Goal: Communication & Community: Share content

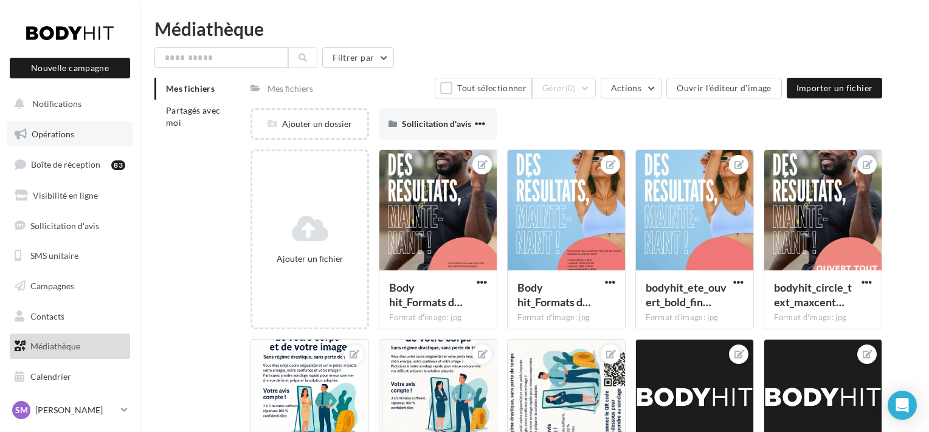
click at [71, 136] on span "Opérations" at bounding box center [53, 134] width 43 height 10
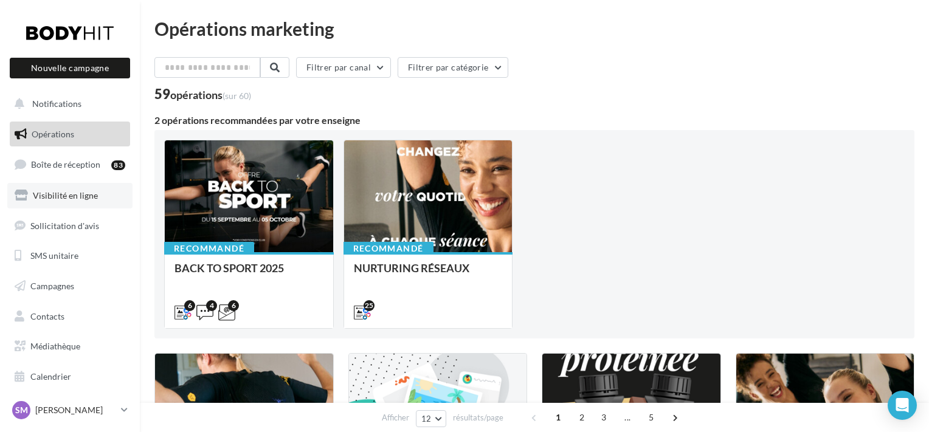
click at [86, 204] on link "Visibilité en ligne" at bounding box center [69, 196] width 125 height 26
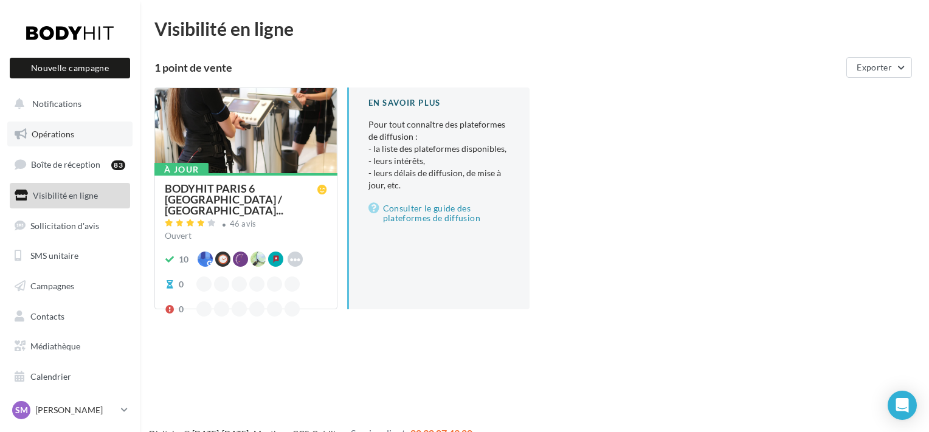
click at [80, 140] on link "Opérations" at bounding box center [69, 135] width 125 height 26
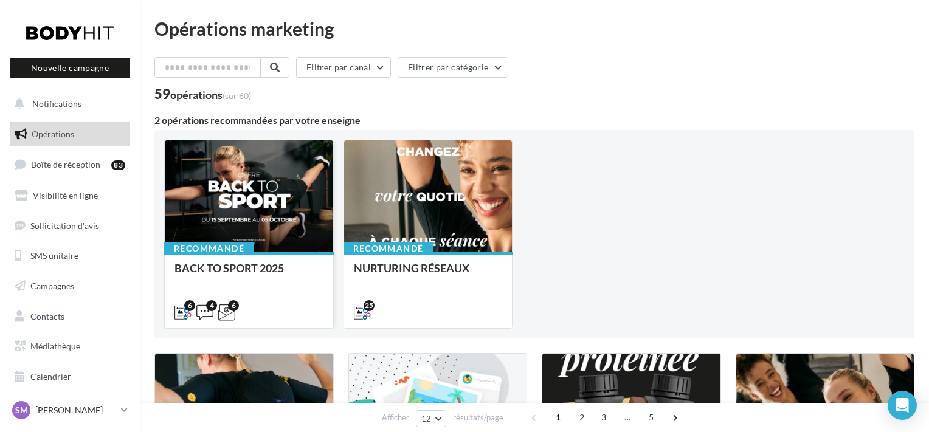
click at [283, 259] on div "Recommandé BACK TO SPORT 2025" at bounding box center [249, 289] width 168 height 75
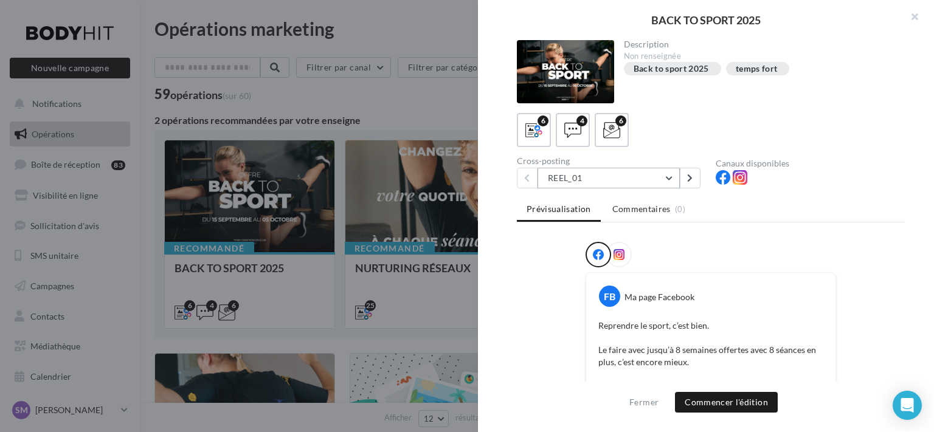
click at [666, 179] on button "REEL_01" at bounding box center [609, 178] width 142 height 21
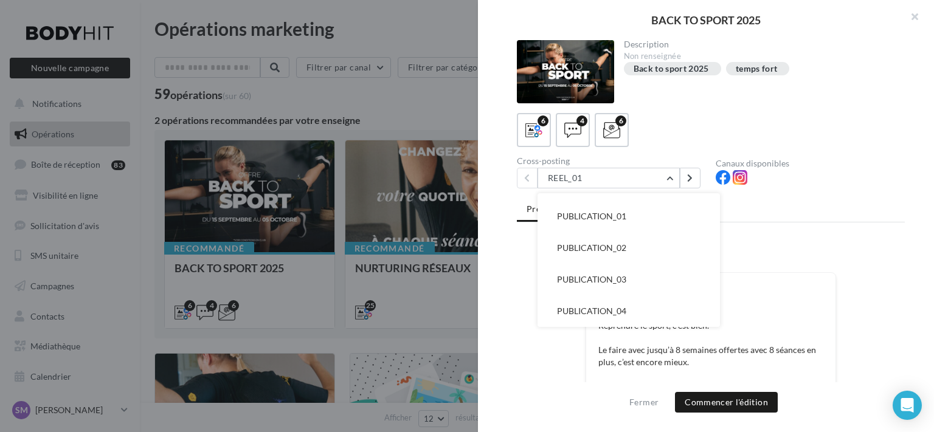
click at [829, 161] on div "Canaux disponibles" at bounding box center [810, 163] width 189 height 9
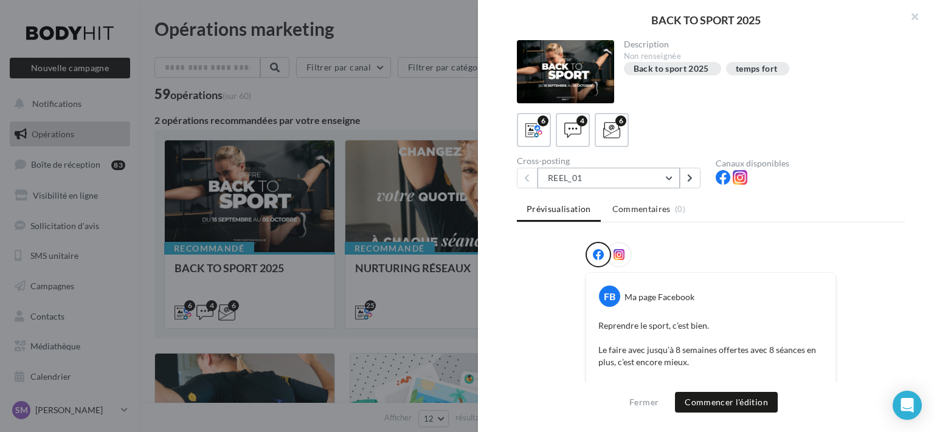
click at [653, 178] on button "REEL_01" at bounding box center [609, 178] width 142 height 21
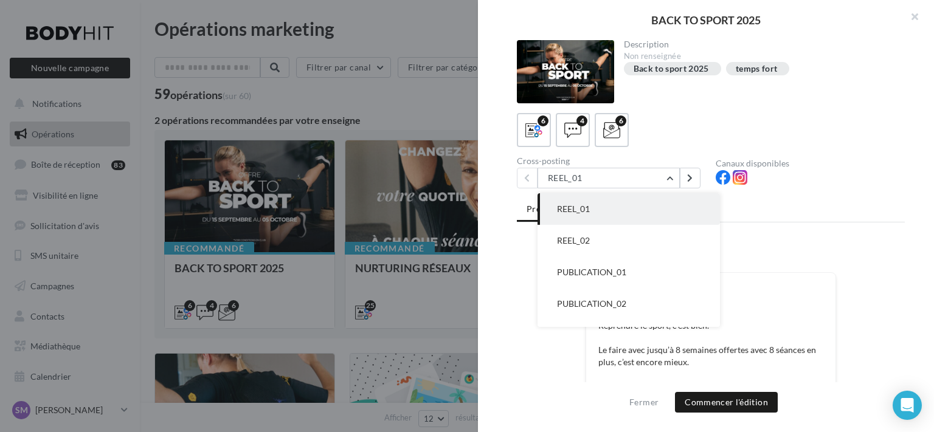
click at [850, 226] on div "Prévisualisation Commentaires (0) FB Ma page Facebook Reprendre le sport, c’est…" at bounding box center [711, 296] width 388 height 196
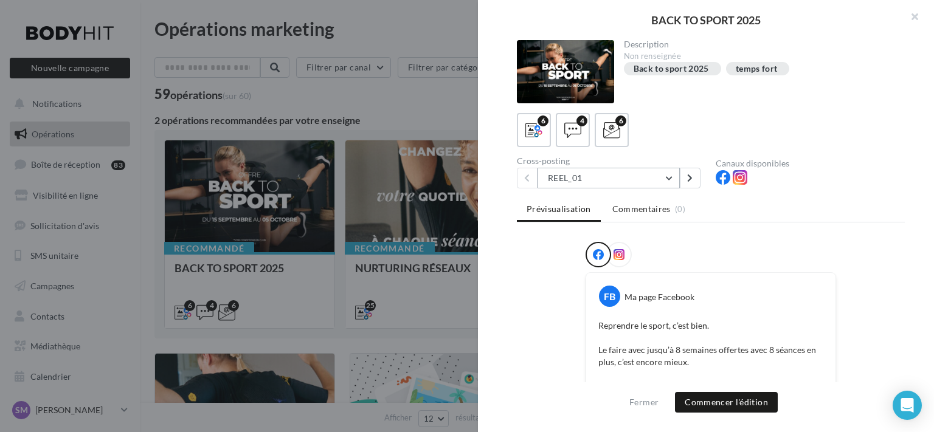
click at [622, 168] on button "REEL_01" at bounding box center [609, 178] width 142 height 21
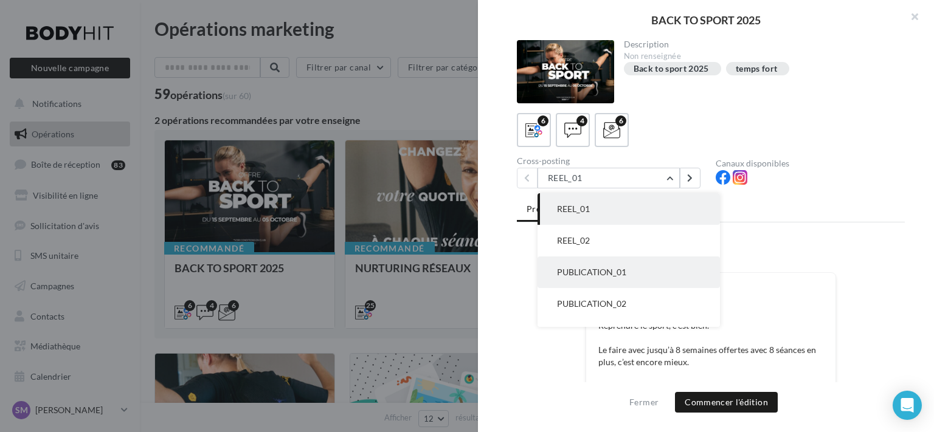
click at [617, 274] on span "PUBLICATION_01" at bounding box center [591, 272] width 69 height 10
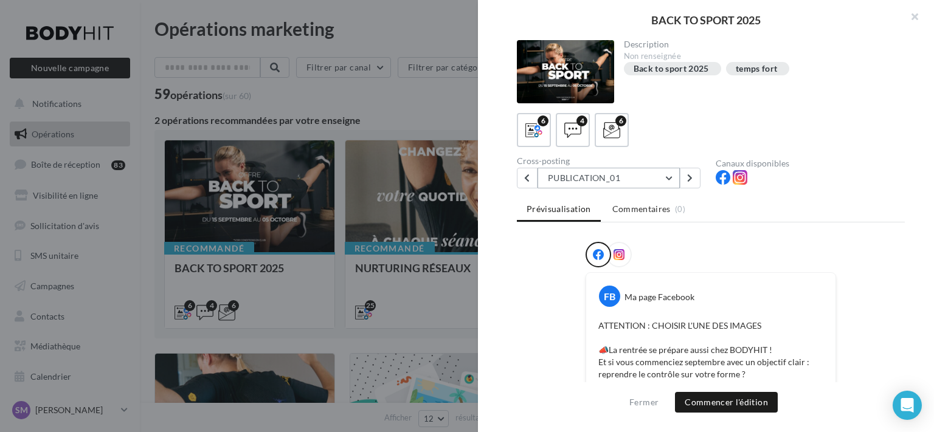
click at [629, 181] on button "PUBLICATION_01" at bounding box center [609, 178] width 142 height 21
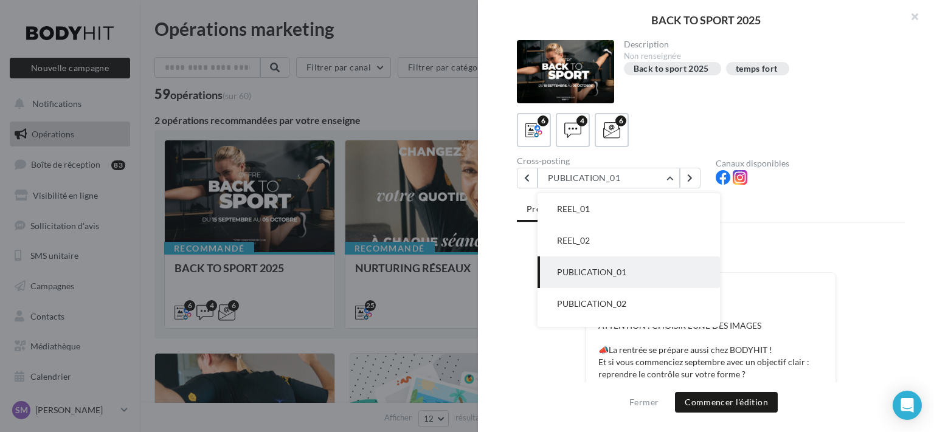
click at [736, 205] on ul "Prévisualisation Commentaires (0)" at bounding box center [711, 210] width 388 height 24
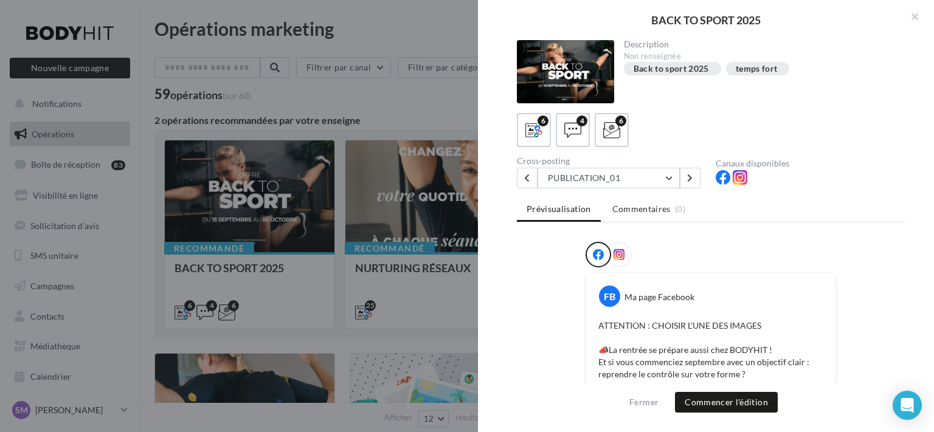
click at [435, 110] on div at bounding box center [467, 216] width 934 height 432
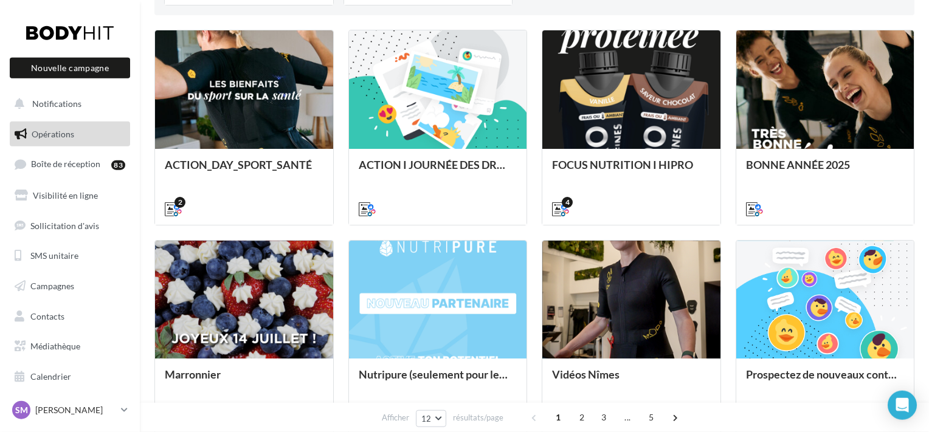
scroll to position [382, 0]
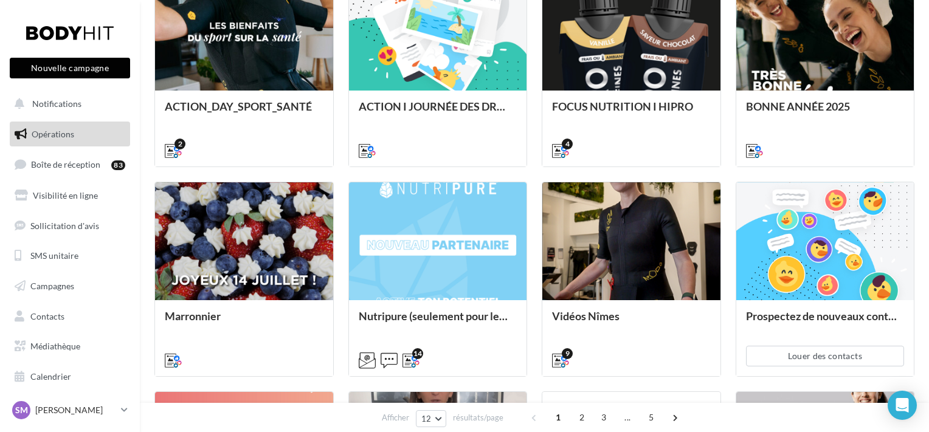
click at [81, 72] on button "Nouvelle campagne" at bounding box center [70, 68] width 120 height 21
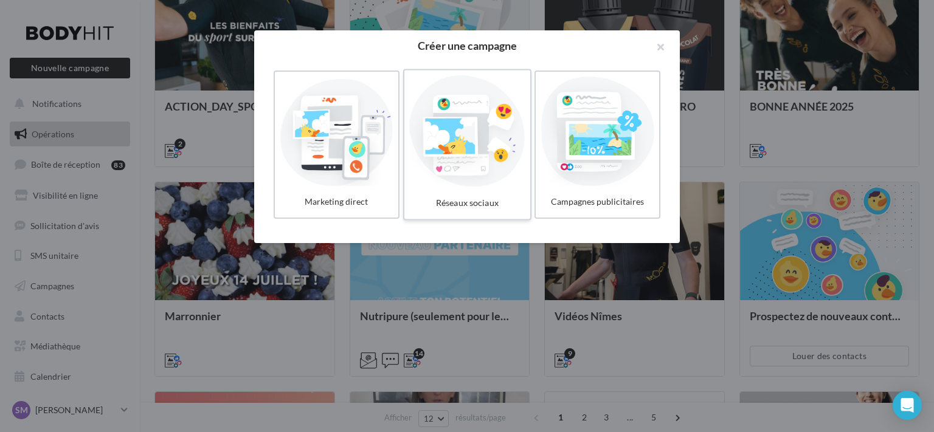
click at [465, 168] on div at bounding box center [467, 131] width 116 height 112
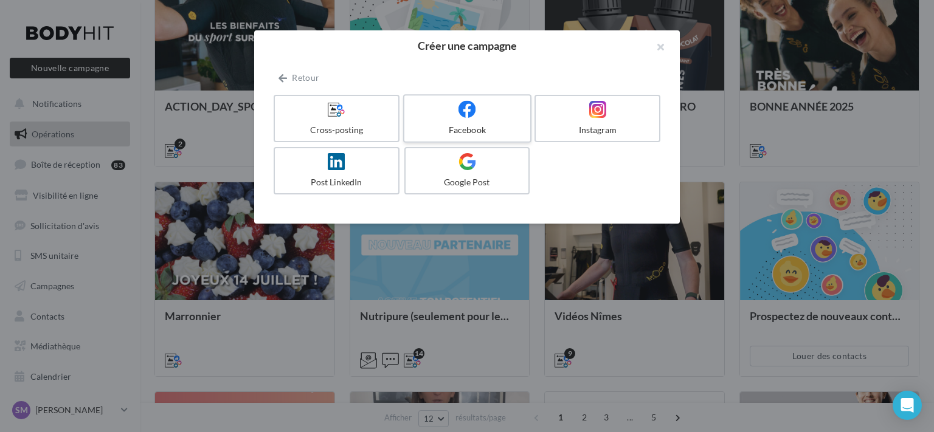
click at [461, 126] on div "Facebook" at bounding box center [467, 130] width 116 height 12
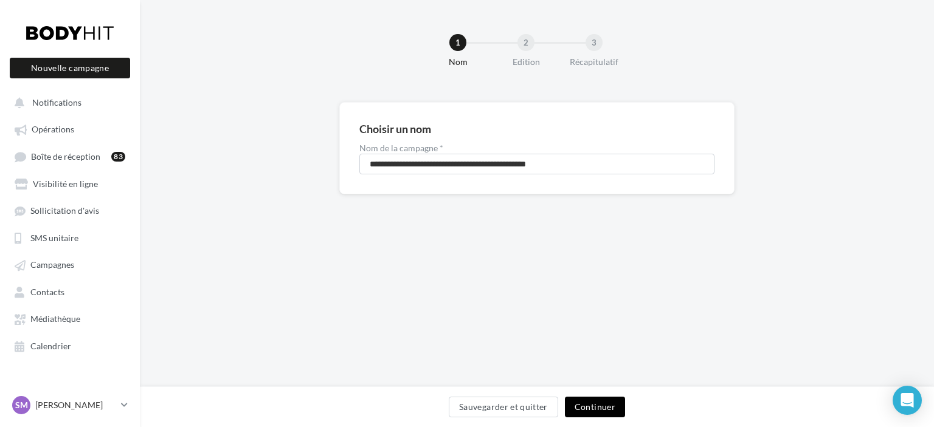
click at [590, 403] on button "Continuer" at bounding box center [595, 407] width 60 height 21
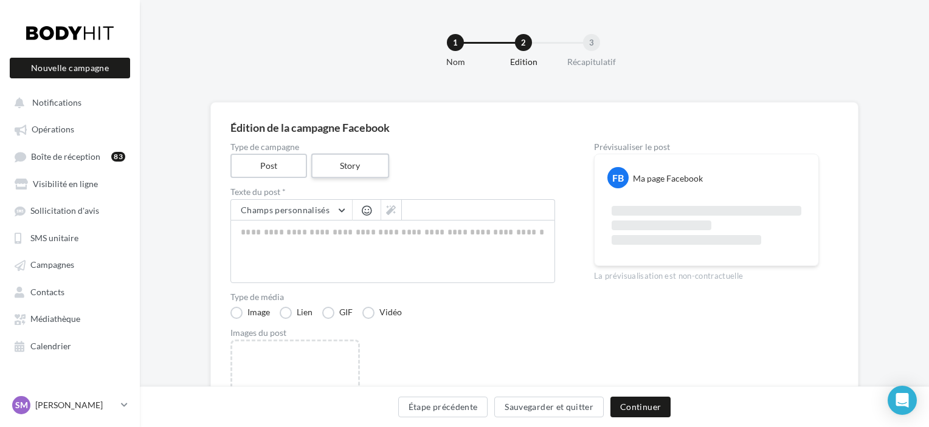
click at [342, 171] on label "Story" at bounding box center [350, 166] width 78 height 25
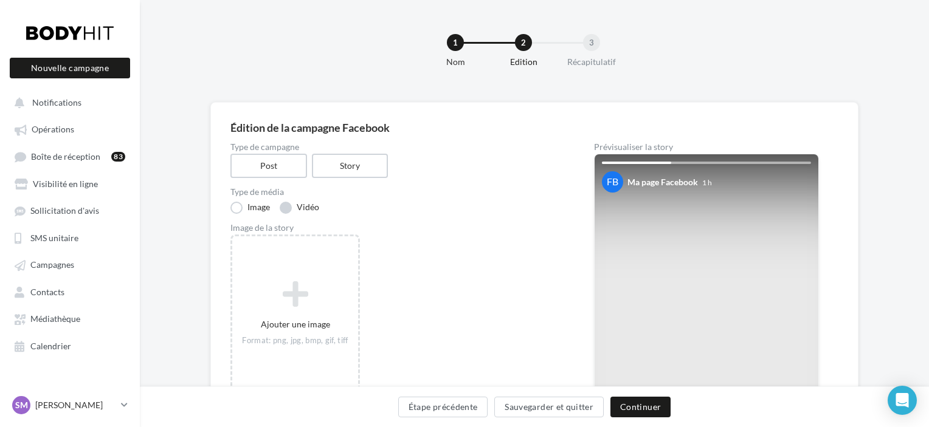
click at [288, 202] on label "Vidéo" at bounding box center [300, 208] width 40 height 12
click at [236, 208] on label "Image" at bounding box center [250, 208] width 40 height 12
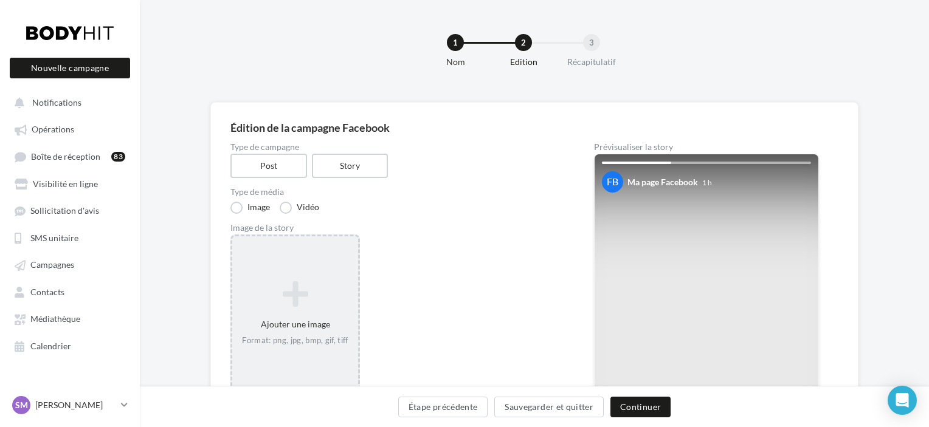
click at [305, 292] on icon at bounding box center [295, 294] width 116 height 29
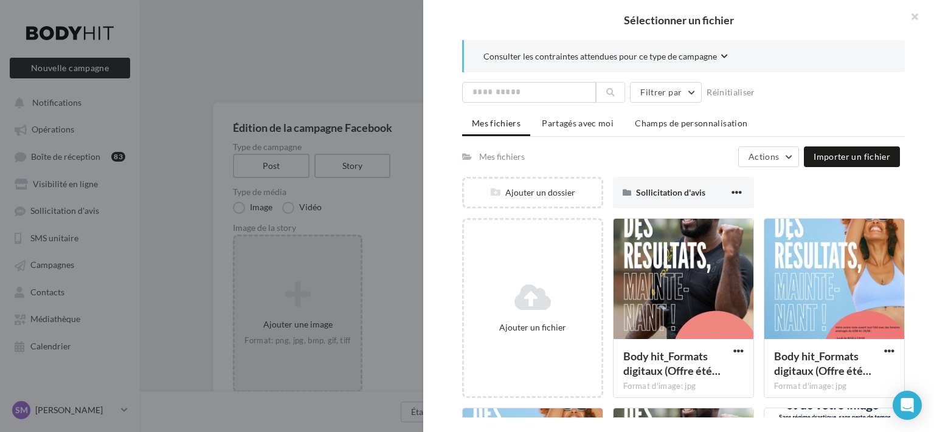
click at [789, 162] on button "Actions" at bounding box center [768, 157] width 61 height 21
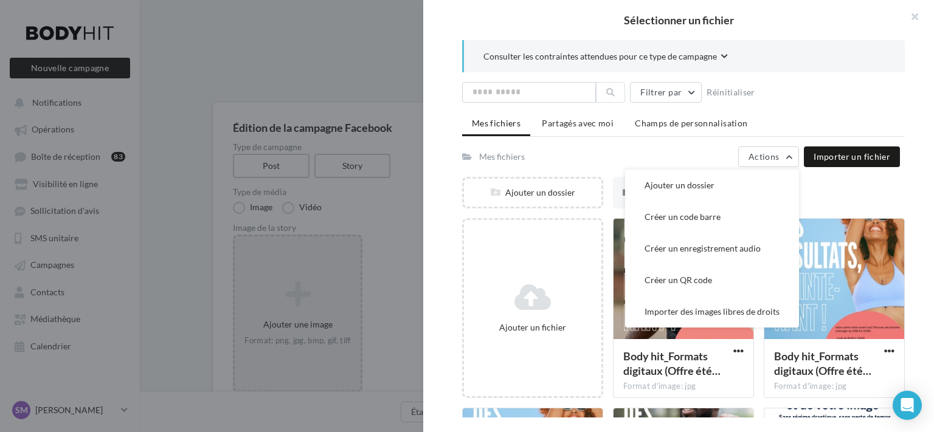
click at [675, 160] on div "Mes fichiers Actions Ajouter un dossier Créer un code barre Créer un enregistre…" at bounding box center [681, 157] width 438 height 21
click at [678, 156] on div "Mes fichiers Actions Ajouter un dossier Créer un code barre Créer un enregistre…" at bounding box center [681, 157] width 438 height 21
click at [679, 154] on div "Mes fichiers Actions Ajouter un dossier Créer un code barre Créer un enregistre…" at bounding box center [681, 157] width 438 height 21
click at [480, 30] on div "Sélectionner un fichier" at bounding box center [678, 20] width 511 height 40
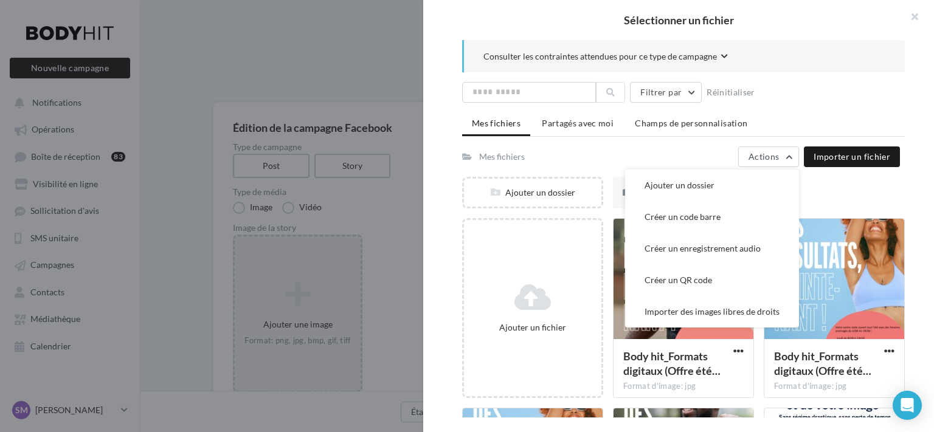
click at [362, 43] on div at bounding box center [467, 216] width 934 height 432
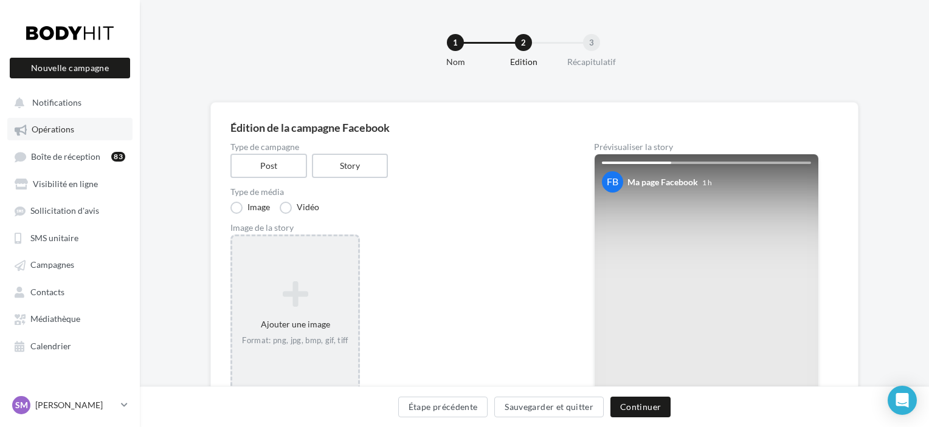
click at [91, 128] on link "Opérations" at bounding box center [69, 129] width 125 height 22
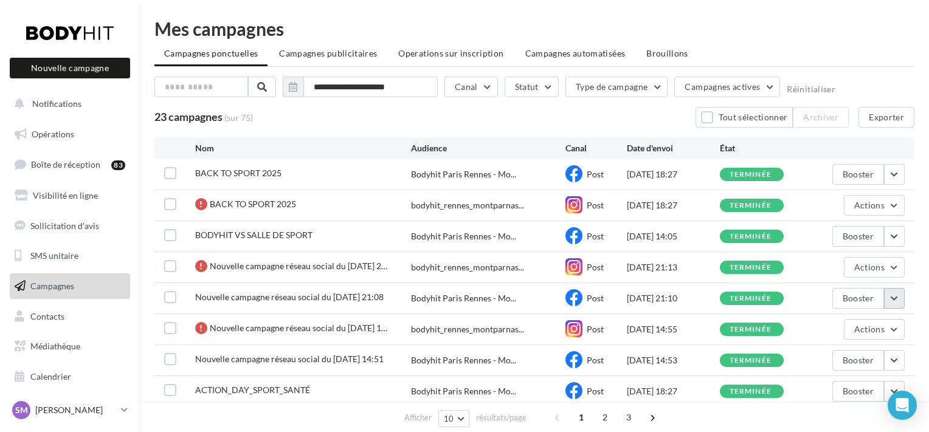
click at [887, 302] on button "button" at bounding box center [894, 298] width 21 height 21
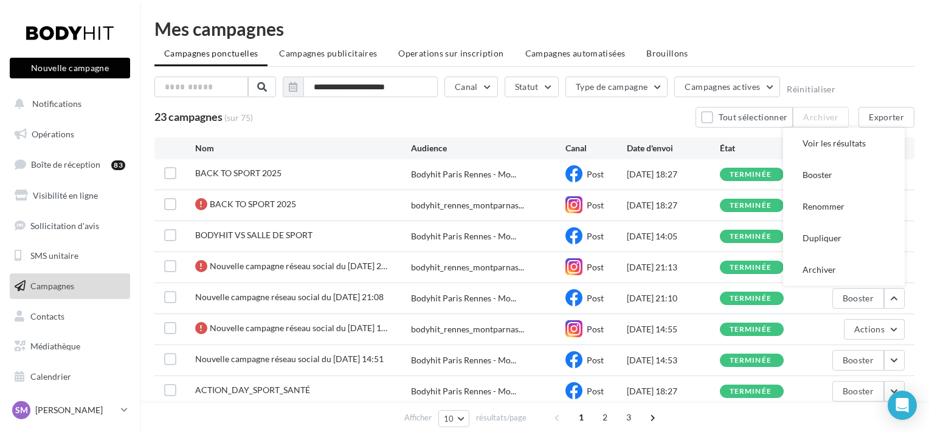
click at [73, 66] on button "Nouvelle campagne" at bounding box center [70, 68] width 120 height 21
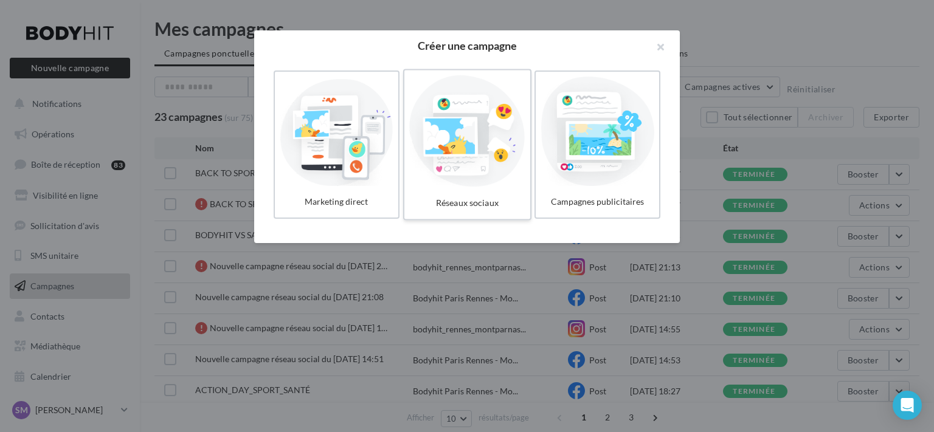
click at [508, 154] on div at bounding box center [467, 131] width 116 height 112
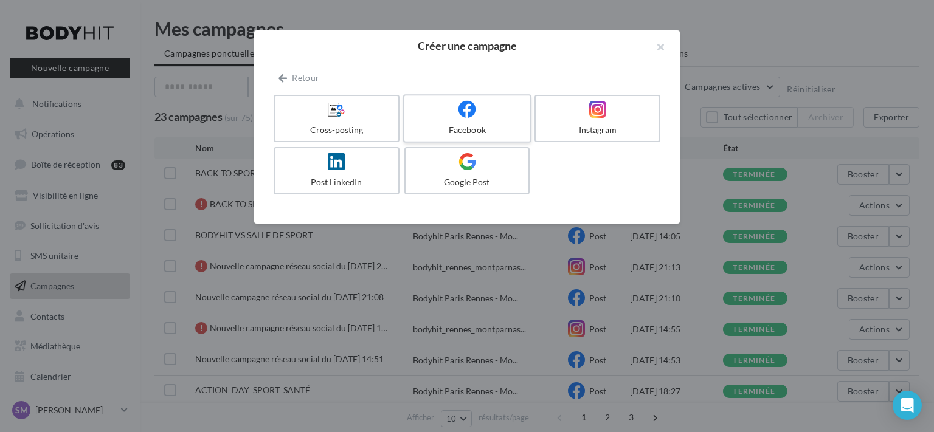
click at [458, 116] on div at bounding box center [467, 109] width 116 height 19
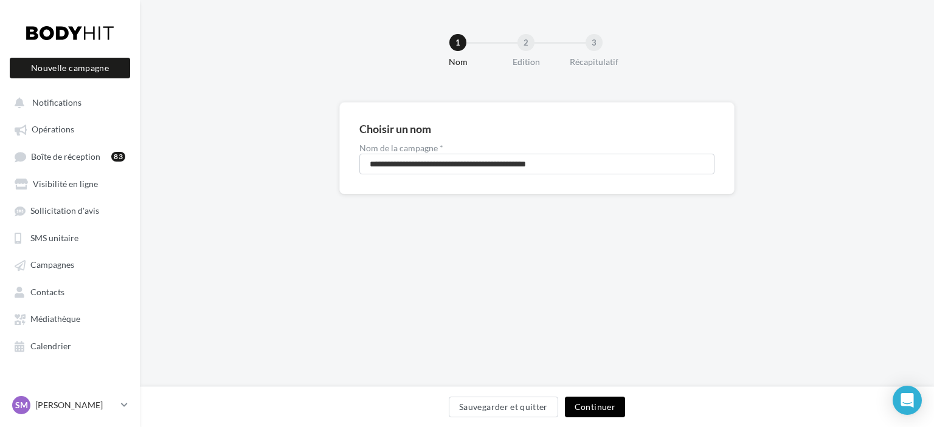
click at [592, 403] on button "Continuer" at bounding box center [595, 407] width 60 height 21
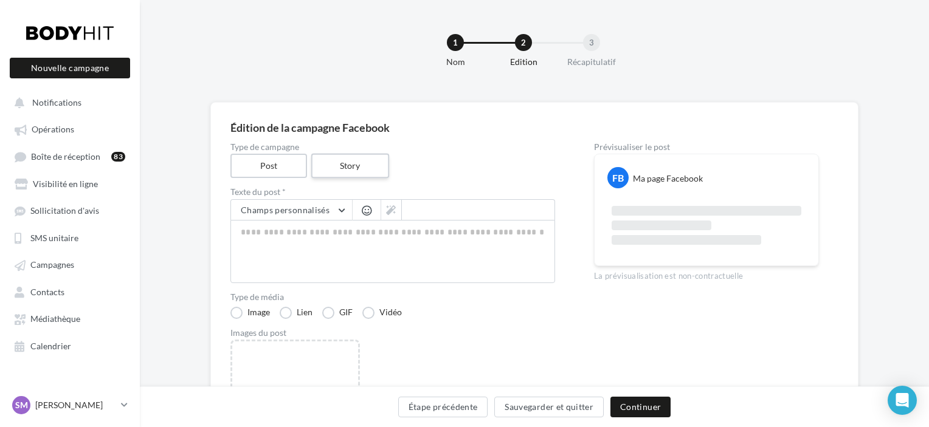
click at [361, 158] on label "Story" at bounding box center [350, 166] width 78 height 25
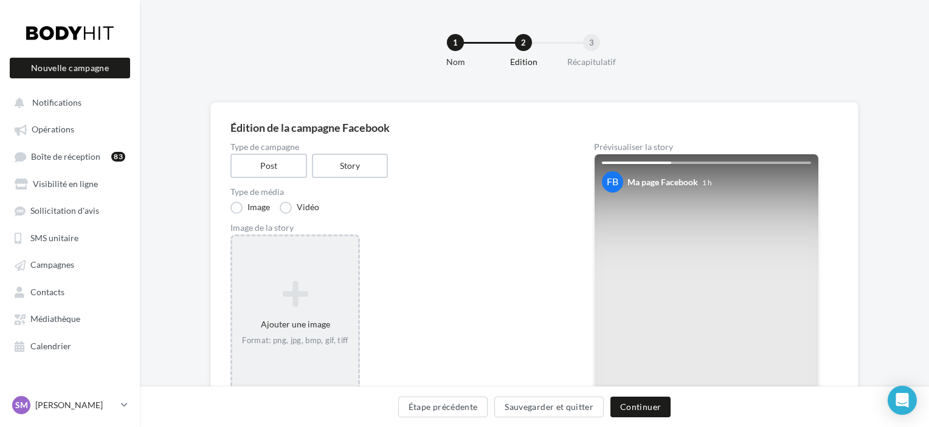
click at [303, 281] on icon at bounding box center [295, 294] width 116 height 29
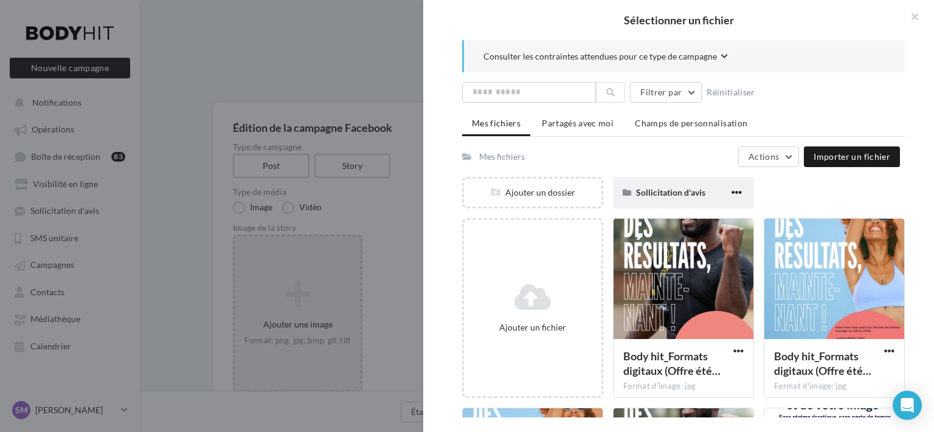
click at [732, 191] on span "button" at bounding box center [737, 192] width 10 height 10
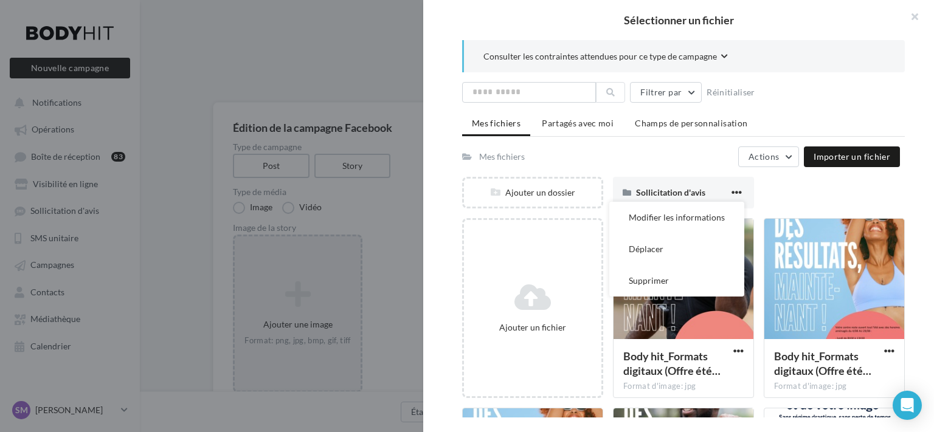
click at [769, 189] on div "Ajouter un dossier Sollicitation d'avis Modifier les informations Déplacer Supp…" at bounding box center [688, 197] width 452 height 41
click at [775, 181] on div "Ajouter un dossier Sollicitation d'avis Modifier les informations Déplacer Supp…" at bounding box center [688, 197] width 452 height 41
click at [648, 157] on div "Mes fichiers Actions Importer un fichier" at bounding box center [681, 157] width 438 height 21
click at [649, 185] on div "Sollicitation d'avis Modifier les informations Déplacer Supprimer" at bounding box center [683, 193] width 141 height 32
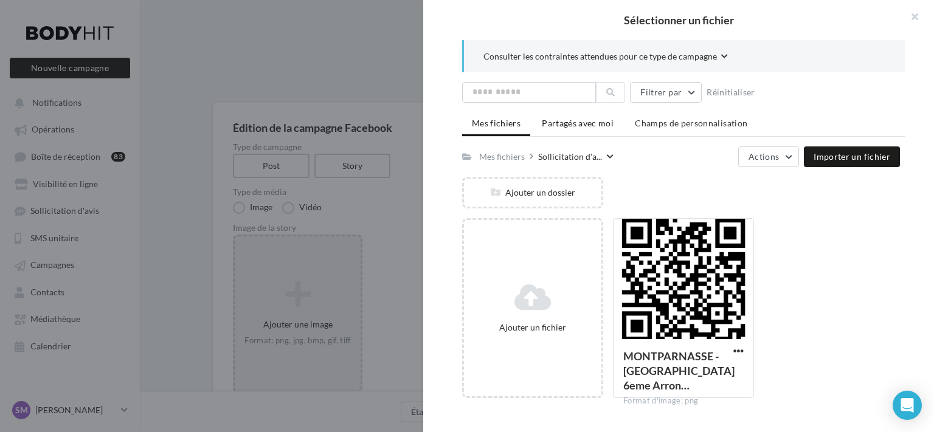
click at [568, 117] on li "Partagés avec moi" at bounding box center [577, 123] width 91 height 22
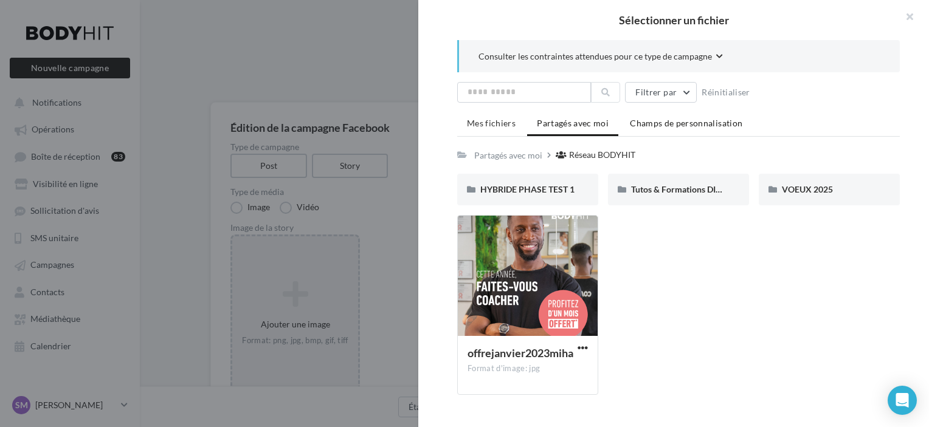
click at [662, 129] on li "Champs de personnalisation" at bounding box center [686, 123] width 132 height 22
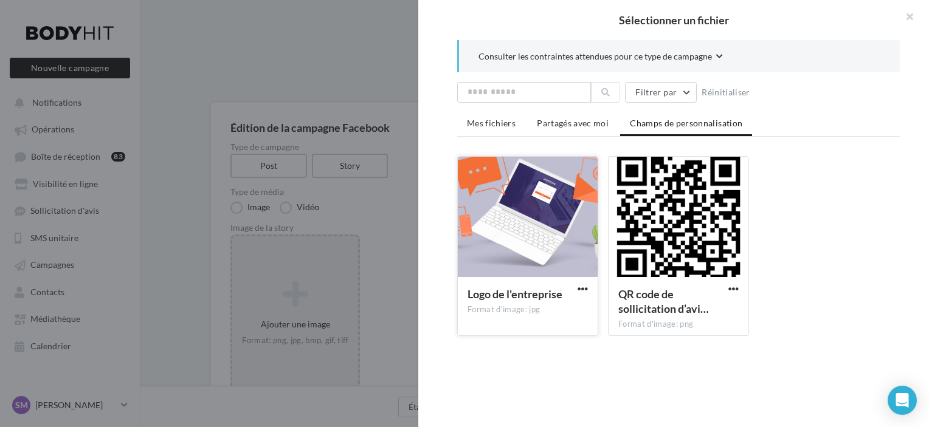
click at [570, 178] on div at bounding box center [528, 218] width 140 height 122
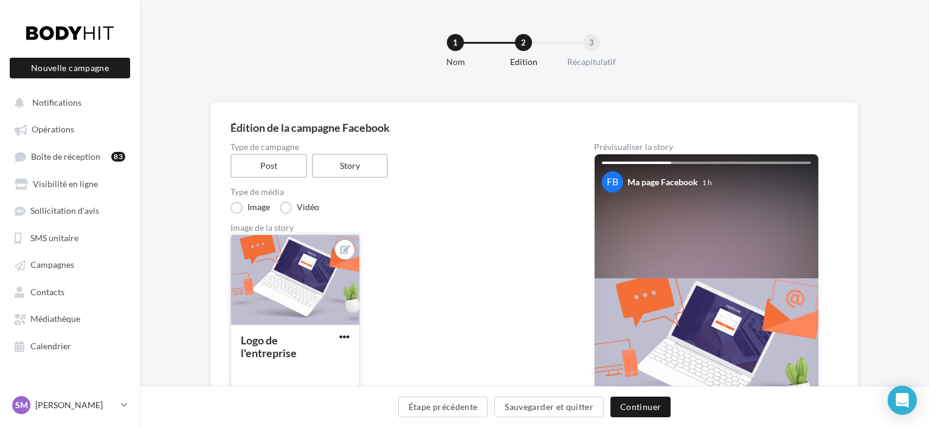
click at [341, 337] on span "button" at bounding box center [344, 337] width 10 height 10
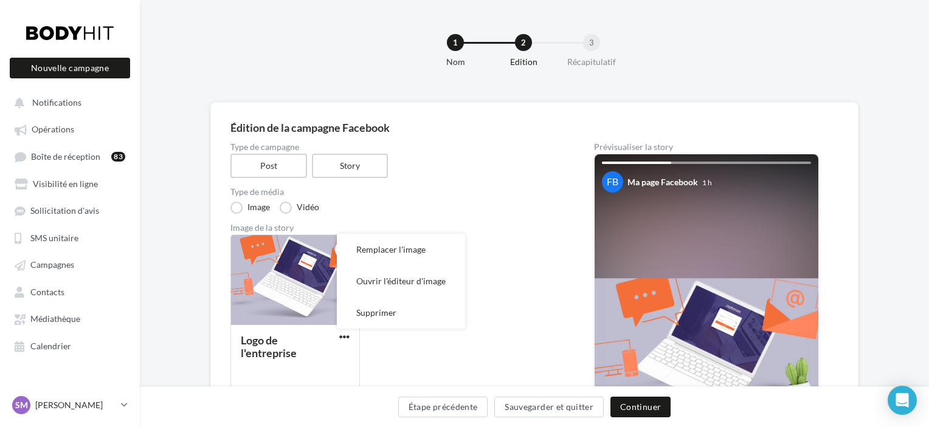
click at [505, 255] on div "Logo de l'entreprise Remplacer l'image Ouvrir l'éditeur d'image Supprimer" at bounding box center [397, 319] width 334 height 168
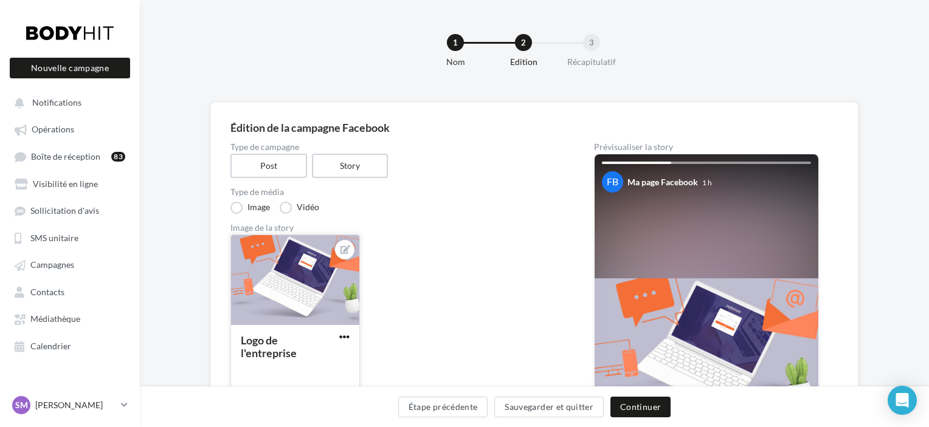
click at [340, 336] on span "button" at bounding box center [344, 337] width 10 height 10
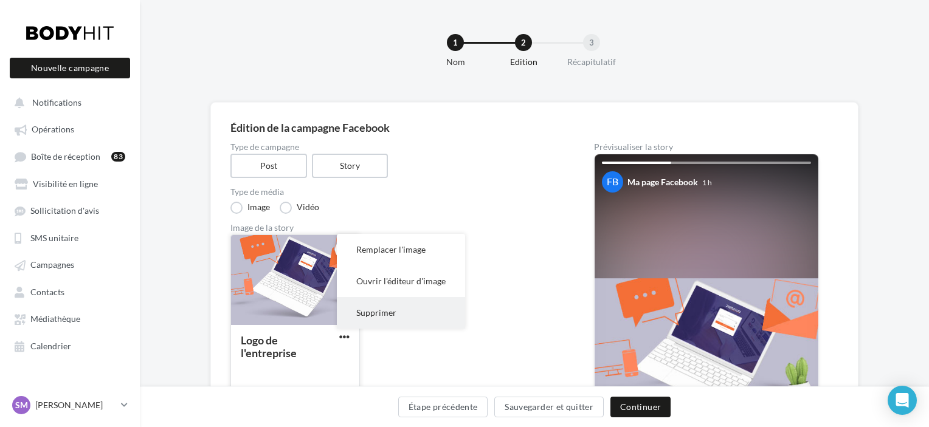
click at [368, 306] on button "Supprimer" at bounding box center [401, 313] width 128 height 32
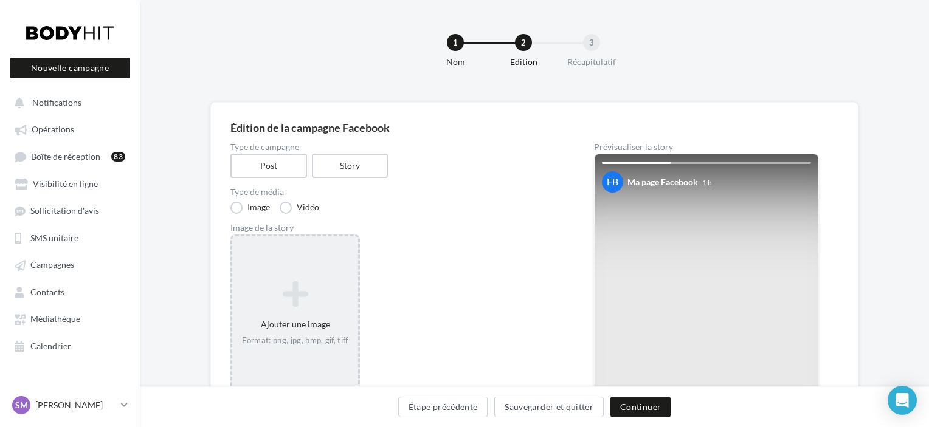
click at [300, 280] on icon at bounding box center [295, 294] width 116 height 29
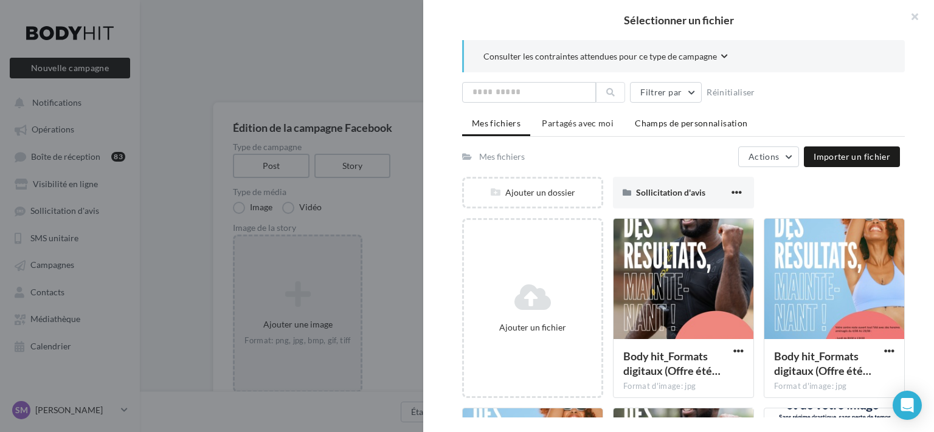
click at [667, 125] on span "Champs de personnalisation" at bounding box center [691, 123] width 112 height 10
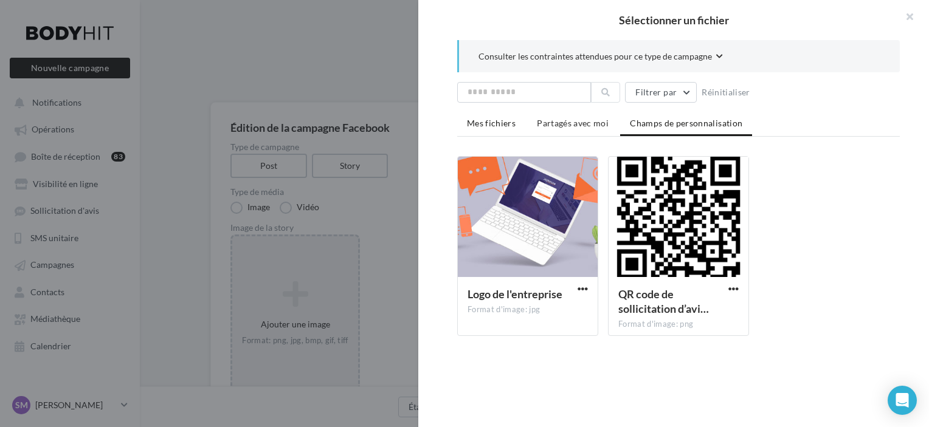
click at [500, 117] on li "Mes fichiers" at bounding box center [491, 123] width 68 height 22
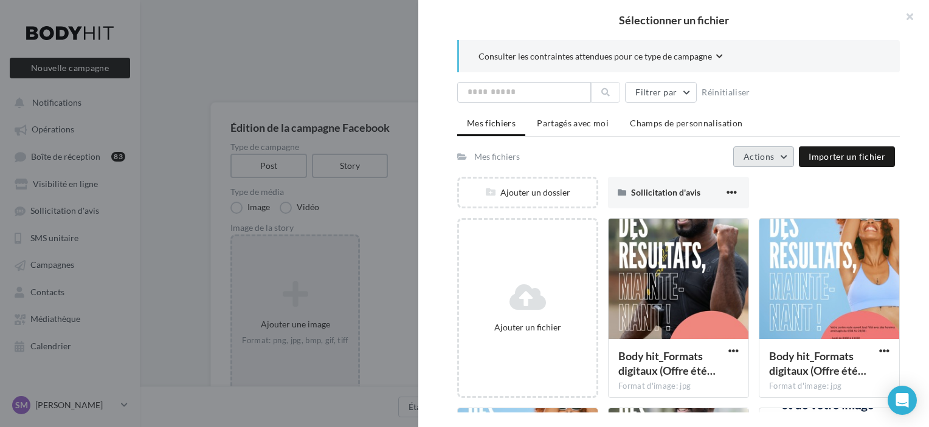
click at [783, 157] on button "Actions" at bounding box center [763, 157] width 61 height 21
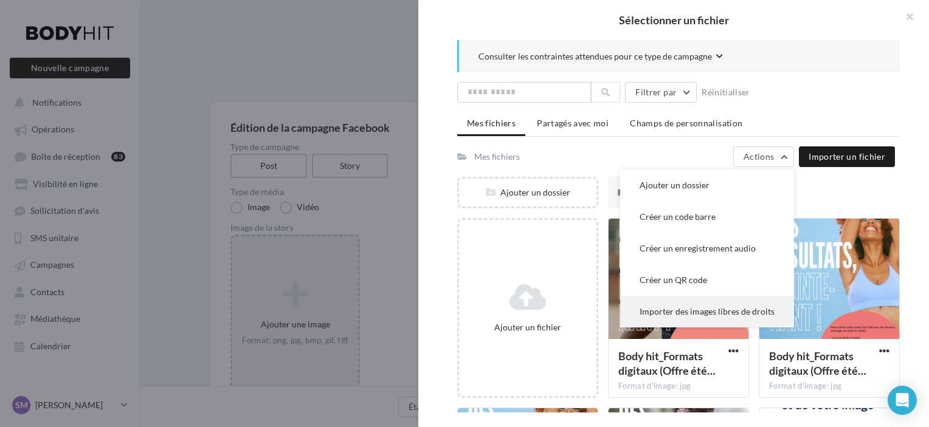
click at [744, 305] on button "Importer des images libres de droits" at bounding box center [707, 312] width 174 height 32
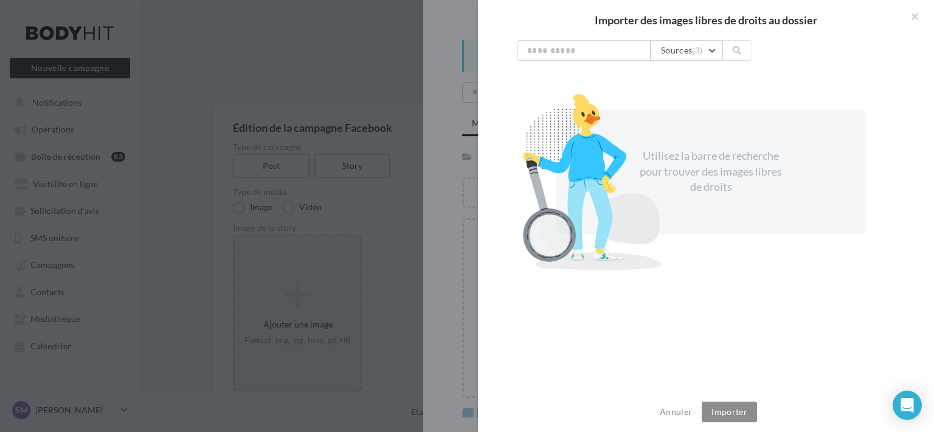
click at [442, 126] on div at bounding box center [467, 216] width 934 height 432
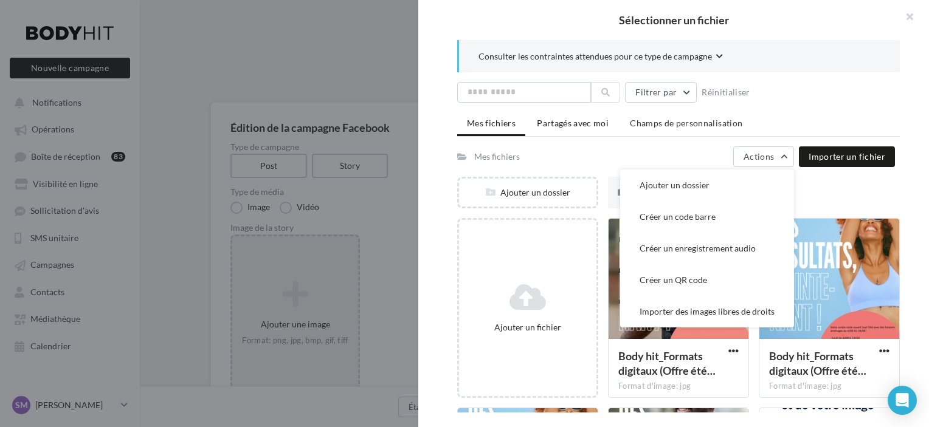
click at [564, 124] on span "Partagés avec moi" at bounding box center [573, 123] width 72 height 10
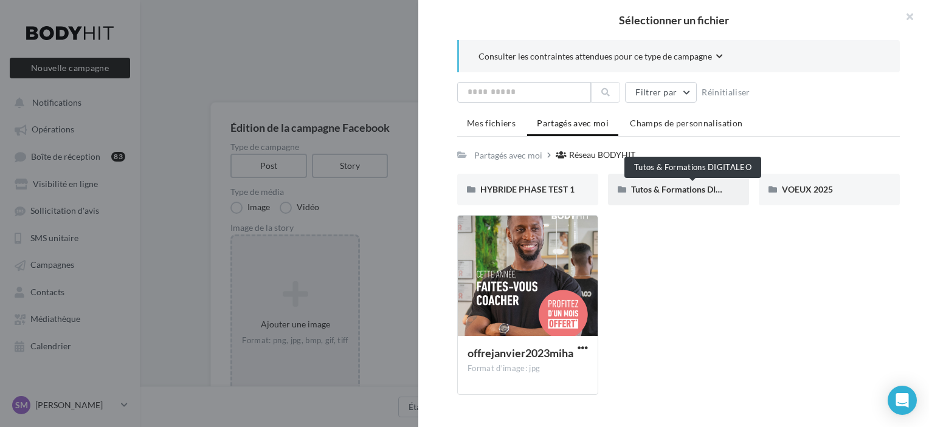
click at [687, 189] on span "Tutos & Formations DIGITALEO" at bounding box center [690, 189] width 119 height 10
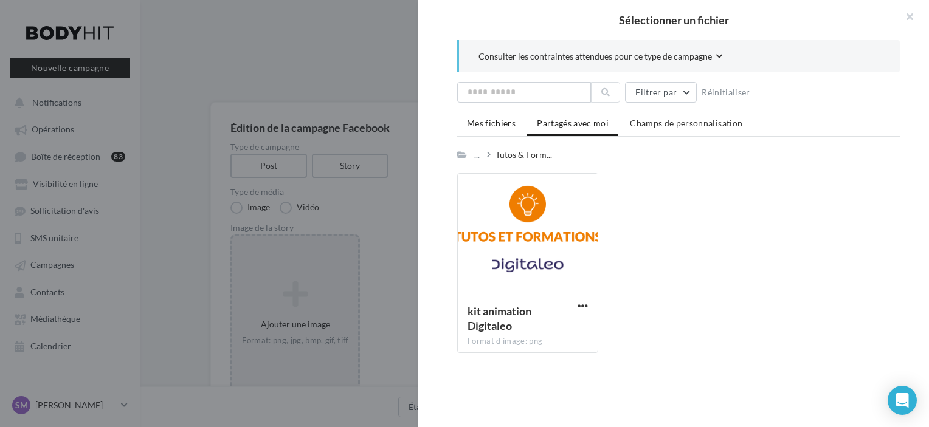
click at [517, 125] on li "Mes fichiers" at bounding box center [491, 123] width 68 height 22
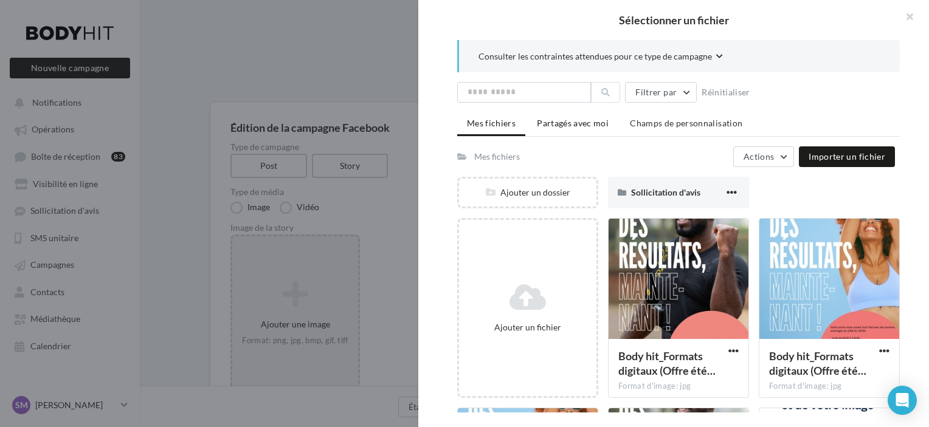
click at [591, 127] on span "Partagés avec moi" at bounding box center [573, 123] width 72 height 10
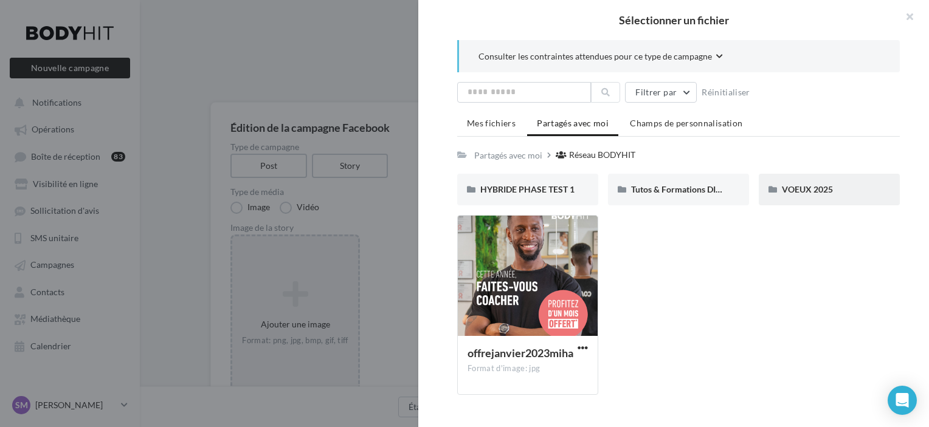
click at [777, 189] on div "VOEUX 2025" at bounding box center [829, 190] width 141 height 32
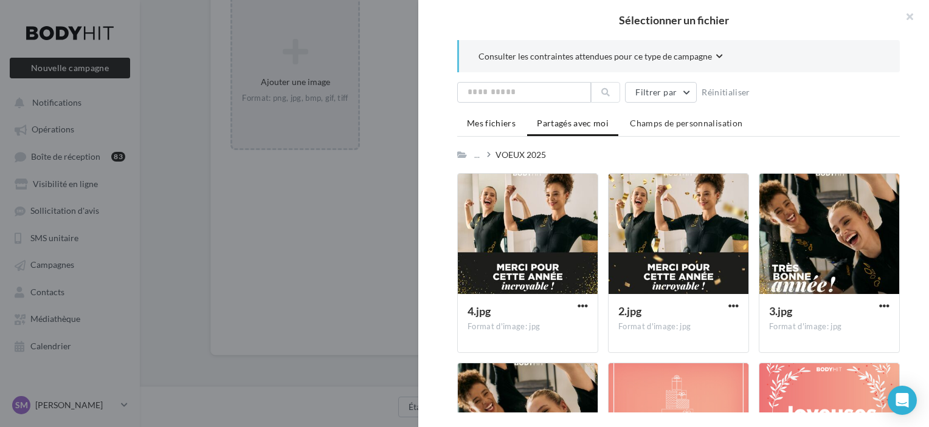
click at [503, 117] on li "Mes fichiers" at bounding box center [491, 123] width 68 height 22
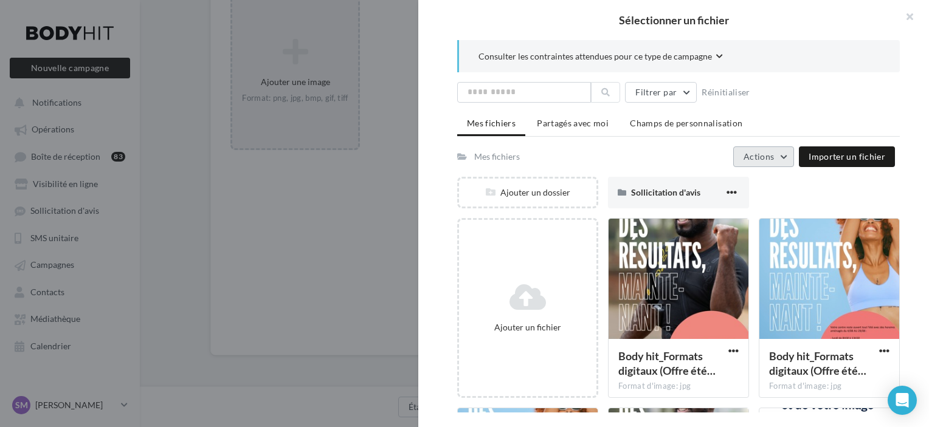
click at [774, 161] on span "Actions" at bounding box center [759, 156] width 30 height 10
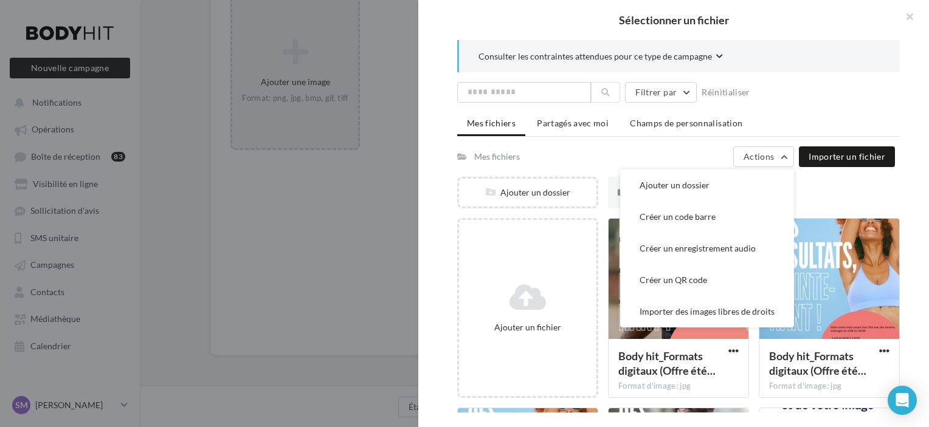
click at [636, 148] on div "Mes fichiers Actions Ajouter un dossier Créer un code barre Créer un enregistre…" at bounding box center [676, 157] width 438 height 21
click at [600, 140] on div "Mes fichiers Partagés avec moi Champs de personnalisation Mes fichiers Actions …" at bounding box center [678, 354] width 443 height 485
click at [874, 112] on div "Filtrer par Réinitialiser Mes fichiers Partagés avec moi Champs de personnalisa…" at bounding box center [678, 340] width 443 height 516
click at [865, 191] on div "Ajouter un dossier Sollicitation d'avis Sollicitation d'avis" at bounding box center [683, 197] width 452 height 41
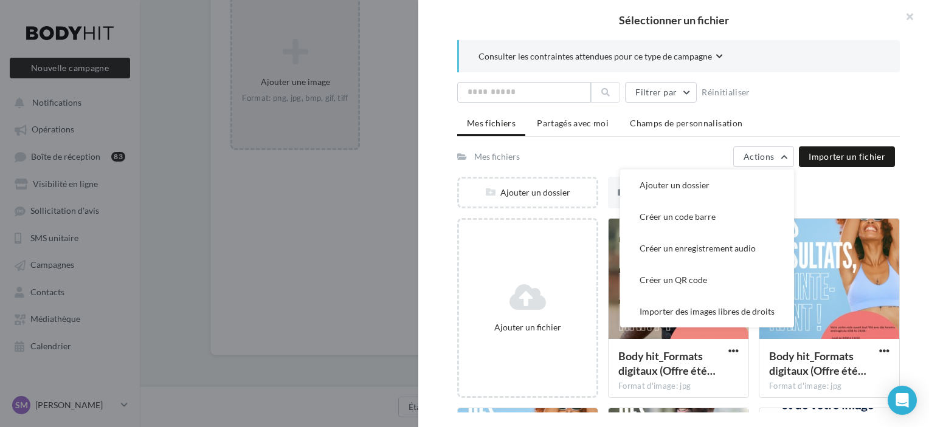
click at [865, 191] on div "Ajouter un dossier Sollicitation d'avis Sollicitation d'avis" at bounding box center [683, 197] width 452 height 41
click at [580, 126] on span "Partagés avec moi" at bounding box center [573, 123] width 72 height 10
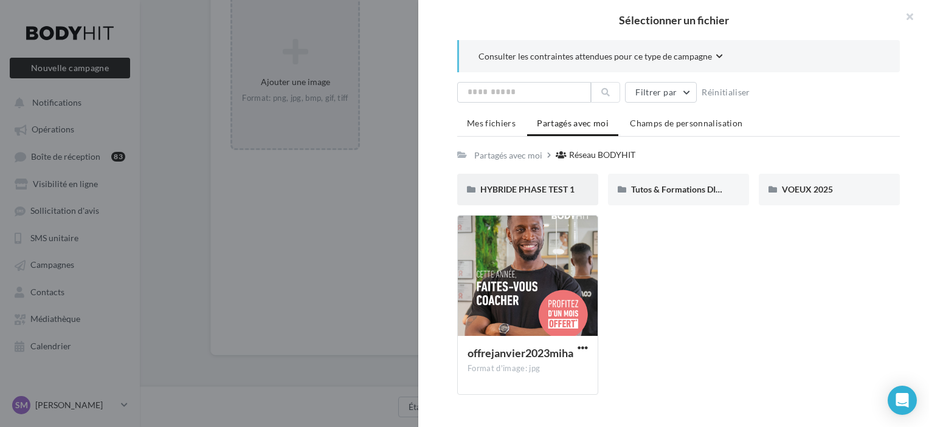
click at [575, 189] on div "HYBRIDE PHASE TEST 1" at bounding box center [527, 190] width 141 height 32
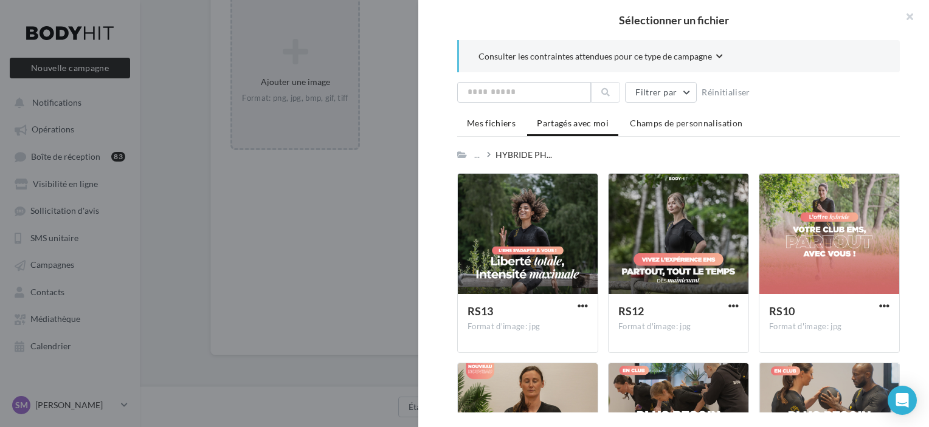
click at [505, 123] on span "Mes fichiers" at bounding box center [491, 123] width 49 height 10
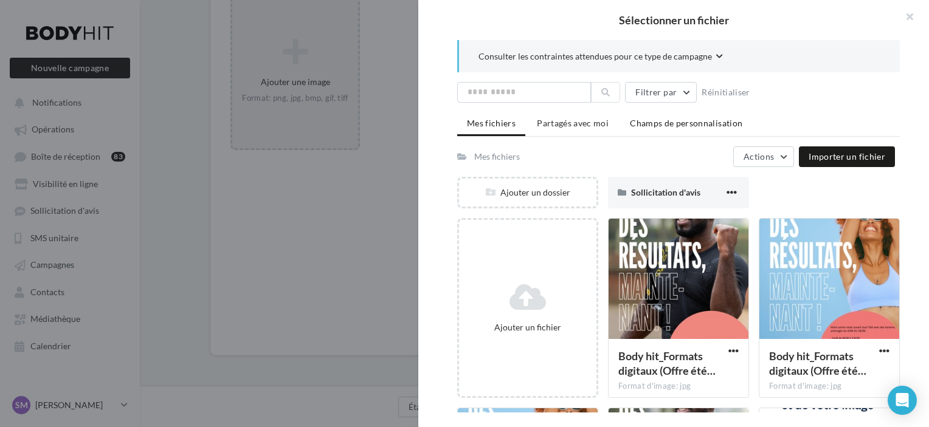
click at [651, 122] on span "Champs de personnalisation" at bounding box center [686, 123] width 112 height 10
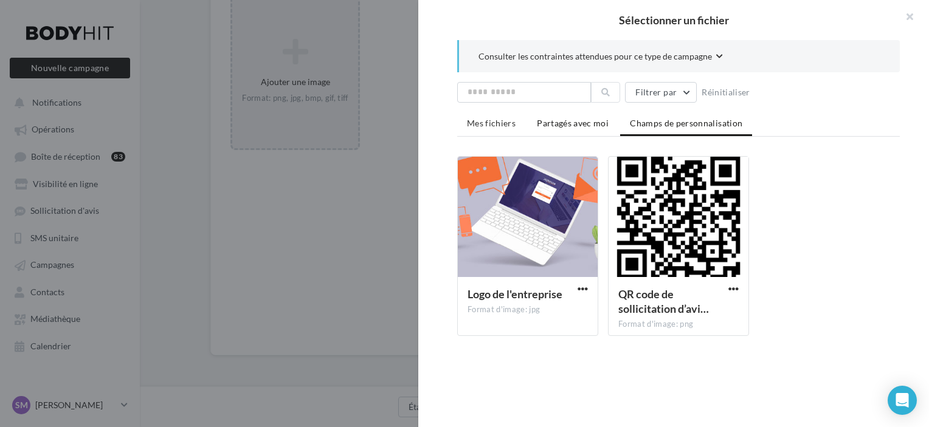
click at [586, 121] on span "Partagés avec moi" at bounding box center [573, 123] width 72 height 10
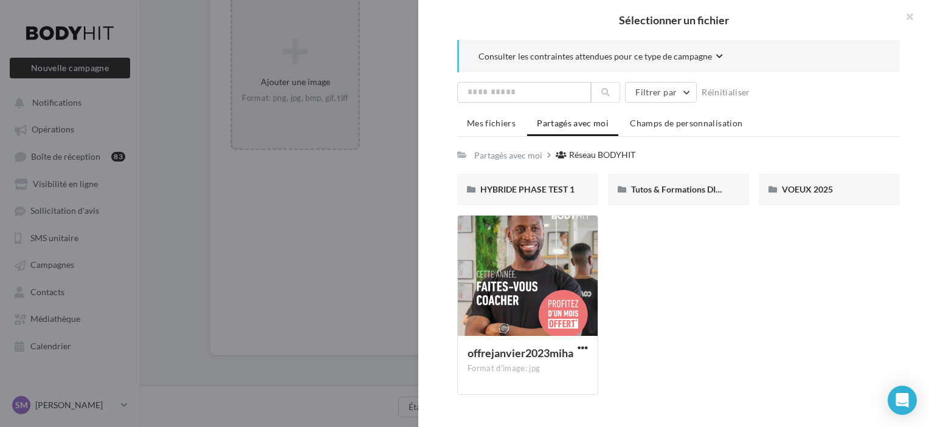
click at [590, 156] on div "Réseau BODYHIT" at bounding box center [602, 155] width 66 height 12
click at [535, 153] on div "Partagés avec moi" at bounding box center [508, 156] width 68 height 12
click at [505, 128] on span "Mes fichiers" at bounding box center [491, 123] width 49 height 10
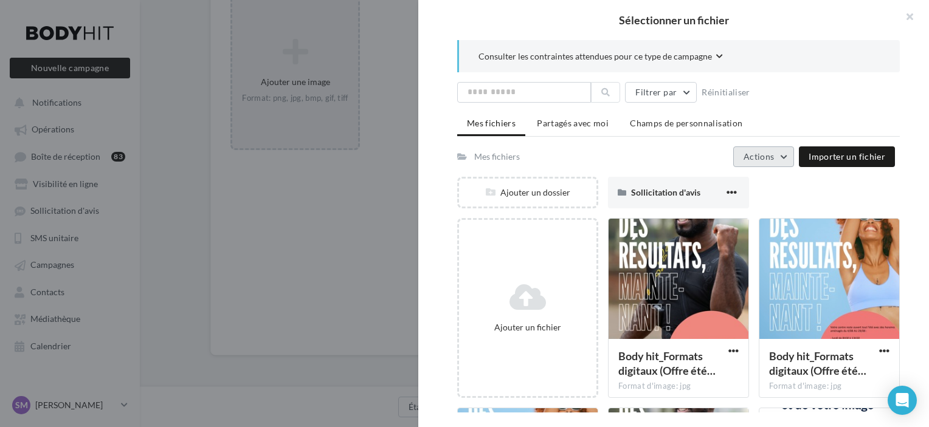
click at [760, 156] on span "Actions" at bounding box center [759, 156] width 30 height 10
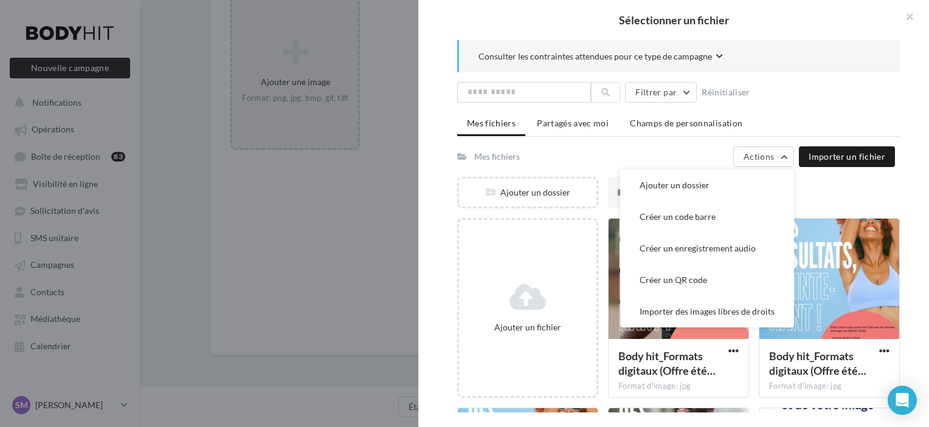
click at [699, 137] on div "Mes fichiers Partagés avec moi Champs de personnalisation Mes fichiers Actions …" at bounding box center [678, 354] width 443 height 485
click at [702, 139] on div "Mes fichiers Partagés avec moi Champs de personnalisation Mes fichiers Actions …" at bounding box center [678, 354] width 443 height 485
click at [789, 111] on div "Filtrer par Réinitialiser Mes fichiers Partagés avec moi Champs de personnalisa…" at bounding box center [678, 340] width 443 height 516
click at [773, 99] on div "Filtrer par Réinitialiser" at bounding box center [678, 92] width 443 height 21
click at [774, 152] on span "Actions" at bounding box center [759, 156] width 30 height 10
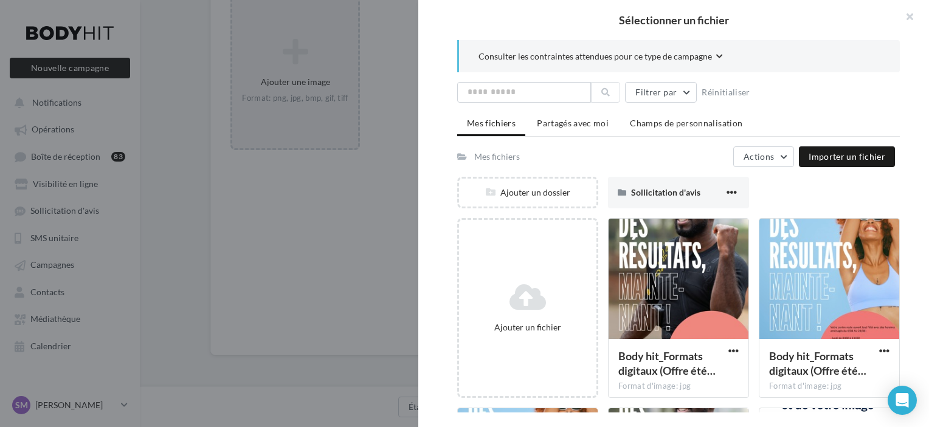
click at [703, 64] on button "Consulter les contraintes attendues pour ce type de campagne" at bounding box center [601, 57] width 244 height 15
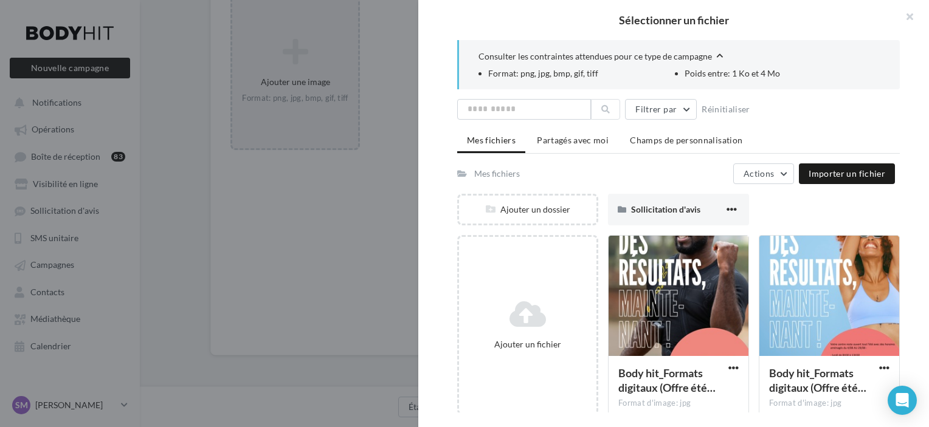
click at [708, 60] on span "Consulter les contraintes attendues pour ce type de campagne" at bounding box center [596, 56] width 234 height 12
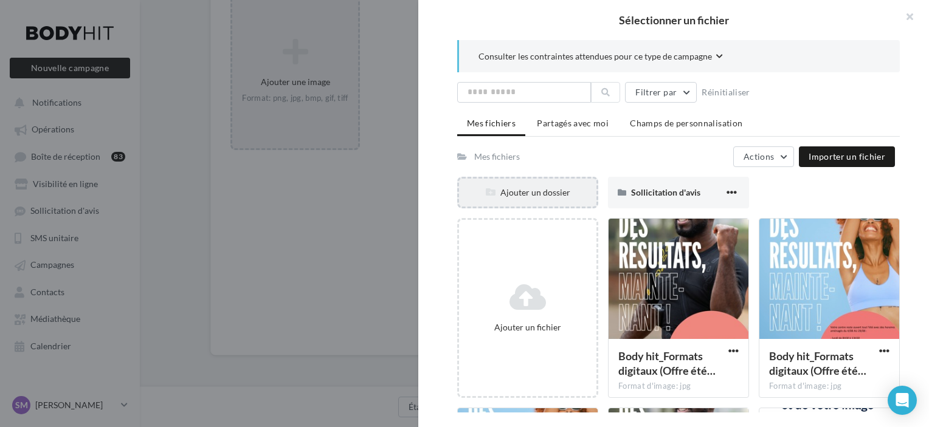
click at [577, 192] on div "Ajouter un dossier" at bounding box center [527, 193] width 137 height 12
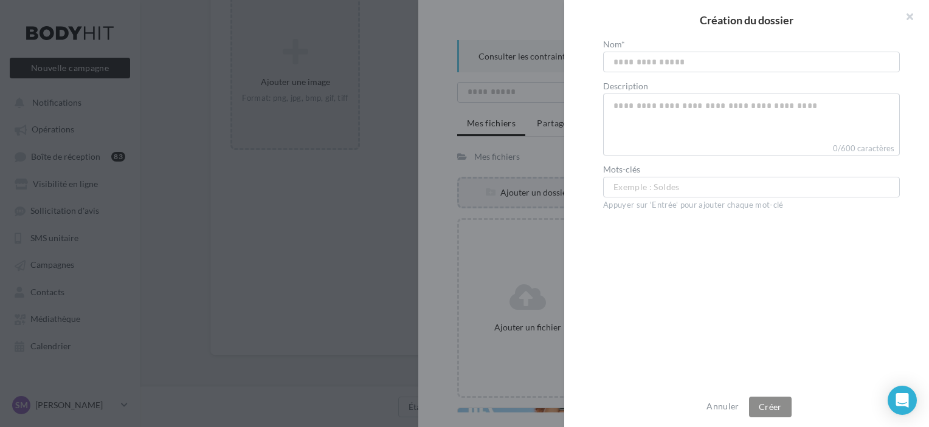
scroll to position [238, 0]
click at [523, 153] on div at bounding box center [464, 213] width 929 height 427
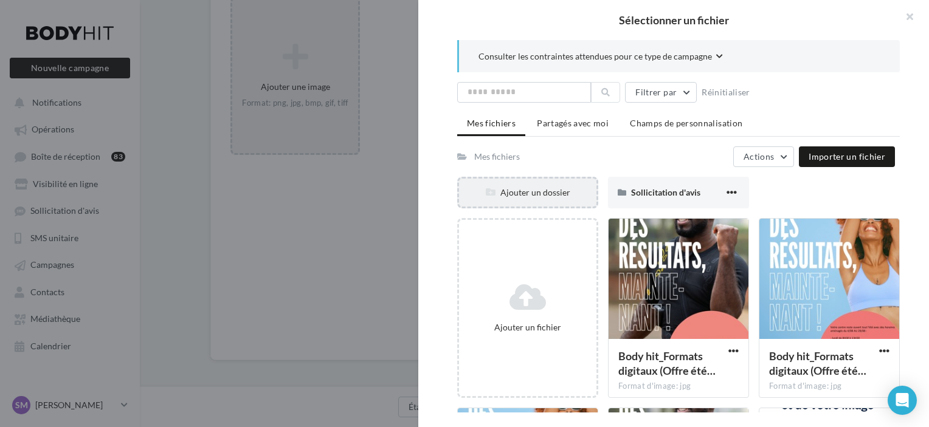
click at [512, 187] on div "Ajouter un dossier" at bounding box center [527, 193] width 137 height 12
click at [581, 154] on div "Mes fichiers Actions Importer un fichier" at bounding box center [676, 157] width 438 height 21
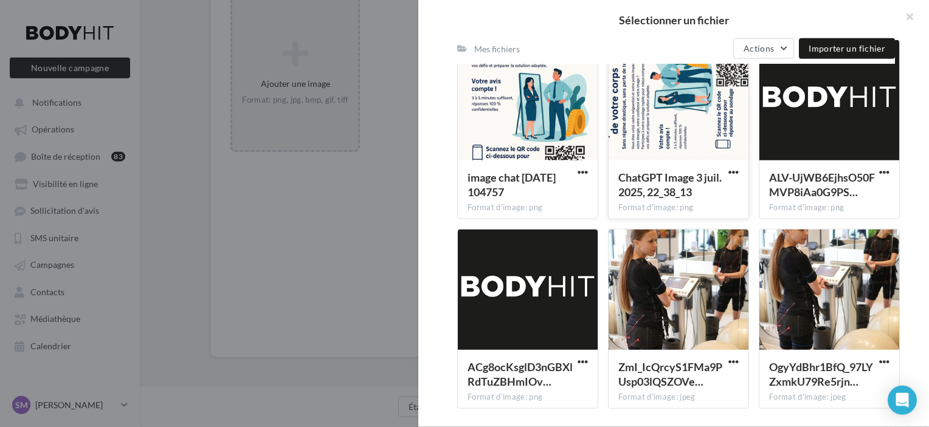
scroll to position [243, 0]
click at [395, 148] on div at bounding box center [464, 213] width 929 height 427
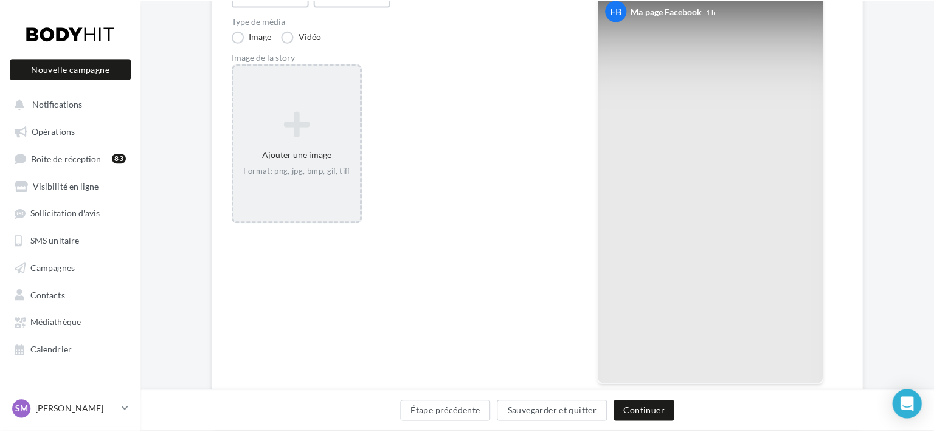
scroll to position [0, 0]
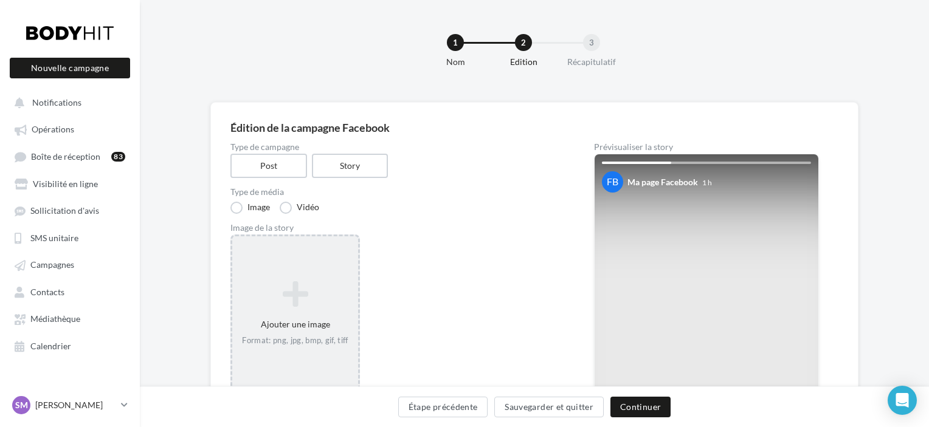
click at [304, 252] on div "Ajouter une image Format: png, jpg, bmp, gif, tiff" at bounding box center [295, 314] width 130 height 158
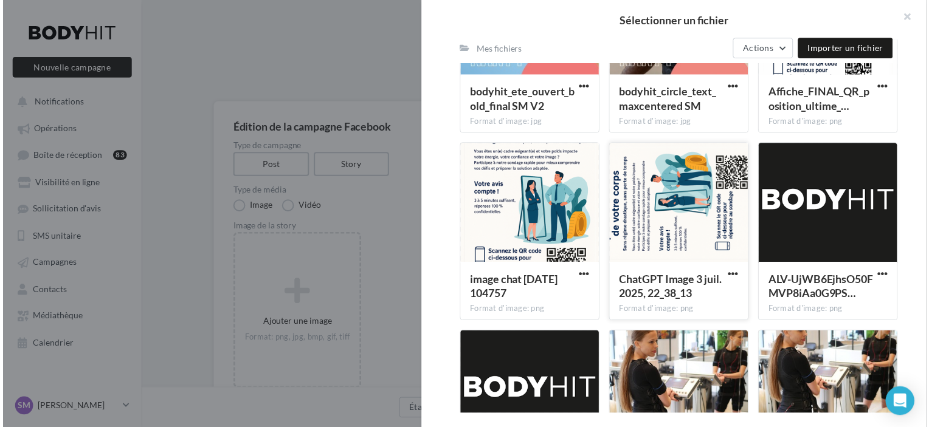
scroll to position [558, 0]
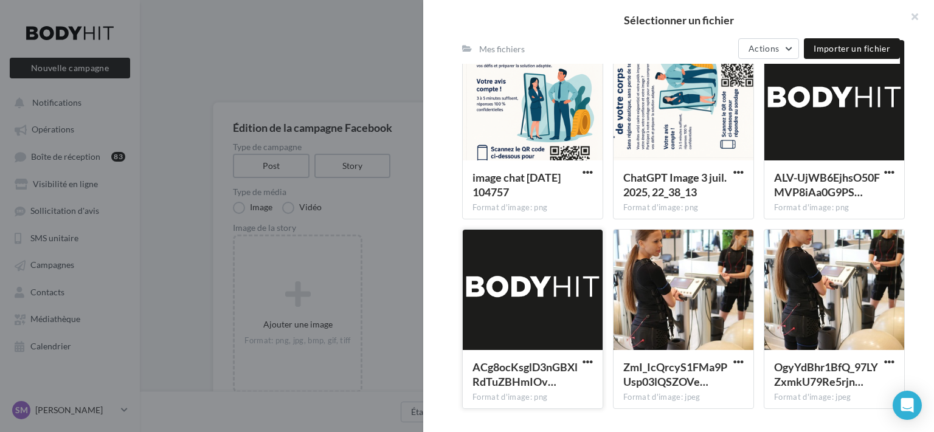
click at [568, 242] on div at bounding box center [533, 291] width 140 height 122
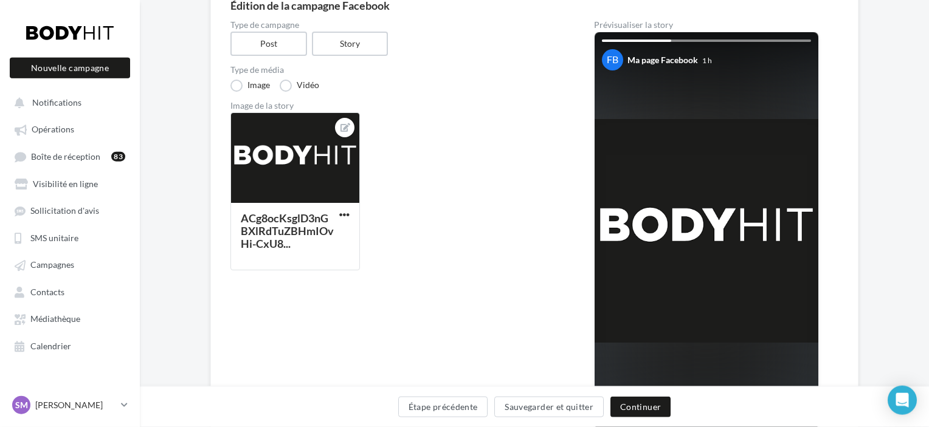
scroll to position [243, 0]
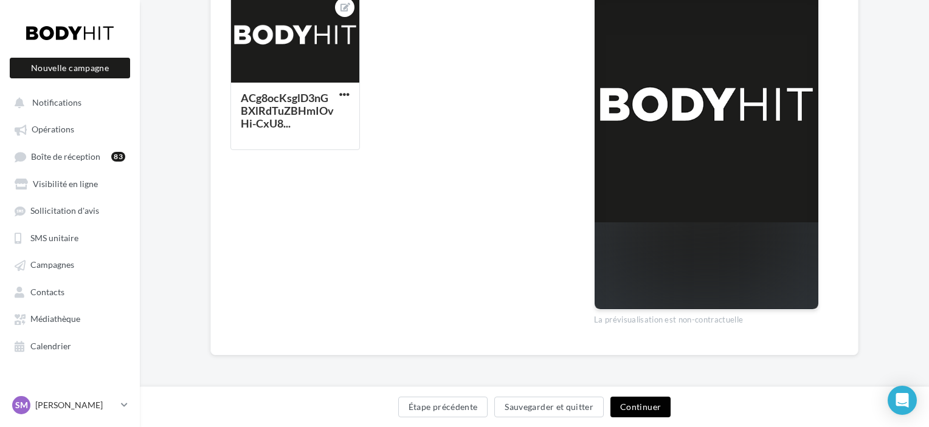
click at [642, 400] on button "Continuer" at bounding box center [641, 407] width 60 height 21
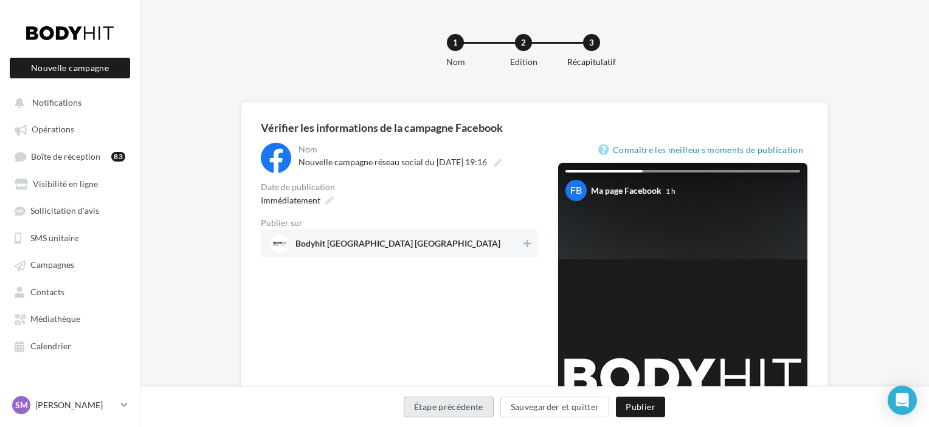
click at [452, 399] on button "Étape précédente" at bounding box center [449, 407] width 90 height 21
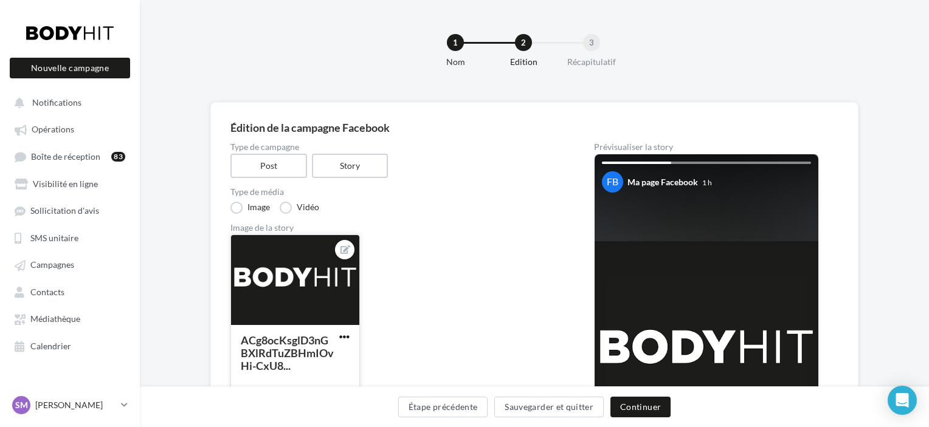
click at [347, 335] on span "button" at bounding box center [344, 337] width 10 height 10
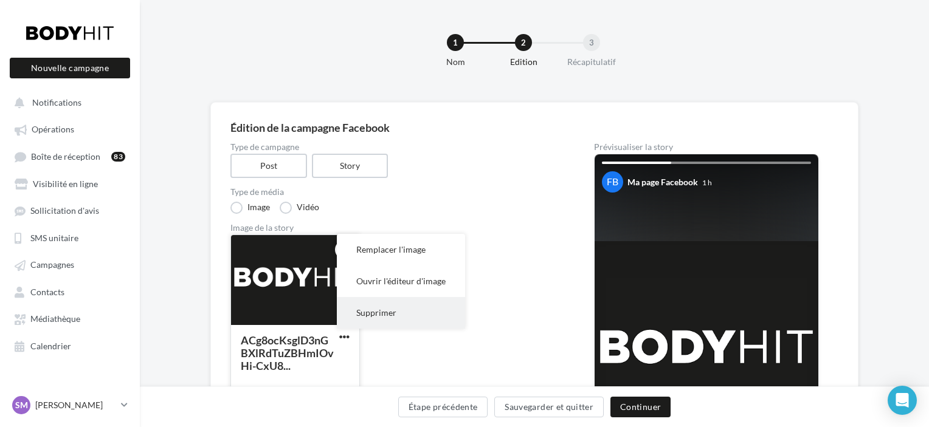
click at [388, 320] on button "Supprimer" at bounding box center [401, 313] width 128 height 32
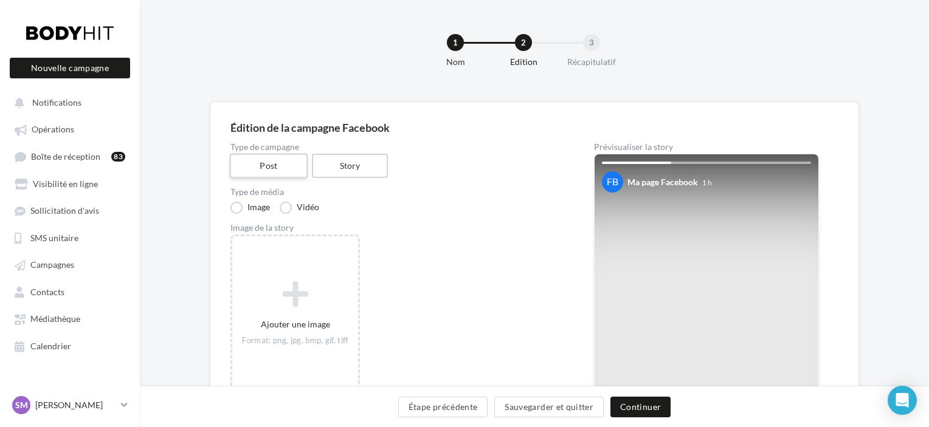
click at [284, 167] on label "Post" at bounding box center [269, 166] width 78 height 25
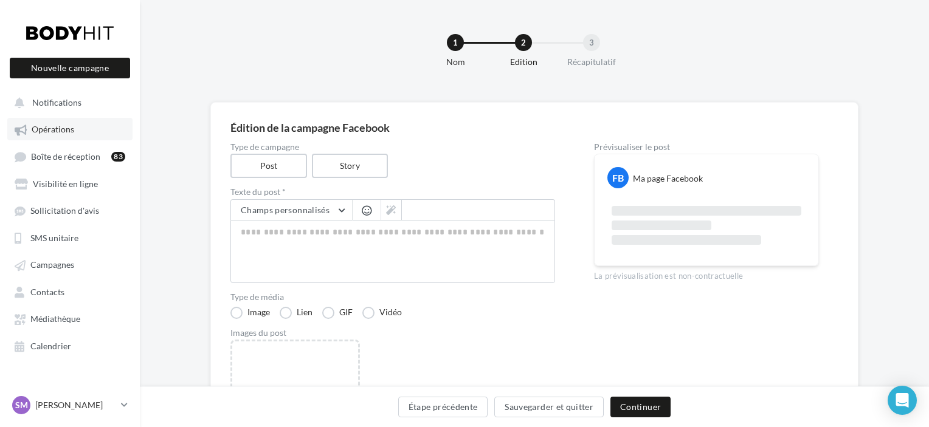
click at [79, 124] on link "Opérations" at bounding box center [69, 129] width 125 height 22
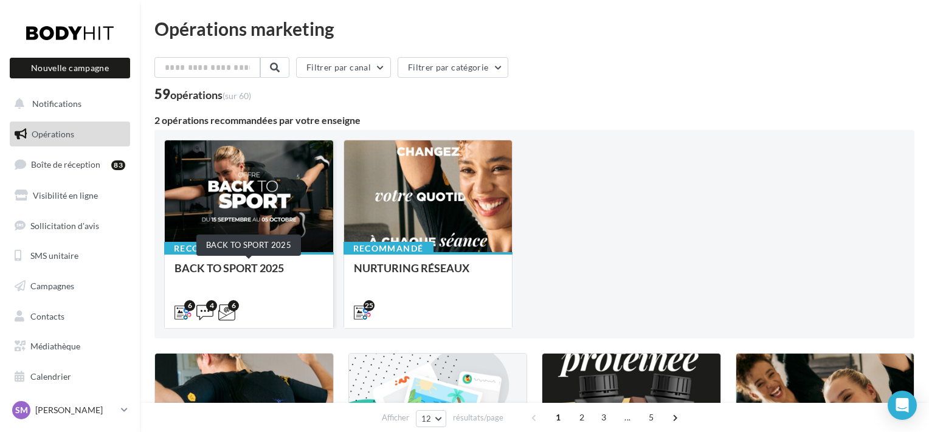
click at [252, 272] on div "BACK TO SPORT 2025" at bounding box center [249, 274] width 149 height 24
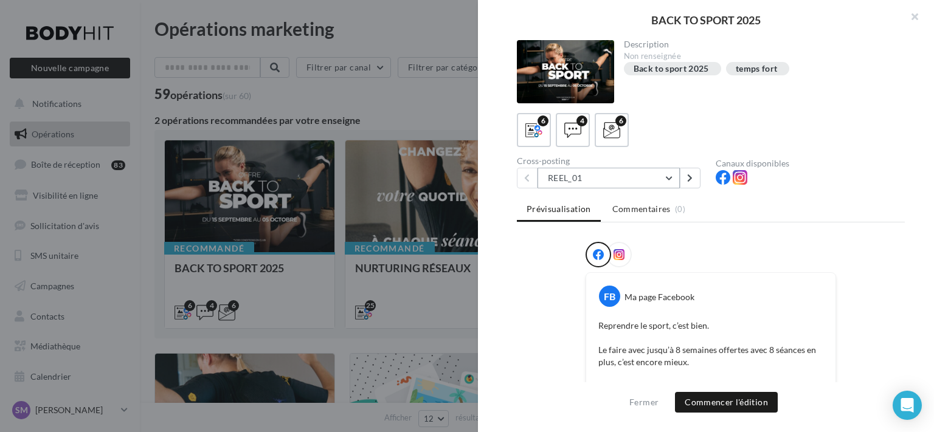
click at [651, 170] on button "REEL_01" at bounding box center [609, 178] width 142 height 21
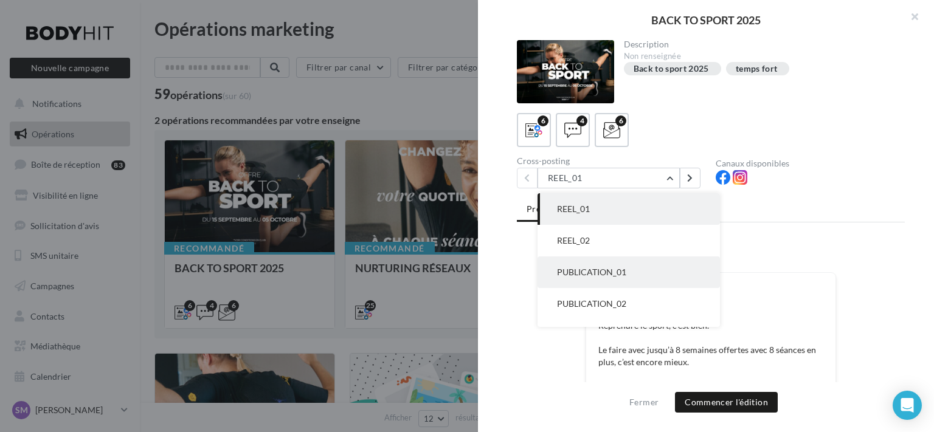
click at [600, 268] on span "PUBLICATION_01" at bounding box center [591, 272] width 69 height 10
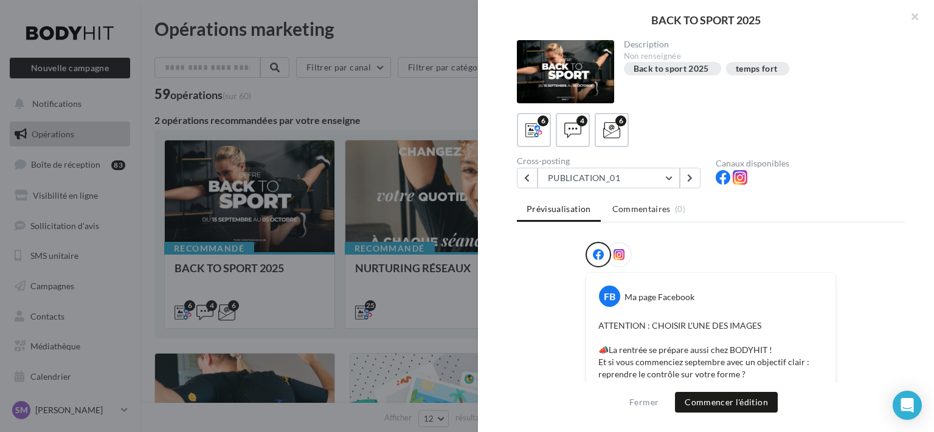
scroll to position [328, 0]
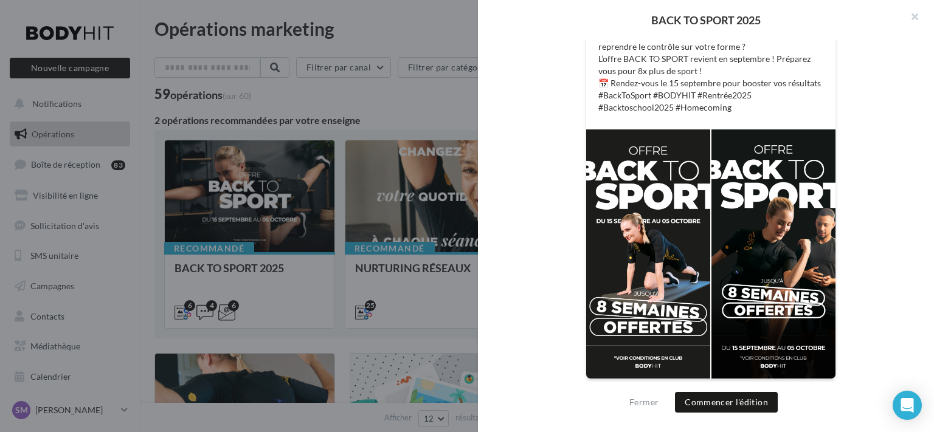
click at [675, 198] on div at bounding box center [648, 254] width 124 height 249
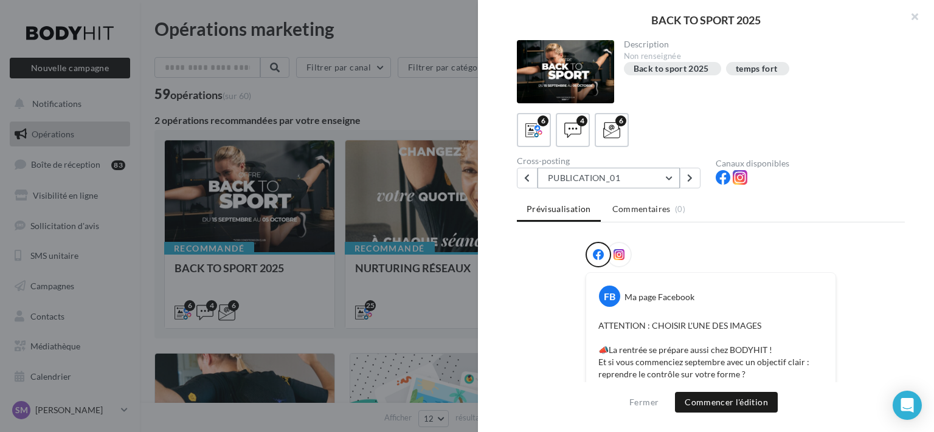
click at [667, 178] on button "PUBLICATION_01" at bounding box center [609, 178] width 142 height 21
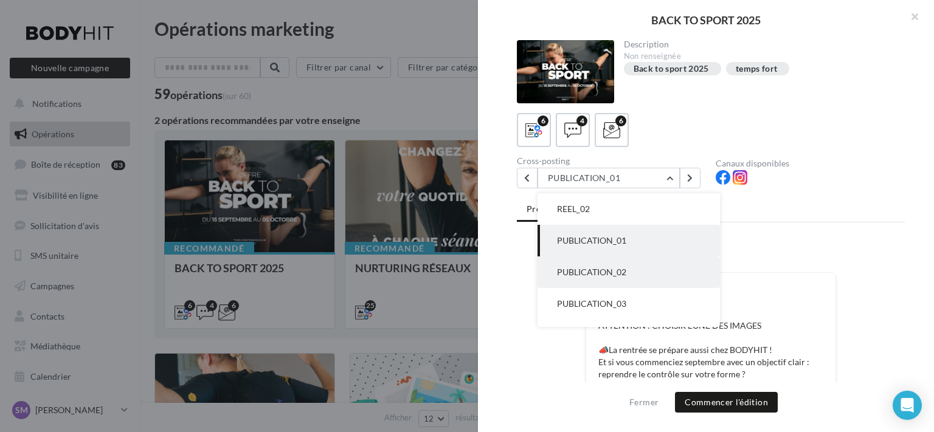
click at [657, 277] on button "PUBLICATION_02" at bounding box center [629, 273] width 182 height 32
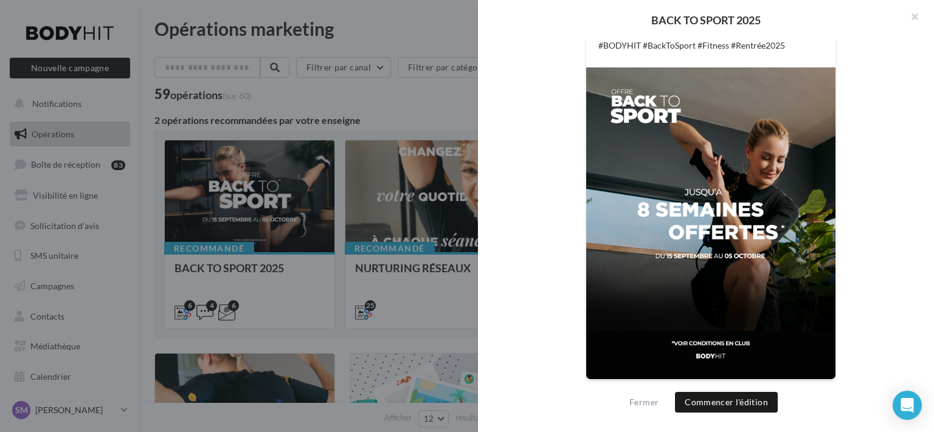
scroll to position [0, 0]
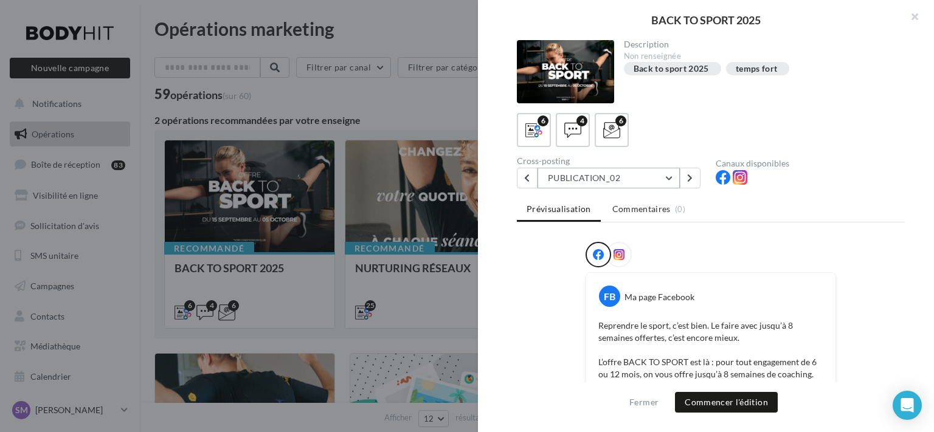
click at [675, 178] on button "PUBLICATION_02" at bounding box center [609, 178] width 142 height 21
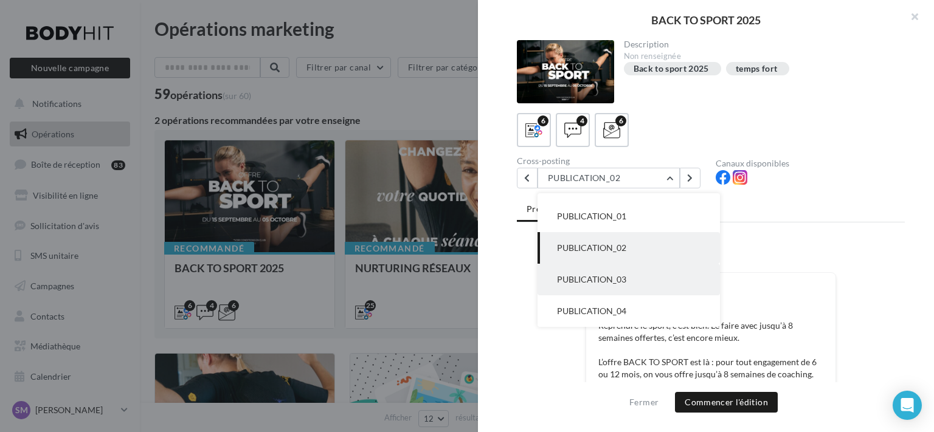
click at [651, 286] on button "PUBLICATION_03" at bounding box center [629, 280] width 182 height 32
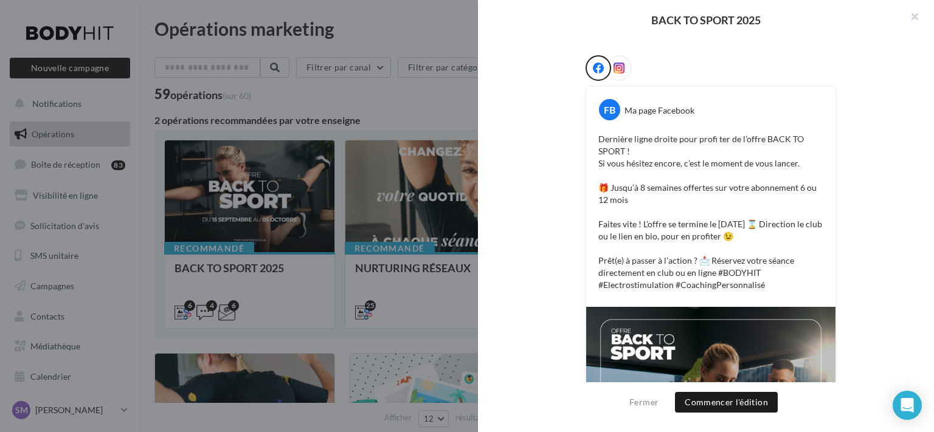
scroll to position [0, 0]
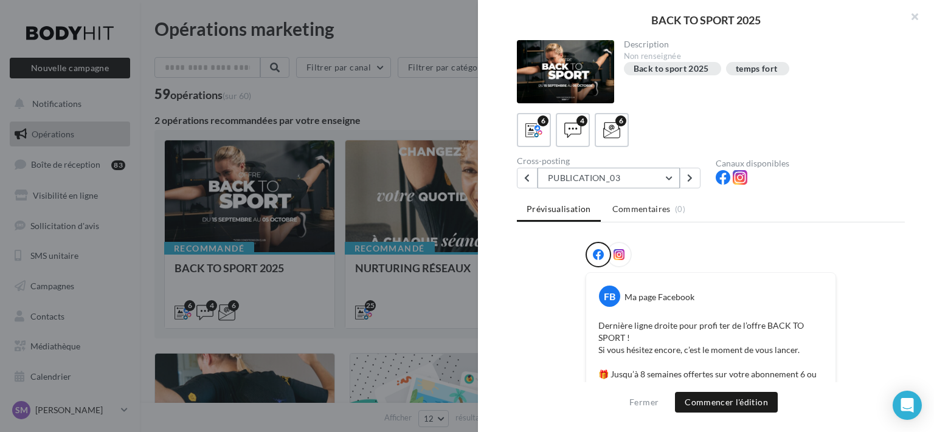
click at [663, 180] on button "PUBLICATION_03" at bounding box center [609, 178] width 142 height 21
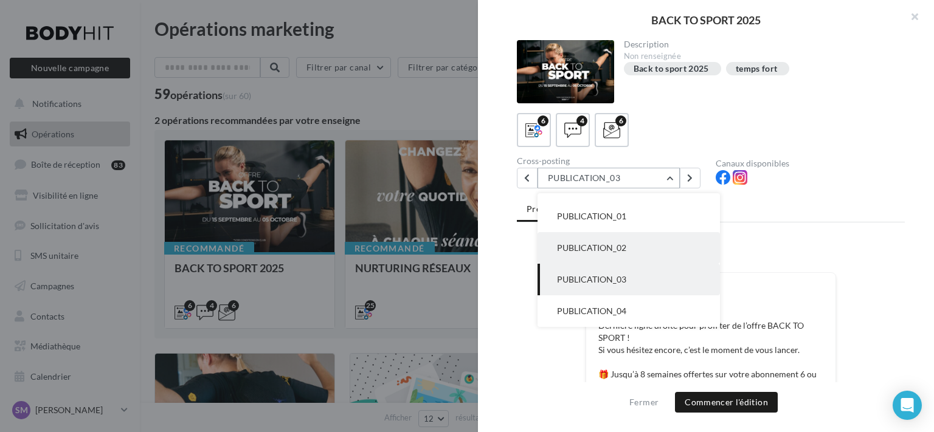
scroll to position [56, 0]
click at [646, 302] on button "PUBLICATION_04" at bounding box center [629, 312] width 182 height 32
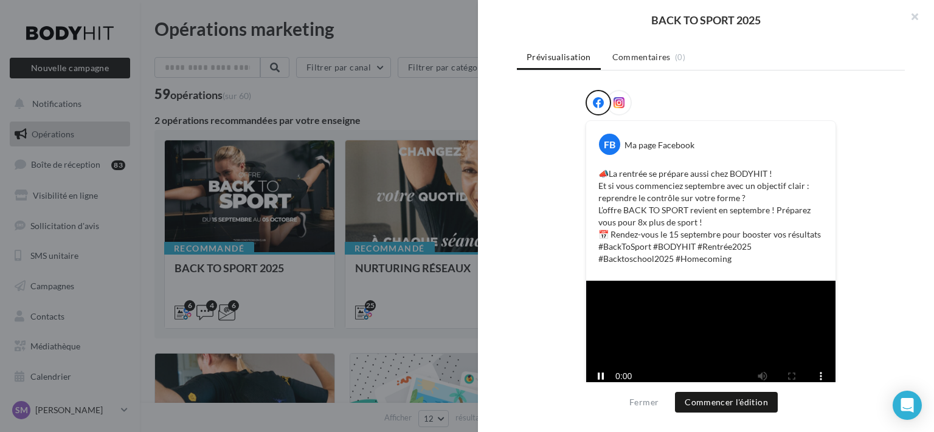
scroll to position [0, 0]
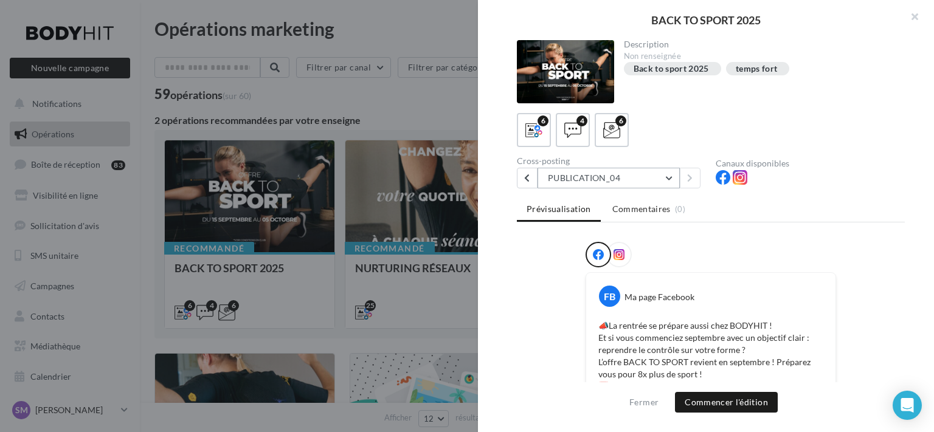
click at [657, 176] on button "PUBLICATION_04" at bounding box center [609, 178] width 142 height 21
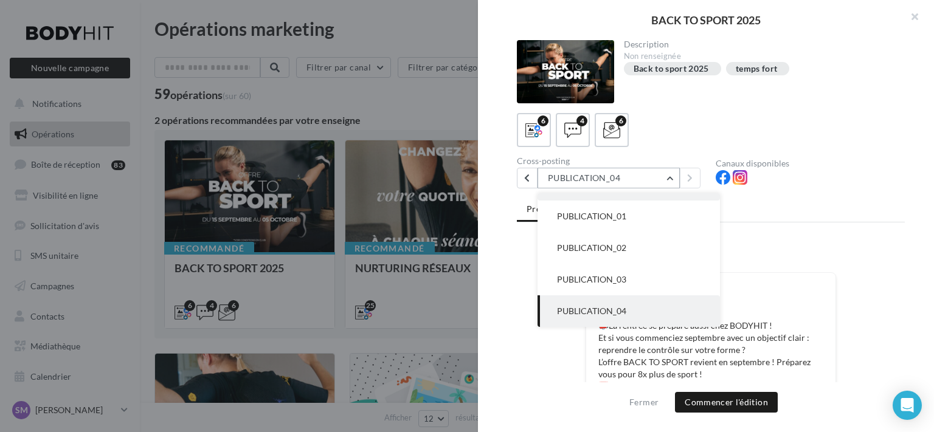
scroll to position [56, 0]
click at [653, 222] on button "PUBLICATION_01" at bounding box center [629, 217] width 182 height 32
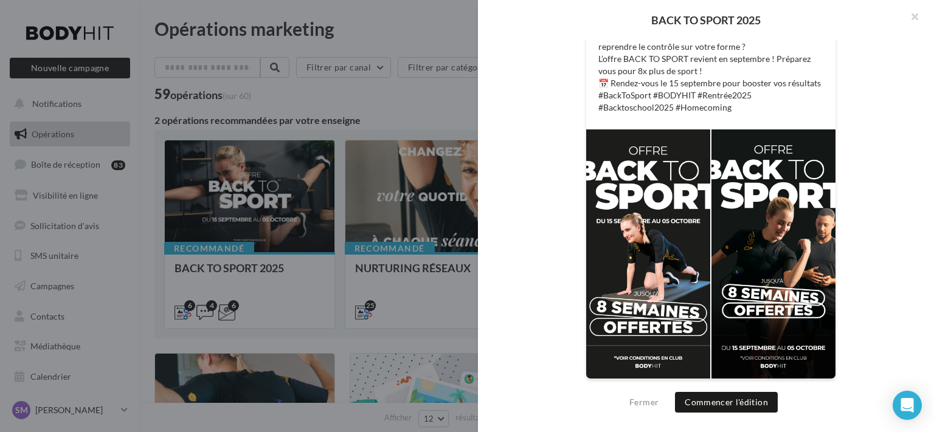
scroll to position [0, 0]
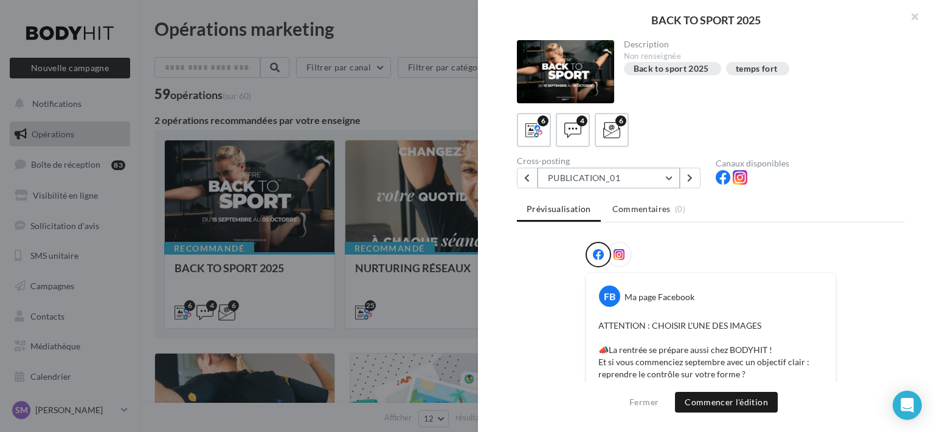
click at [654, 173] on button "PUBLICATION_01" at bounding box center [609, 178] width 142 height 21
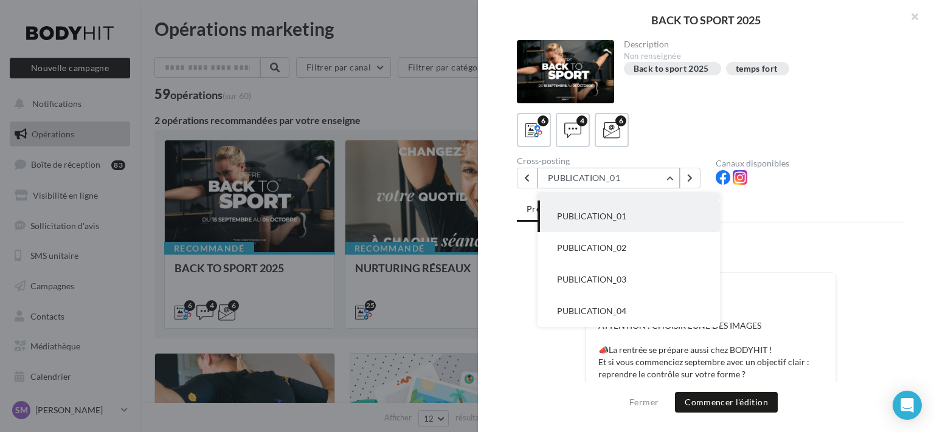
scroll to position [32, 0]
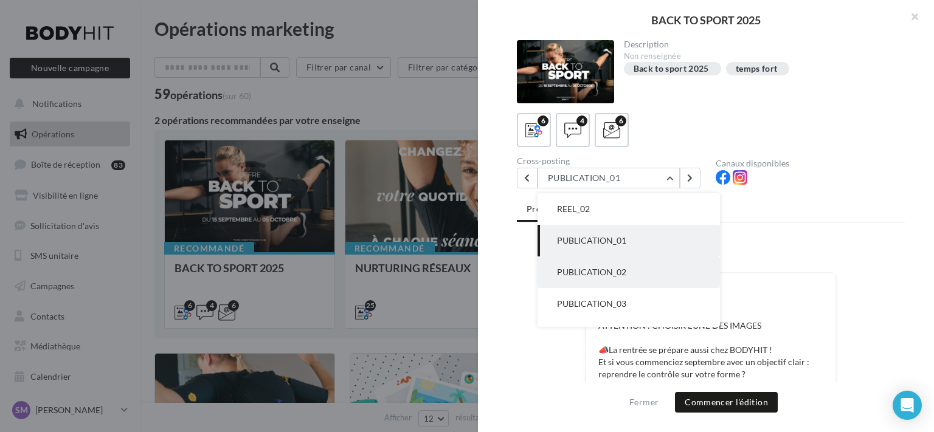
click at [614, 270] on span "PUBLICATION_02" at bounding box center [591, 272] width 69 height 10
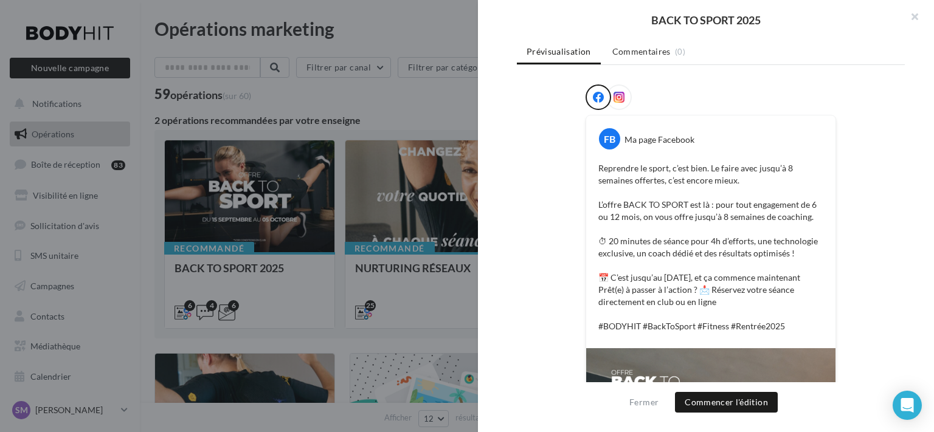
scroll to position [0, 0]
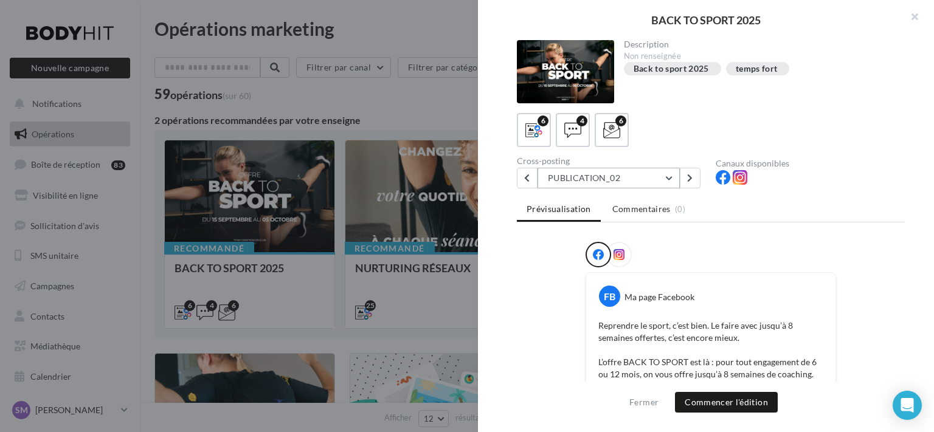
click at [660, 181] on button "PUBLICATION_02" at bounding box center [609, 178] width 142 height 21
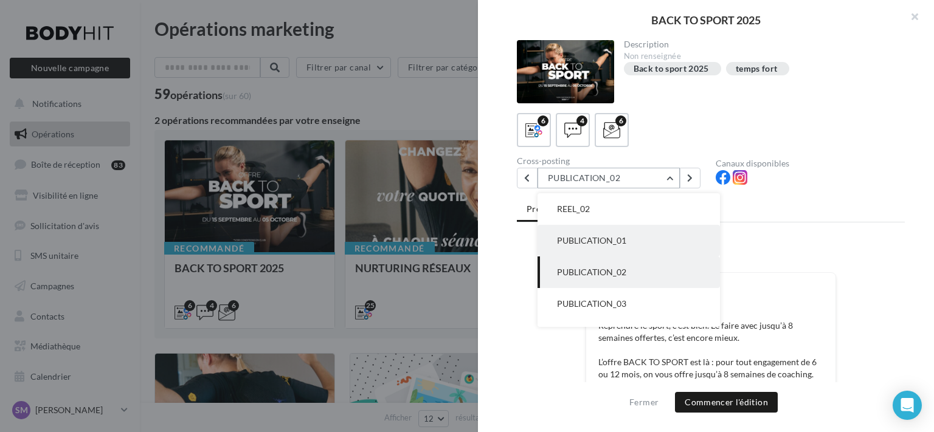
scroll to position [56, 0]
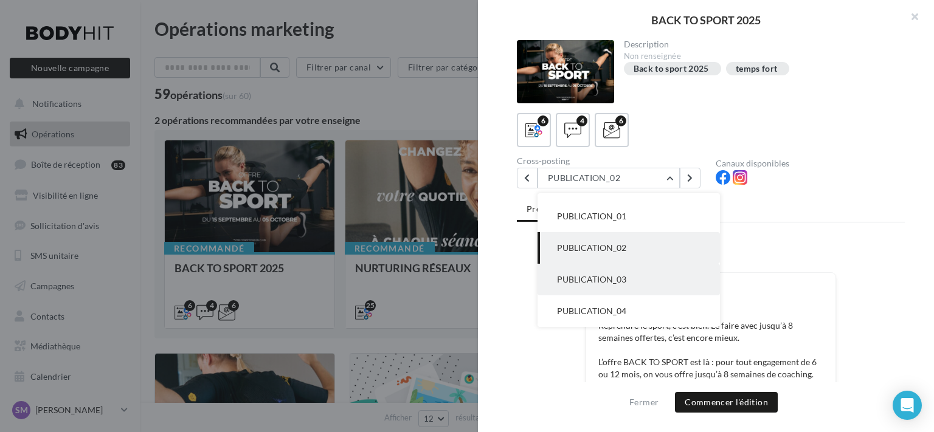
click at [648, 268] on button "PUBLICATION_03" at bounding box center [629, 280] width 182 height 32
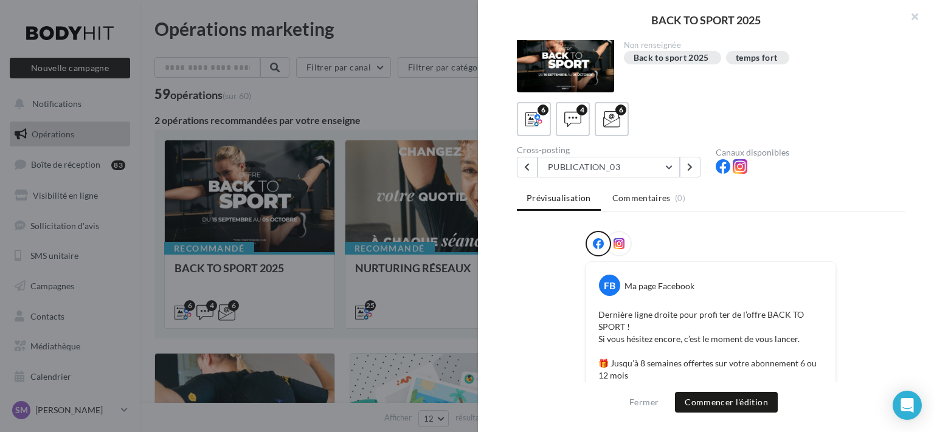
scroll to position [0, 0]
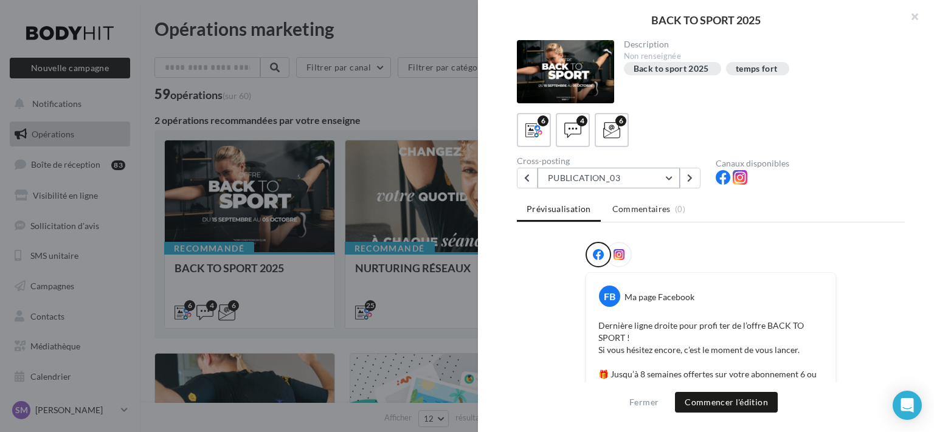
click at [603, 185] on button "PUBLICATION_03" at bounding box center [609, 178] width 142 height 21
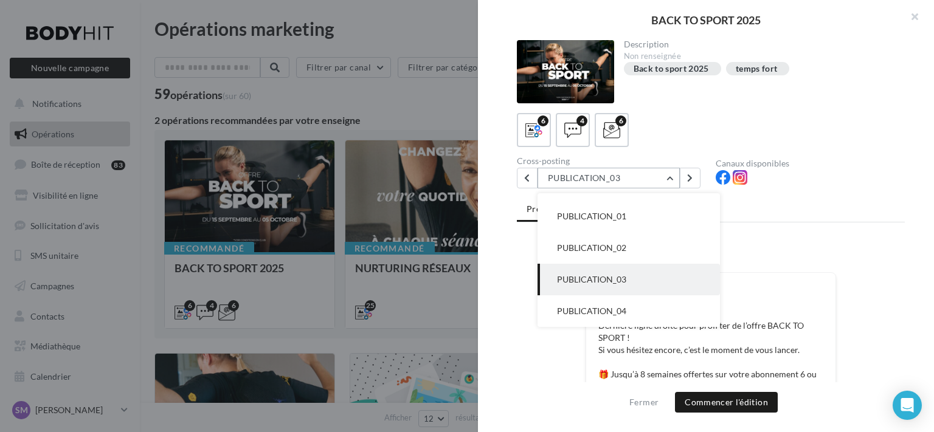
scroll to position [56, 0]
click at [669, 250] on button "PUBLICATION_02" at bounding box center [629, 248] width 182 height 32
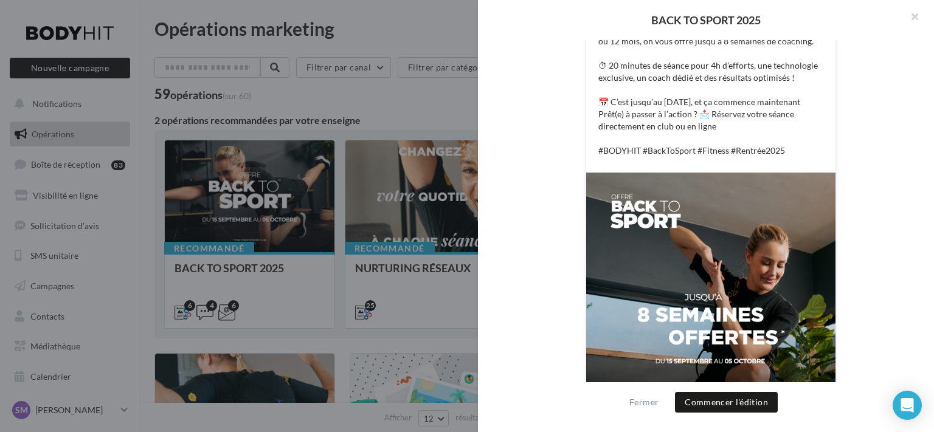
scroll to position [0, 0]
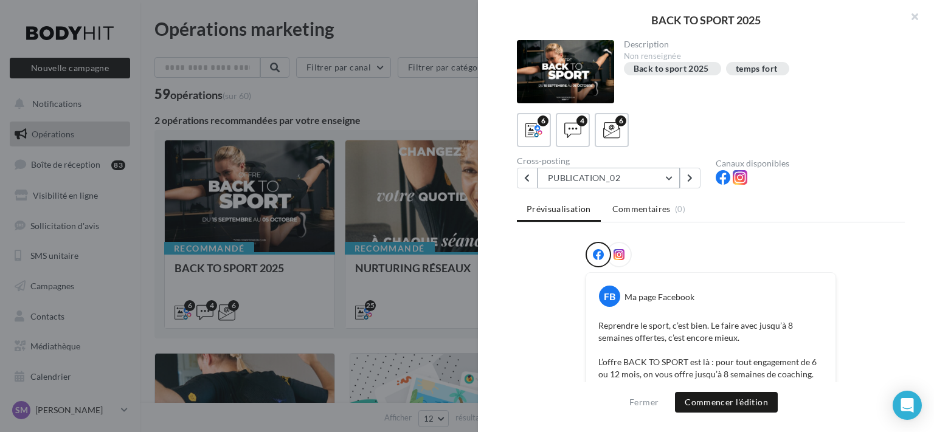
click at [661, 170] on button "PUBLICATION_02" at bounding box center [609, 178] width 142 height 21
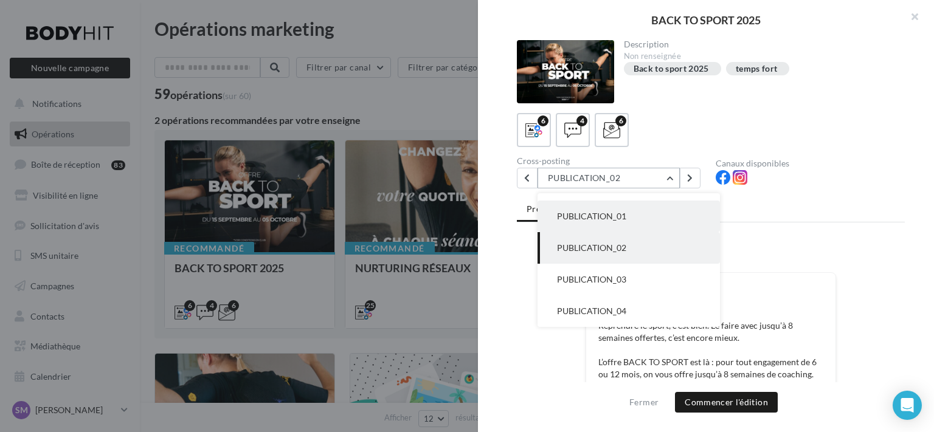
scroll to position [56, 0]
click at [651, 230] on button "PUBLICATION_01" at bounding box center [629, 217] width 182 height 32
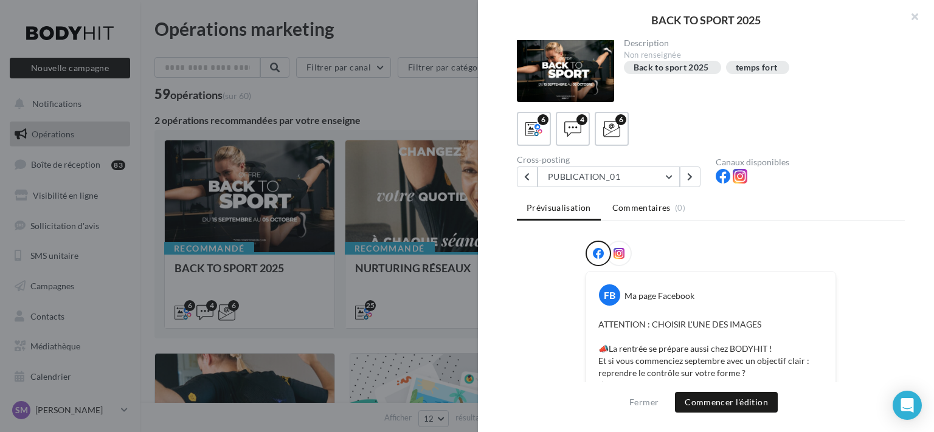
scroll to position [0, 0]
click at [671, 183] on button "PUBLICATION_01" at bounding box center [609, 178] width 142 height 21
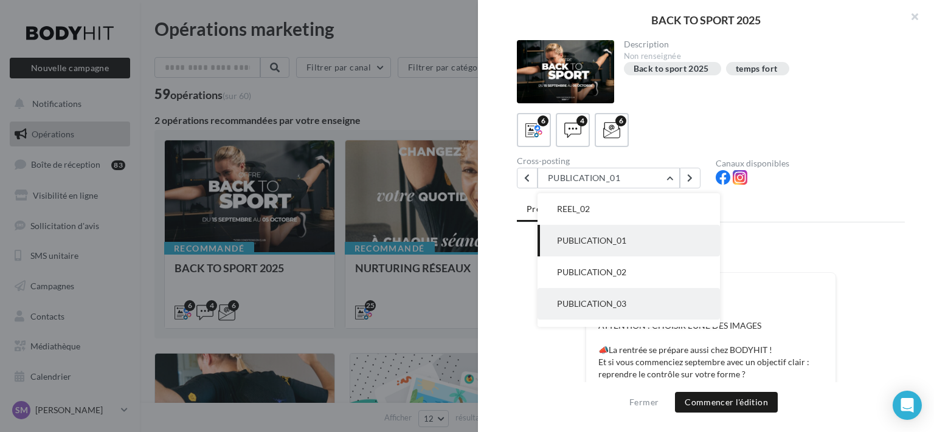
click at [636, 305] on button "PUBLICATION_03" at bounding box center [629, 304] width 182 height 32
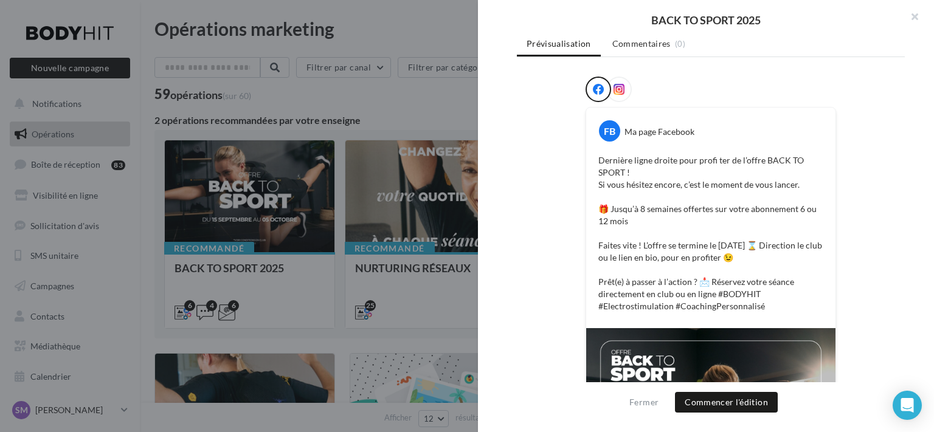
scroll to position [333, 0]
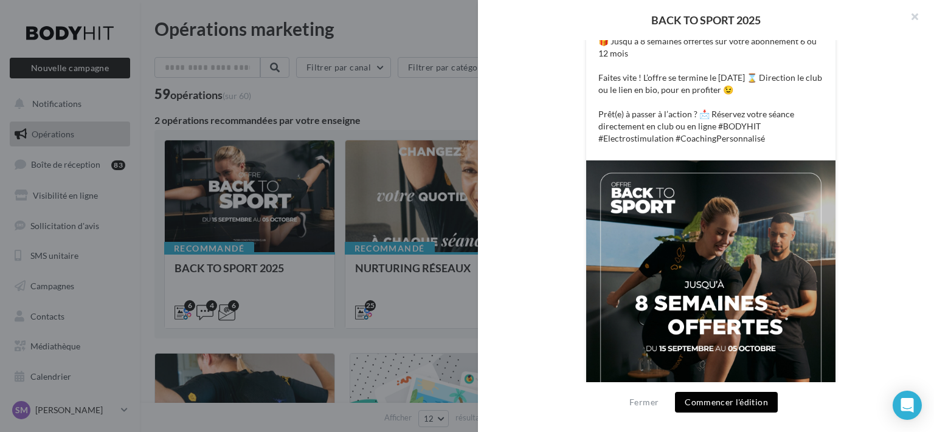
click at [698, 395] on button "Commencer l'édition" at bounding box center [726, 402] width 103 height 21
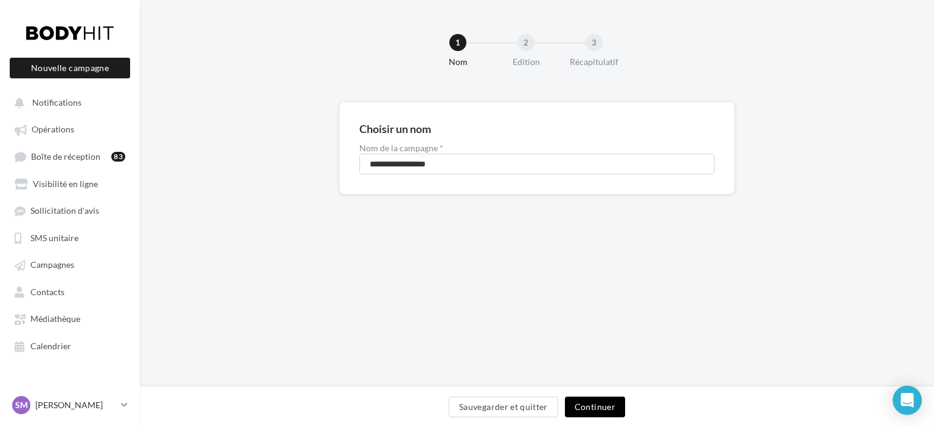
click at [597, 400] on button "Continuer" at bounding box center [595, 407] width 60 height 21
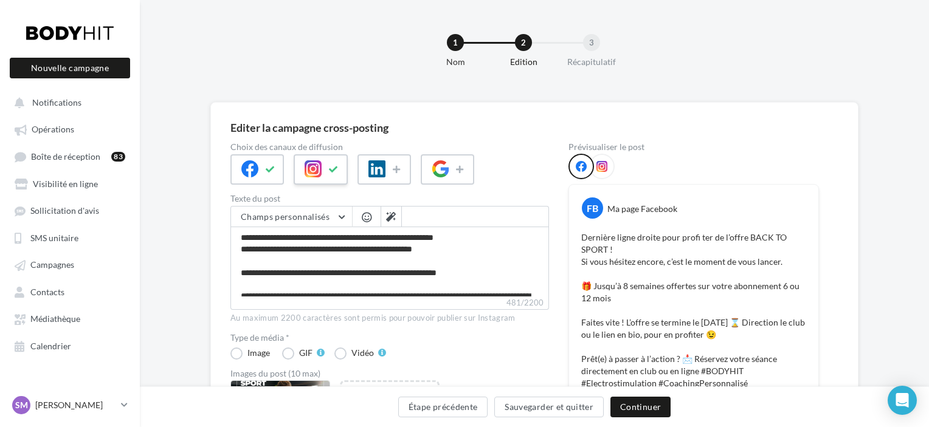
click at [333, 167] on icon at bounding box center [334, 169] width 10 height 9
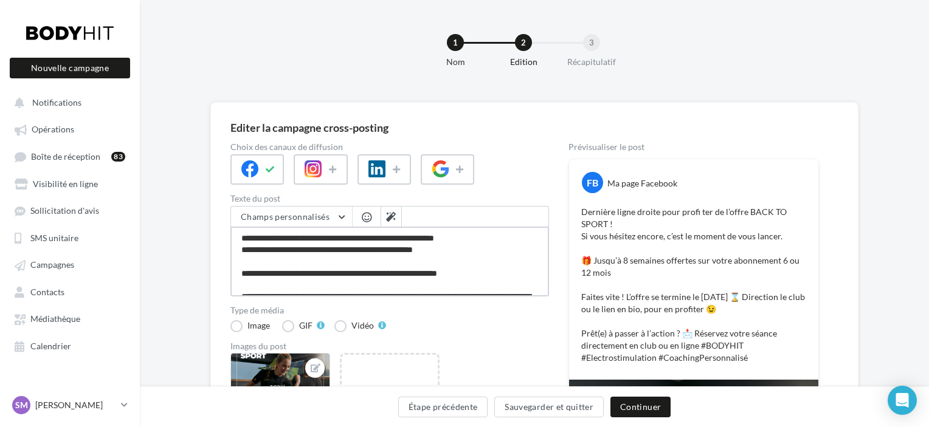
click at [356, 235] on textarea "**********" at bounding box center [389, 262] width 319 height 70
type textarea "**********"
drag, startPoint x: 738, startPoint y: 210, endPoint x: 600, endPoint y: 208, distance: 138.1
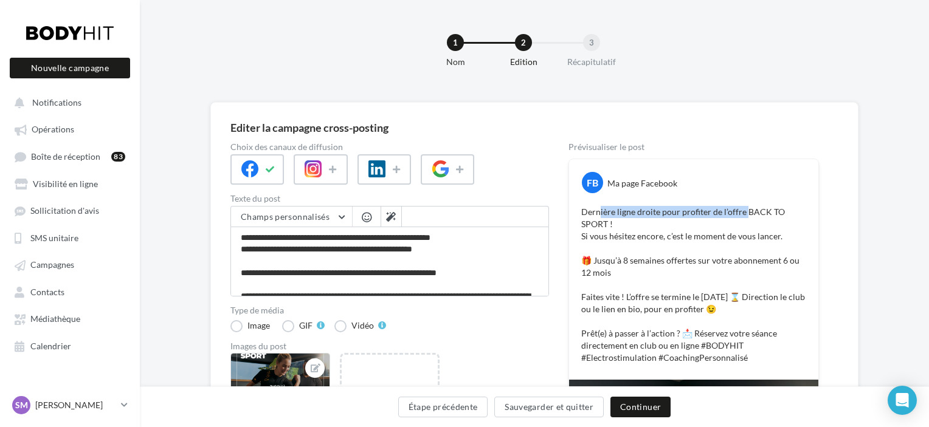
click at [600, 208] on p "Dernière ligne droite pour profiter de l’offre BACK TO SPORT ! Si vous hésitez …" at bounding box center [693, 285] width 225 height 158
click at [666, 226] on p "Dernière ligne droite pour profiter de l’offre BACK TO SPORT ! Si vous hésitez …" at bounding box center [693, 285] width 225 height 158
drag, startPoint x: 395, startPoint y: 237, endPoint x: 243, endPoint y: 240, distance: 152.0
click at [243, 240] on textarea "**********" at bounding box center [389, 262] width 319 height 70
type textarea "**********"
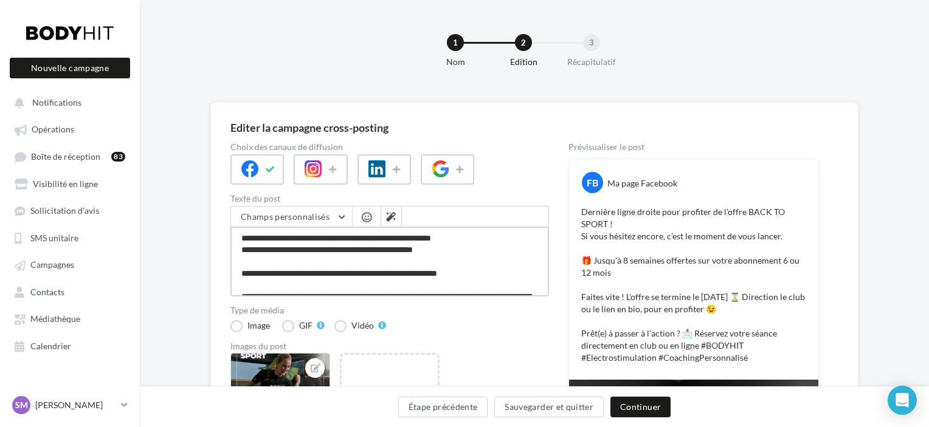
type textarea "**********"
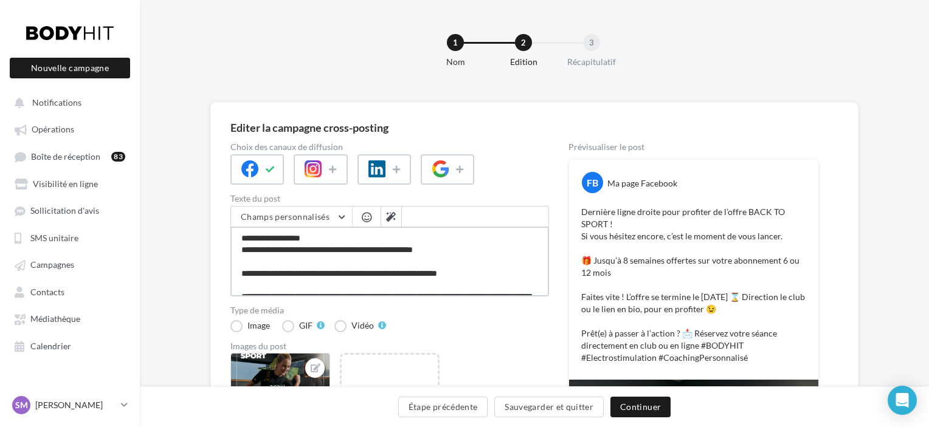
type textarea "**********"
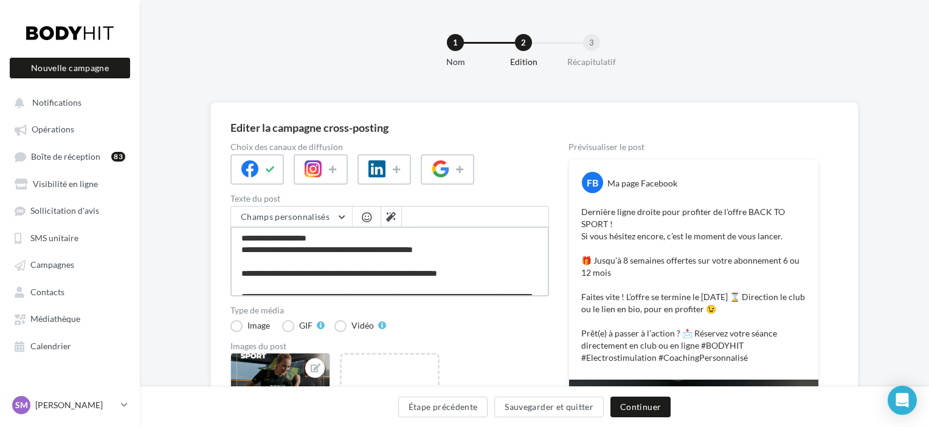
type textarea "**********"
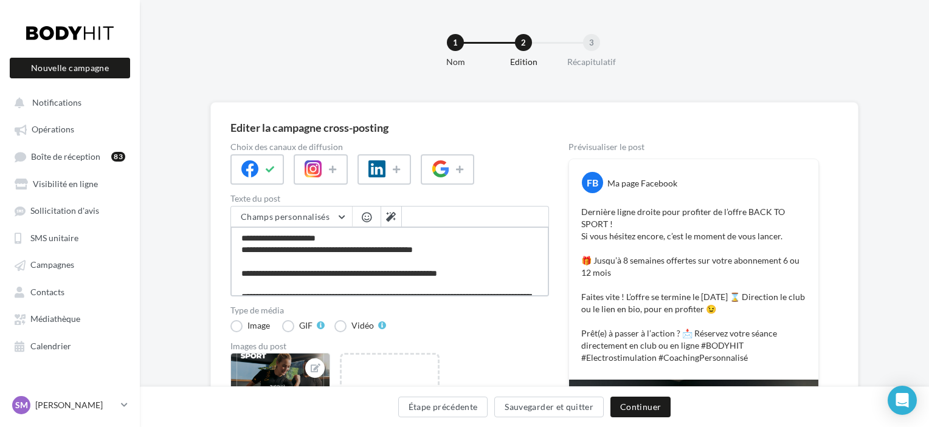
type textarea "**********"
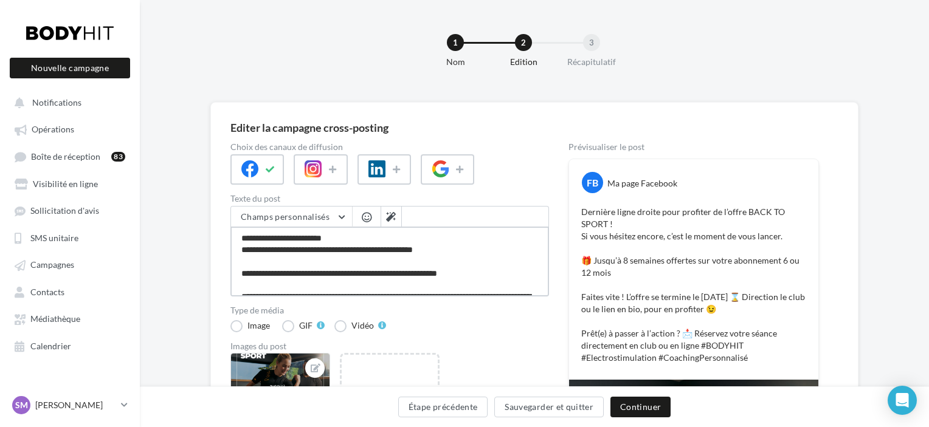
type textarea "**********"
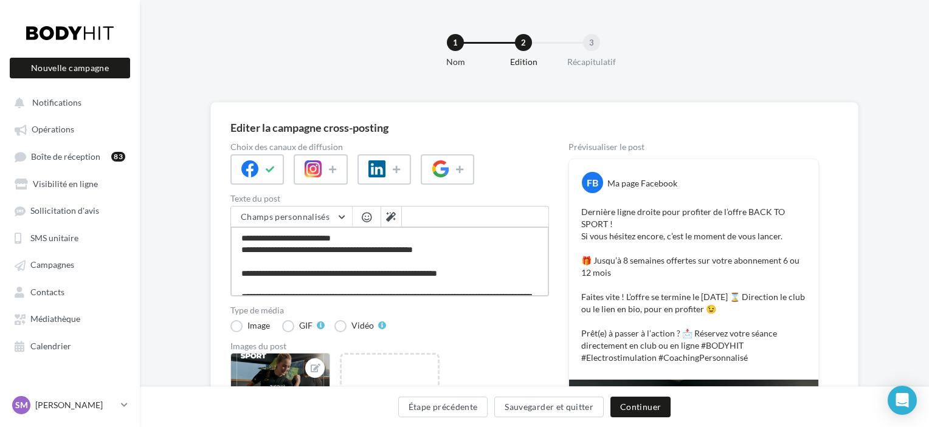
type textarea "**********"
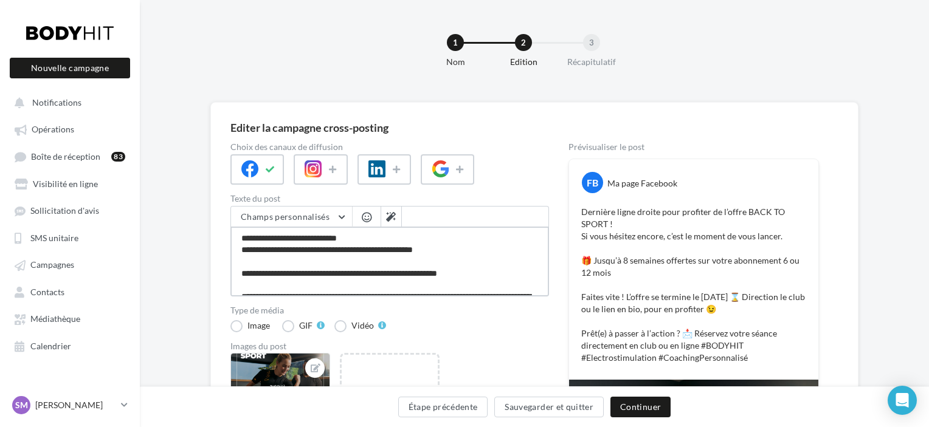
type textarea "**********"
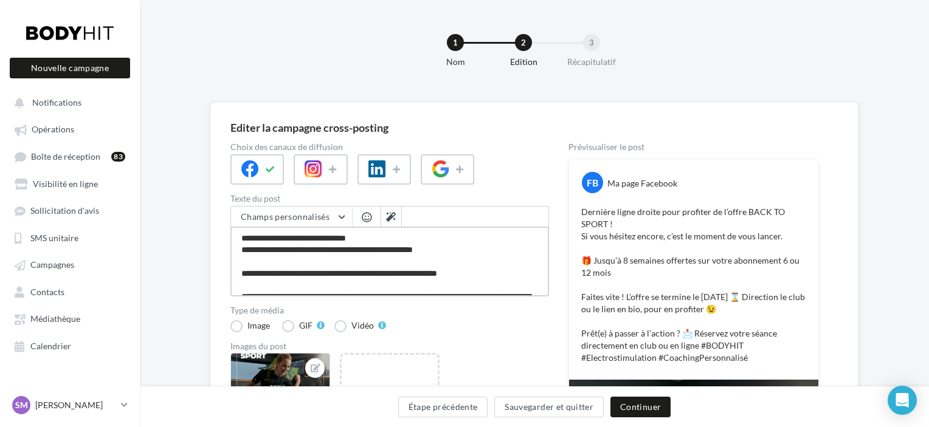
type textarea "**********"
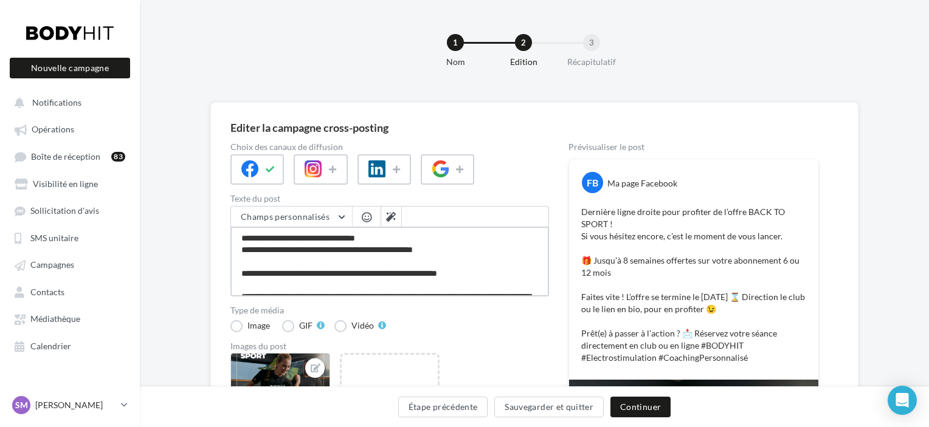
type textarea "**********"
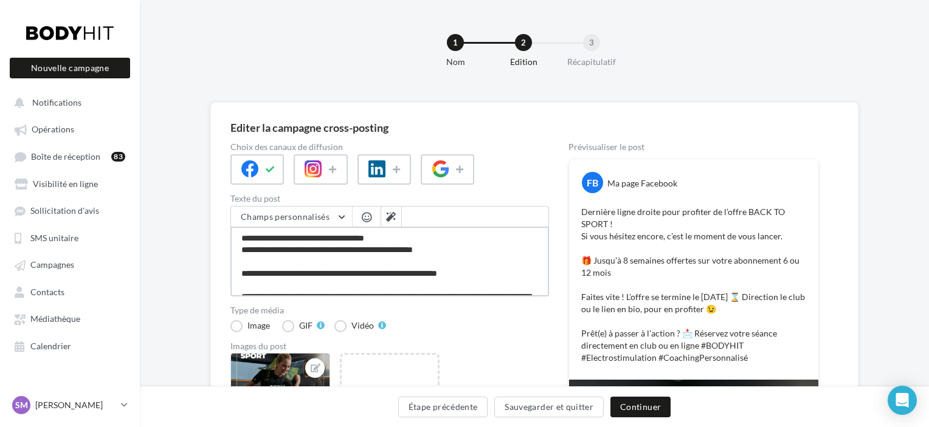
type textarea "**********"
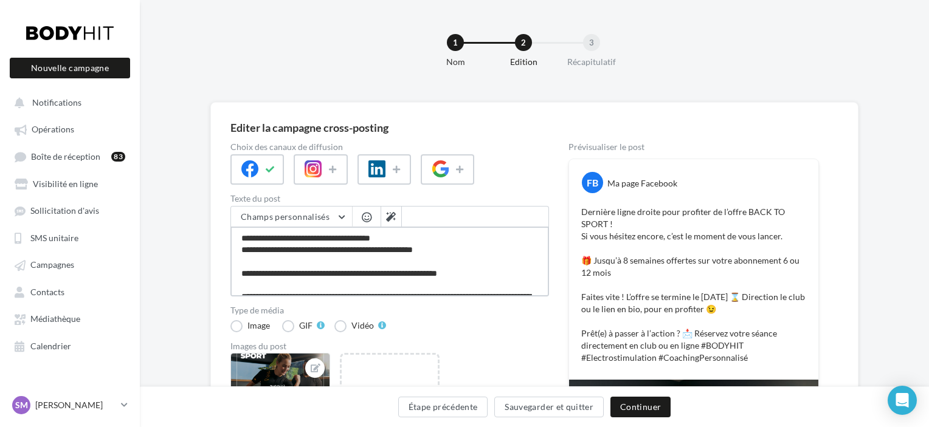
type textarea "**********"
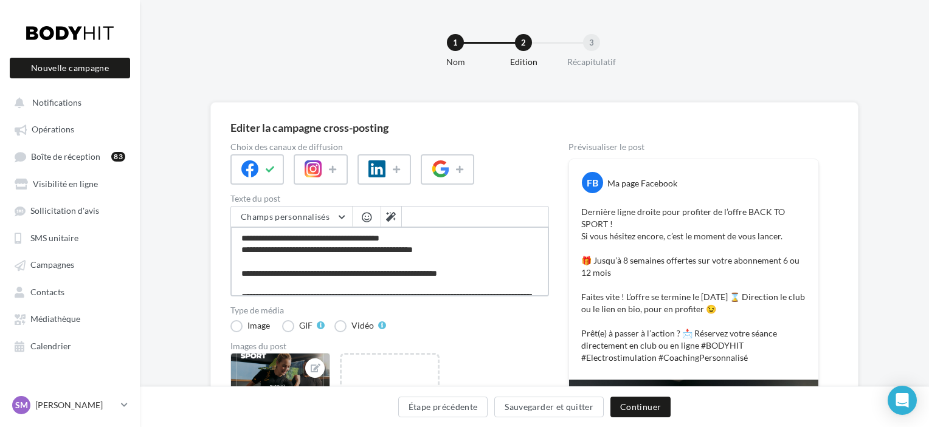
type textarea "**********"
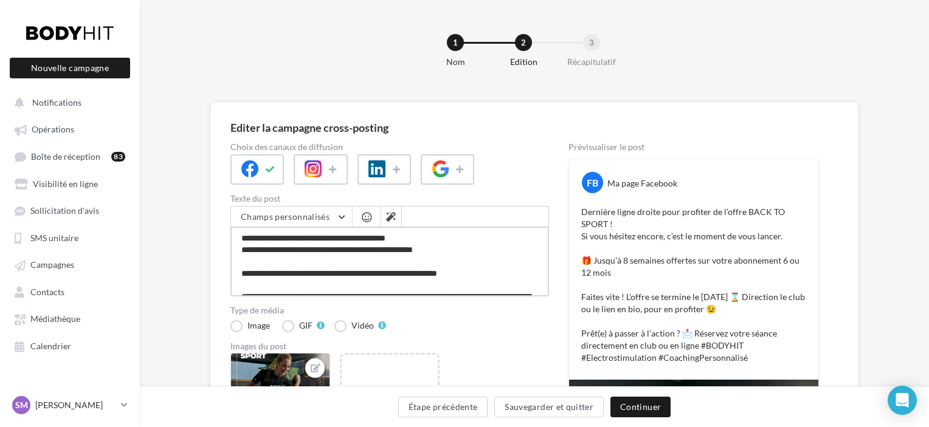
type textarea "**********"
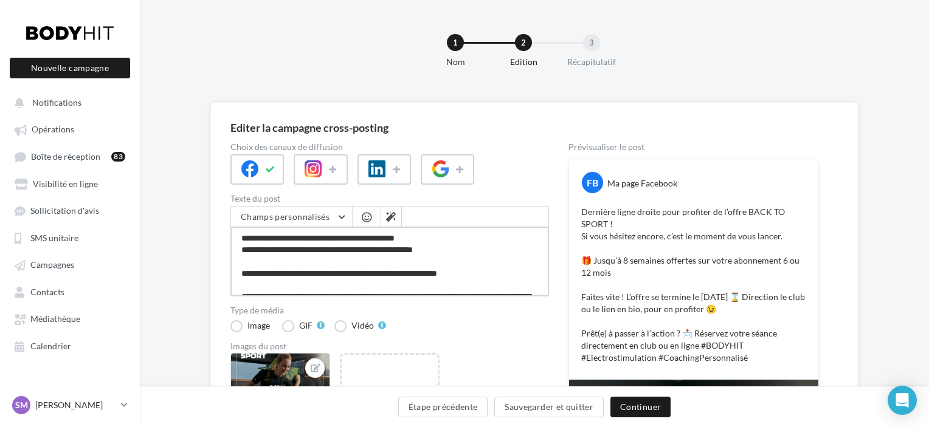
type textarea "**********"
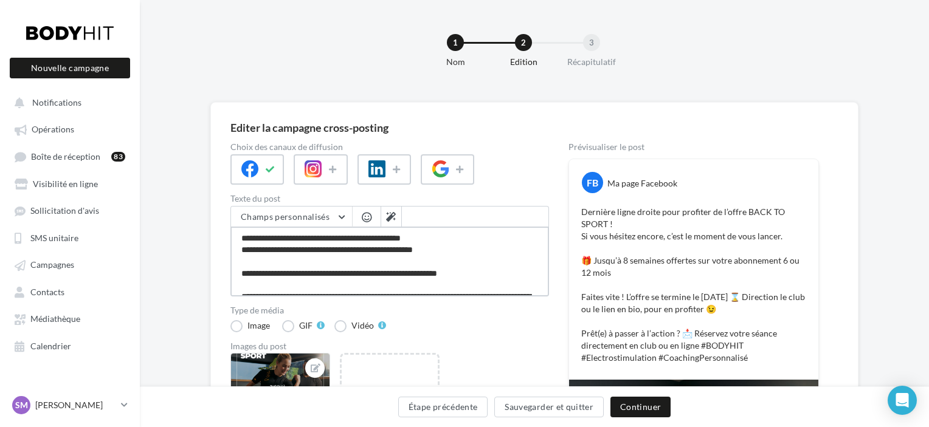
type textarea "**********"
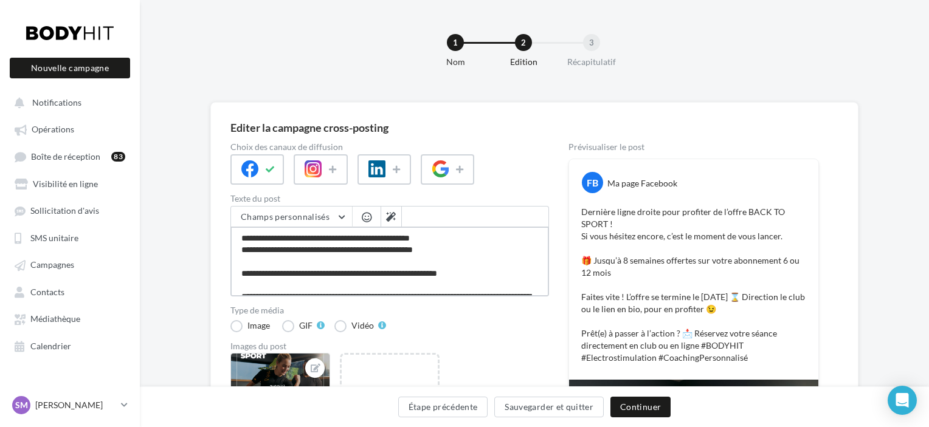
type textarea "**********"
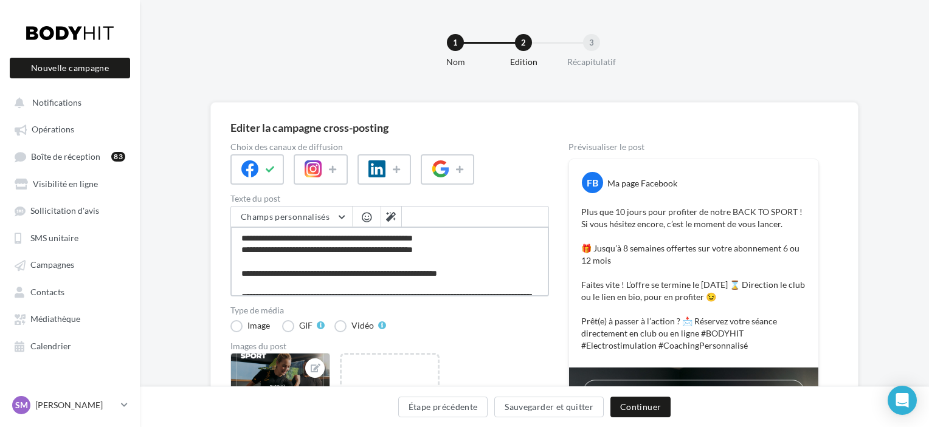
type textarea "**********"
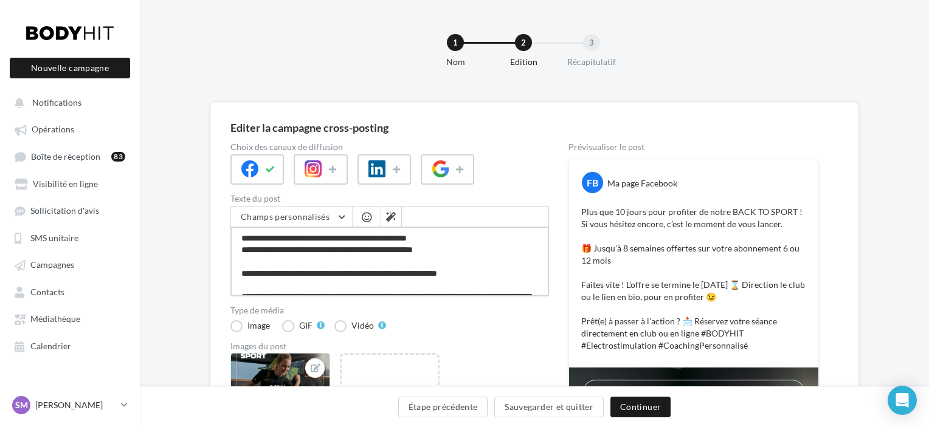
type textarea "**********"
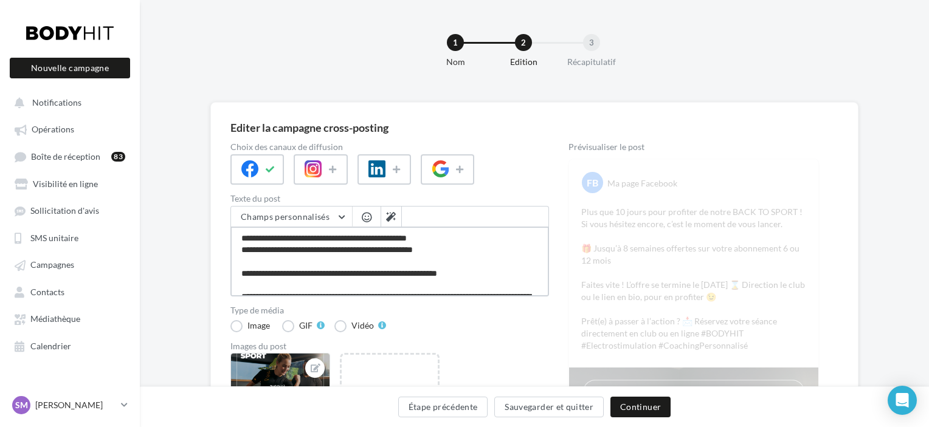
type textarea "**********"
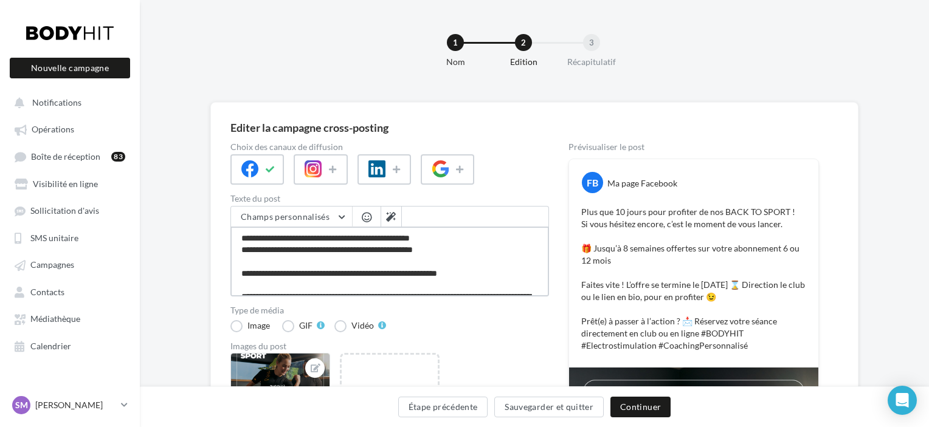
type textarea "**********"
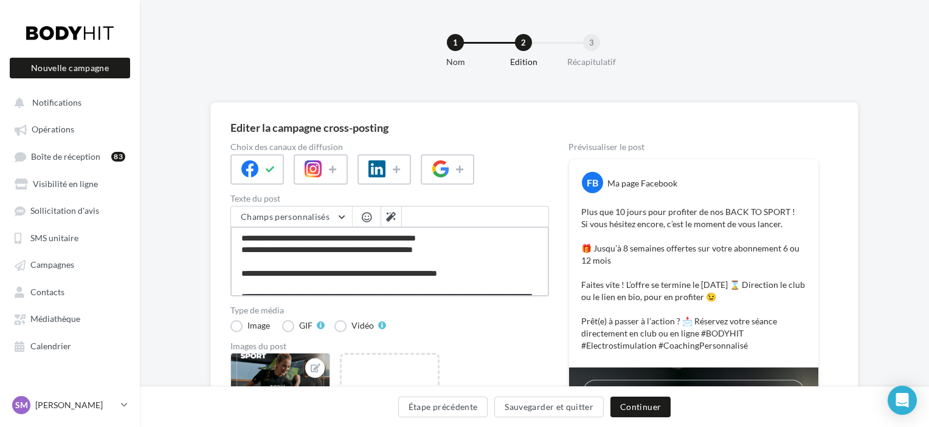
type textarea "**********"
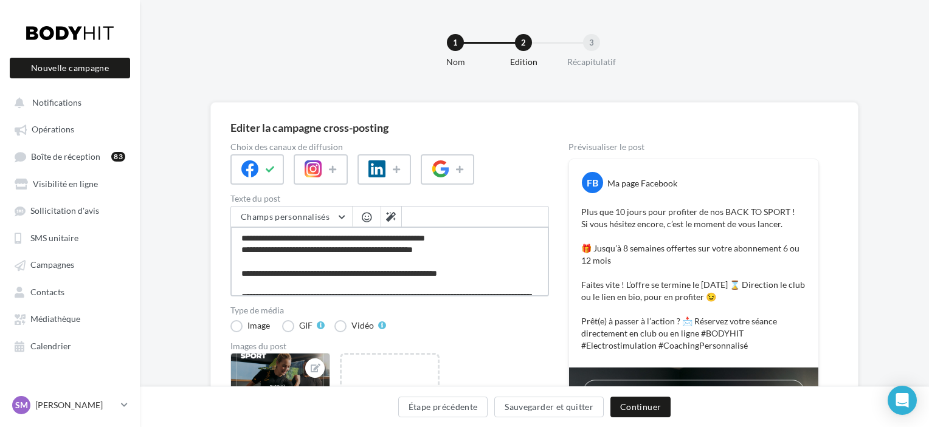
type textarea "**********"
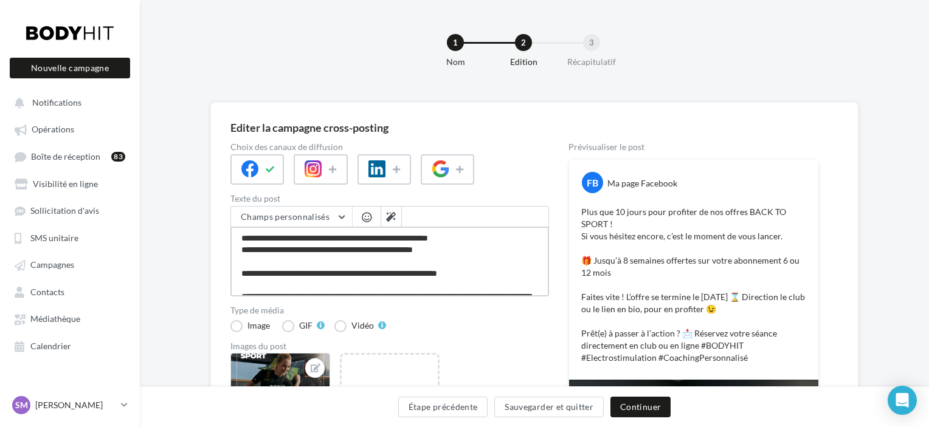
click at [488, 238] on textarea "**********" at bounding box center [389, 262] width 319 height 70
click at [246, 245] on textarea "**********" at bounding box center [389, 262] width 319 height 70
click at [244, 249] on textarea "**********" at bounding box center [389, 262] width 319 height 70
type textarea "**********"
click at [243, 237] on textarea "**********" at bounding box center [389, 262] width 319 height 70
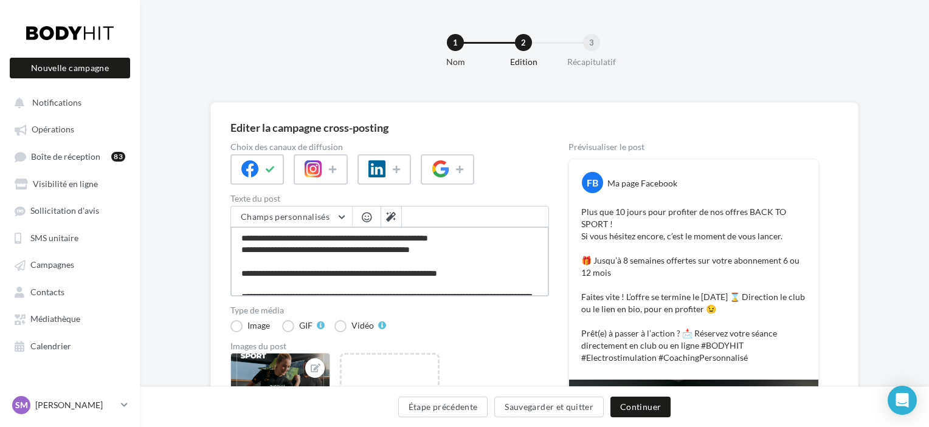
type textarea "**********"
click at [366, 210] on div at bounding box center [367, 217] width 24 height 21
click at [369, 215] on span "button" at bounding box center [367, 217] width 10 height 10
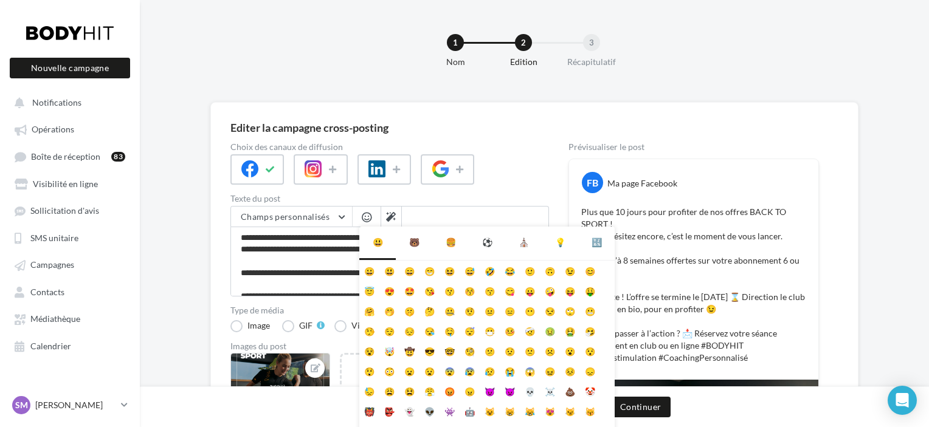
click at [446, 242] on div "🍔" at bounding box center [451, 243] width 10 height 12
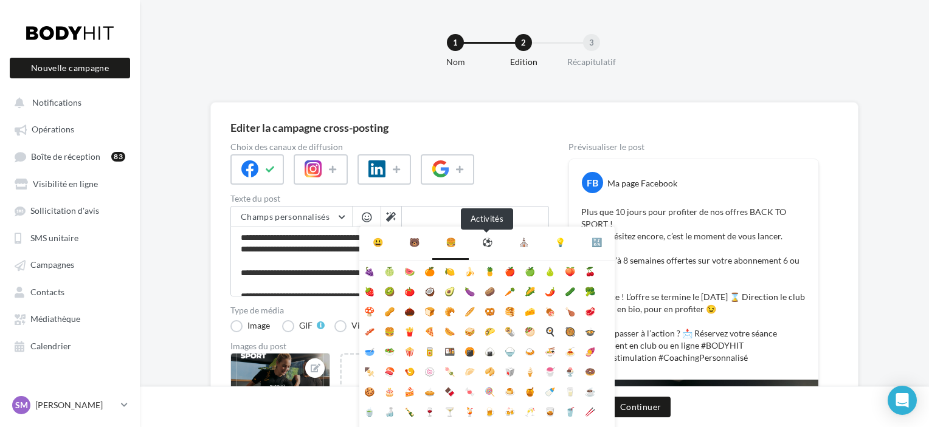
click at [482, 242] on div "⚽" at bounding box center [487, 243] width 10 height 12
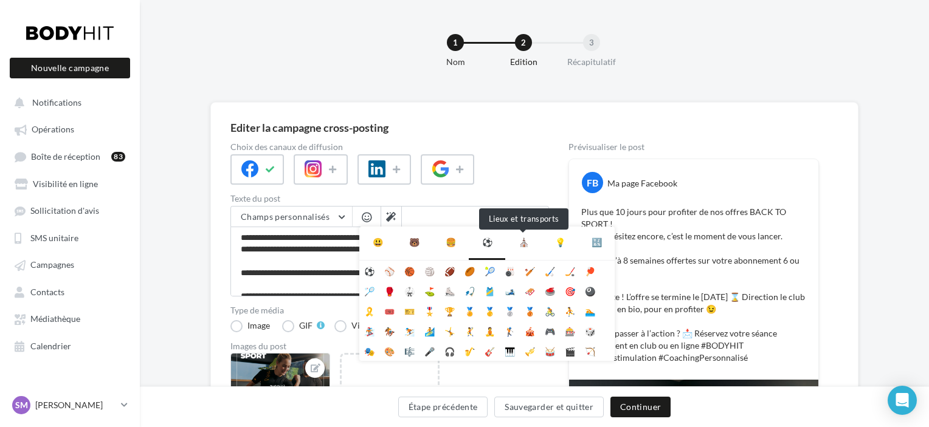
click at [521, 241] on div "⛪" at bounding box center [524, 243] width 10 height 12
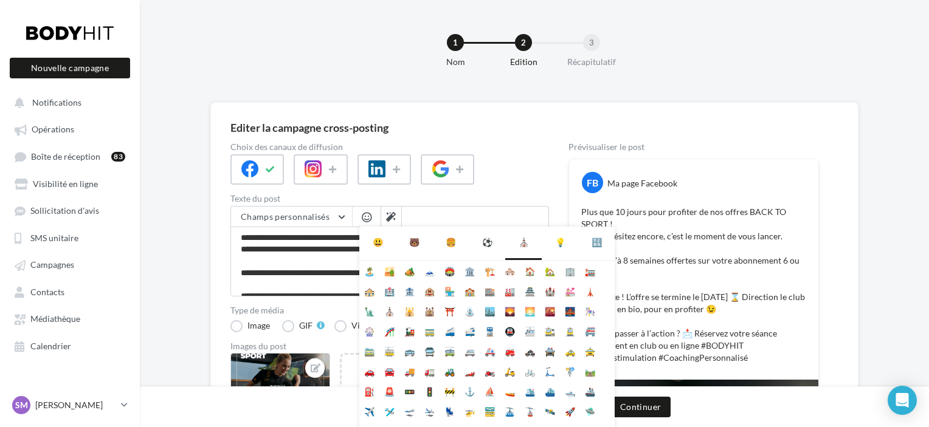
click at [555, 242] on div "💡" at bounding box center [560, 243] width 36 height 32
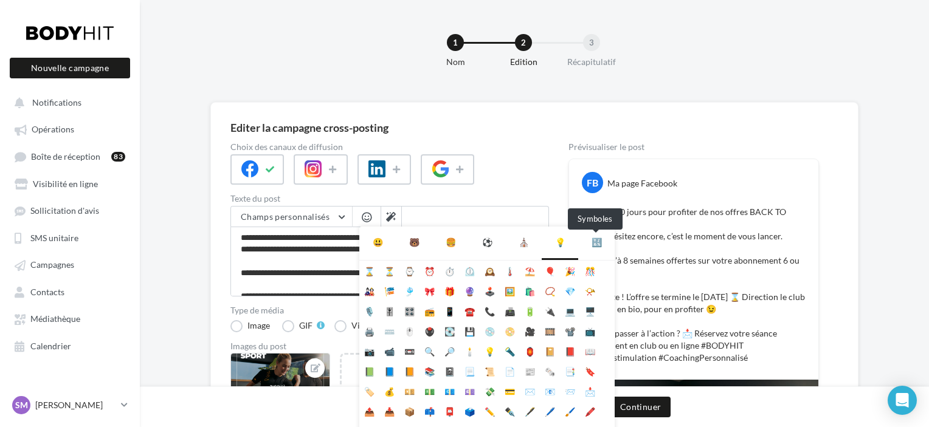
click at [599, 246] on div "🔣" at bounding box center [597, 243] width 10 height 12
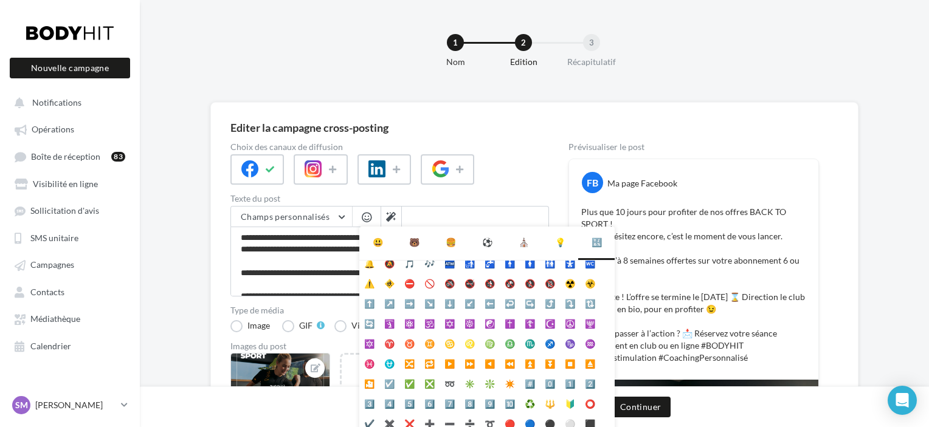
click at [565, 242] on div "💡" at bounding box center [560, 243] width 36 height 32
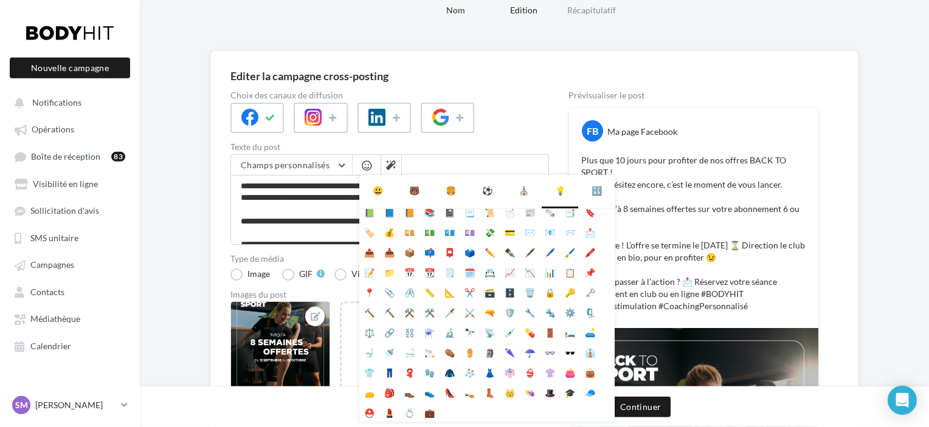
scroll to position [54, 0]
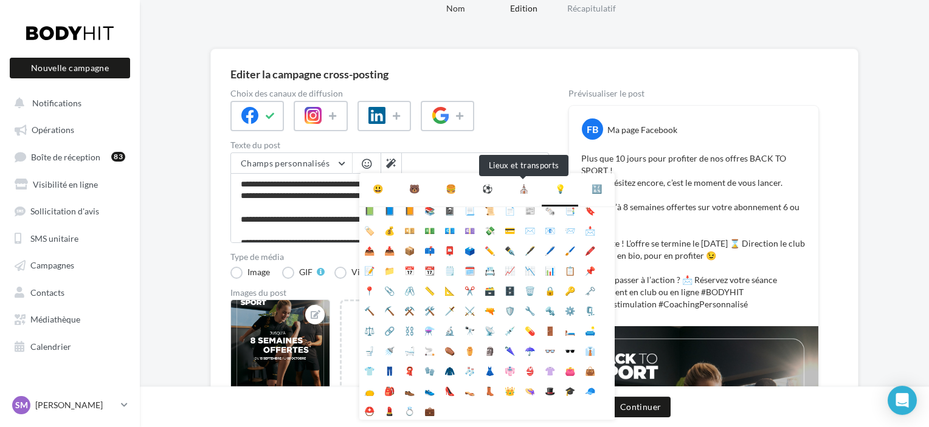
click at [522, 192] on div "⛪" at bounding box center [524, 189] width 10 height 12
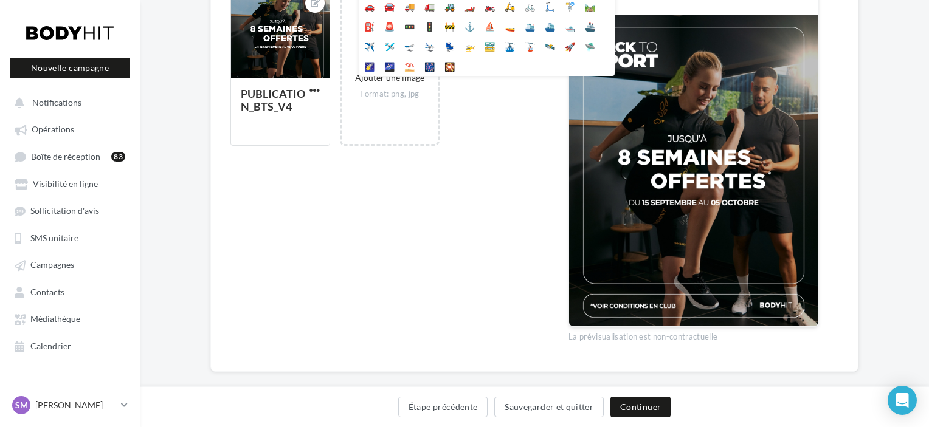
scroll to position [0, 0]
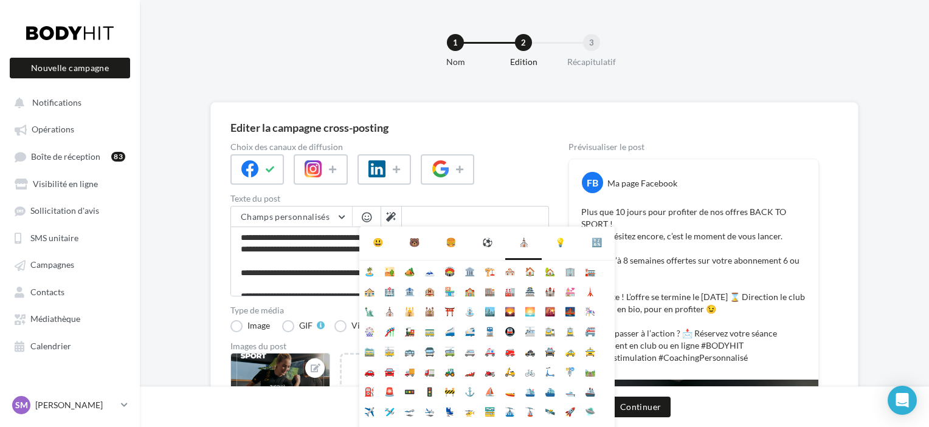
drag, startPoint x: 929, startPoint y: 167, endPoint x: 877, endPoint y: 166, distance: 51.7
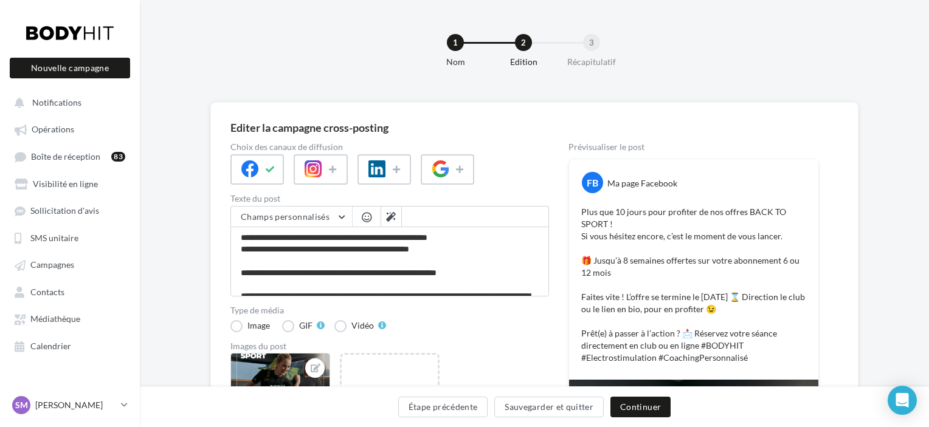
click at [369, 216] on span "button" at bounding box center [367, 217] width 10 height 10
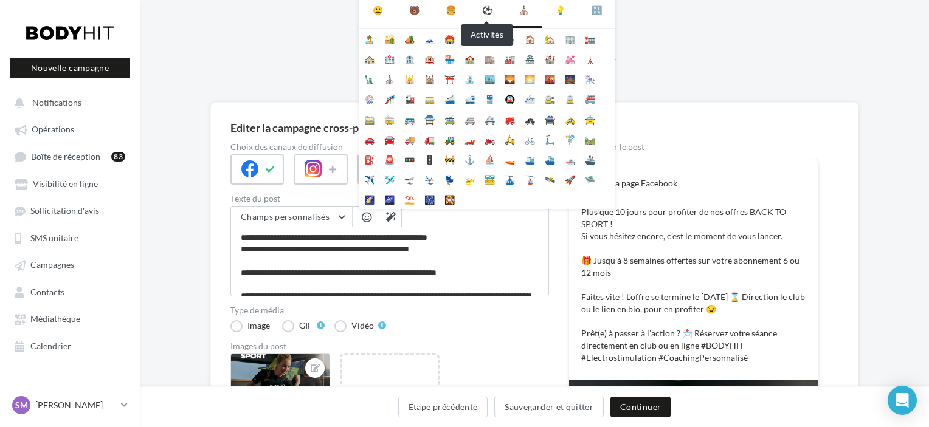
click at [485, 8] on div "⚽" at bounding box center [487, 10] width 10 height 12
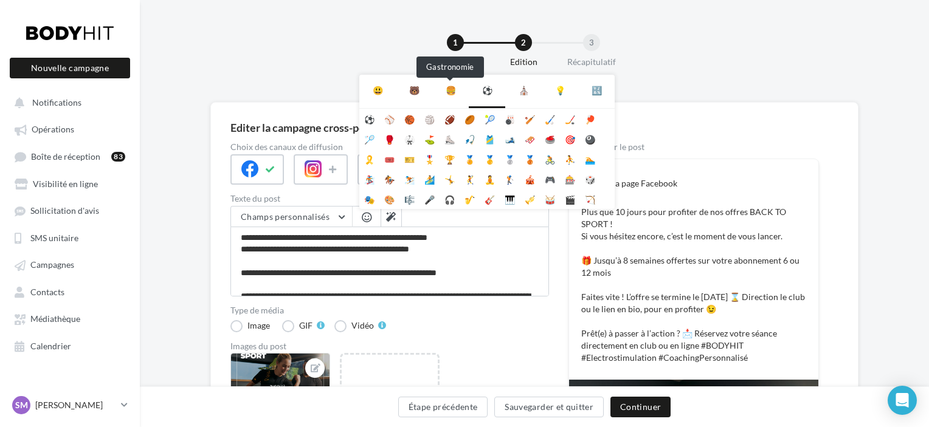
click at [447, 90] on div "🍔" at bounding box center [451, 91] width 10 height 12
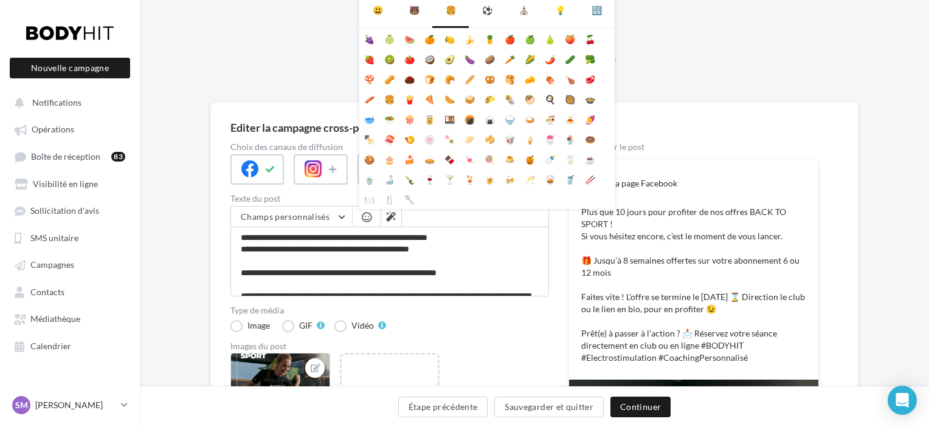
click at [414, 16] on div "🐻" at bounding box center [414, 11] width 36 height 32
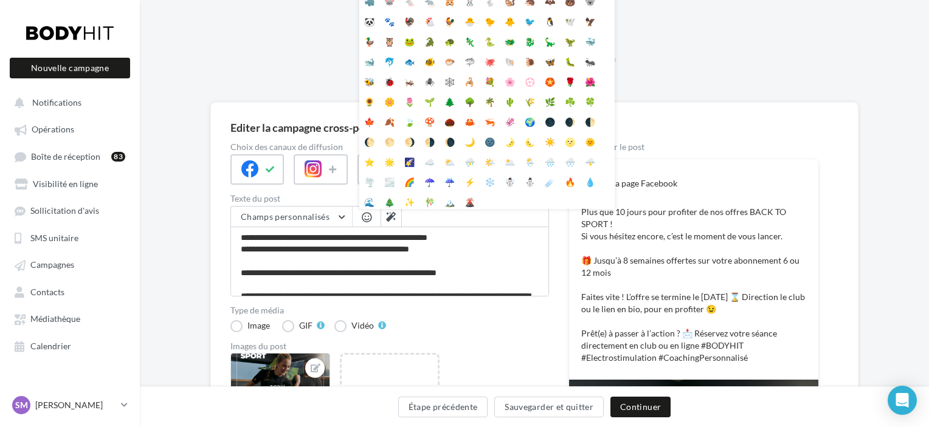
scroll to position [68, 0]
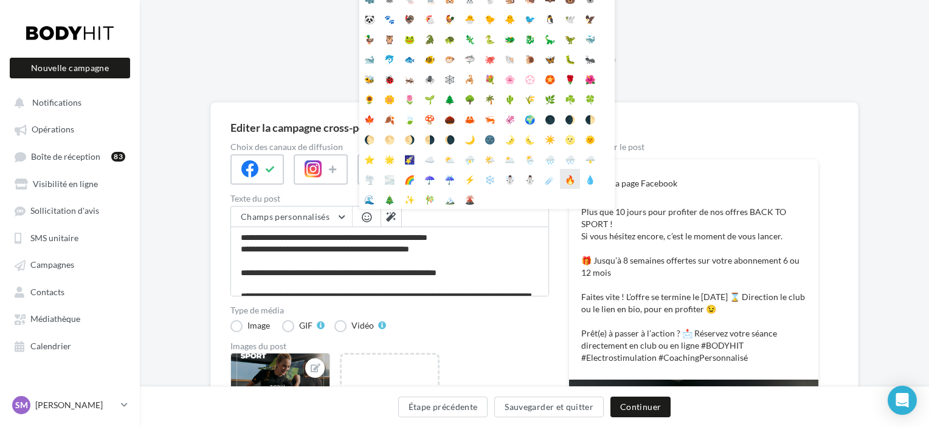
click at [563, 177] on li "🔥" at bounding box center [570, 179] width 20 height 20
type textarea "**********"
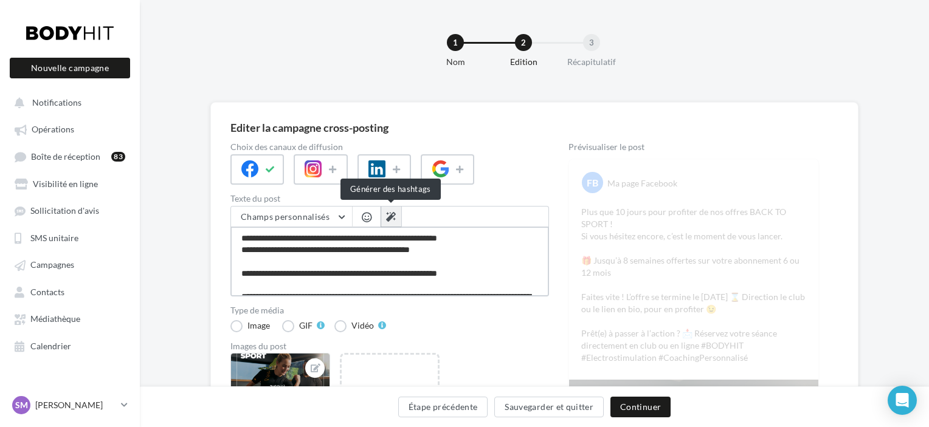
type textarea "**********"
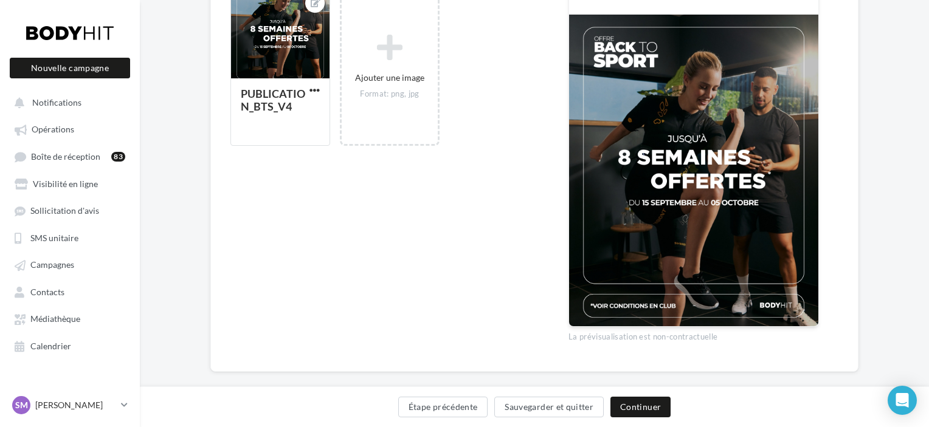
scroll to position [0, 0]
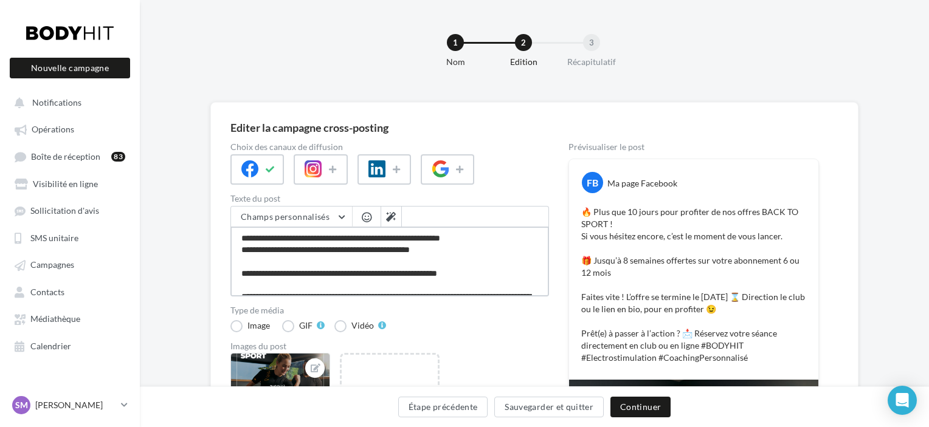
type textarea "**********"
click at [624, 403] on button "Continuer" at bounding box center [641, 407] width 60 height 21
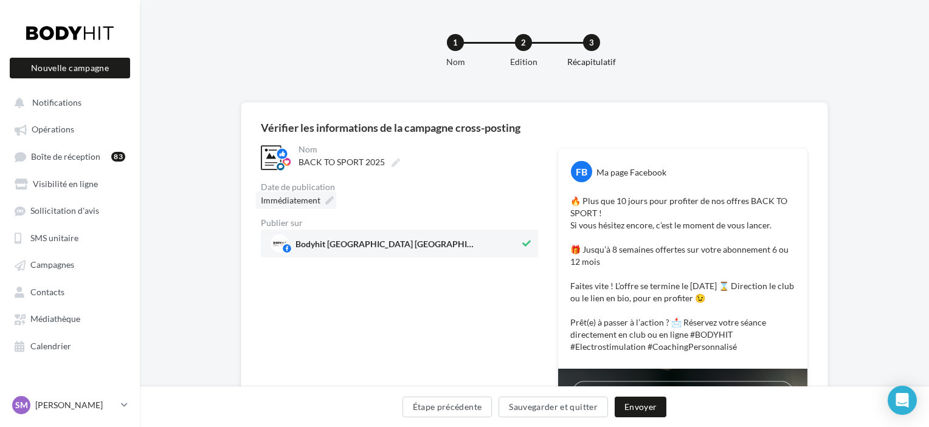
click at [325, 201] on icon at bounding box center [329, 200] width 9 height 9
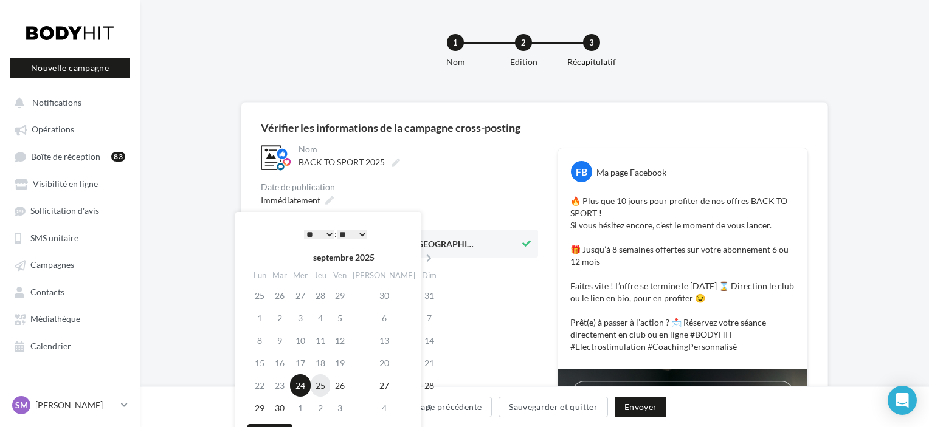
click at [330, 383] on td "25" at bounding box center [320, 386] width 19 height 22
click at [327, 237] on select "* * * * * * * * * * ** ** ** ** ** ** ** ** ** ** ** ** ** **" at bounding box center [319, 235] width 30 height 10
click at [458, 312] on div "**********" at bounding box center [399, 420] width 277 height 554
